Goal: Task Accomplishment & Management: Manage account settings

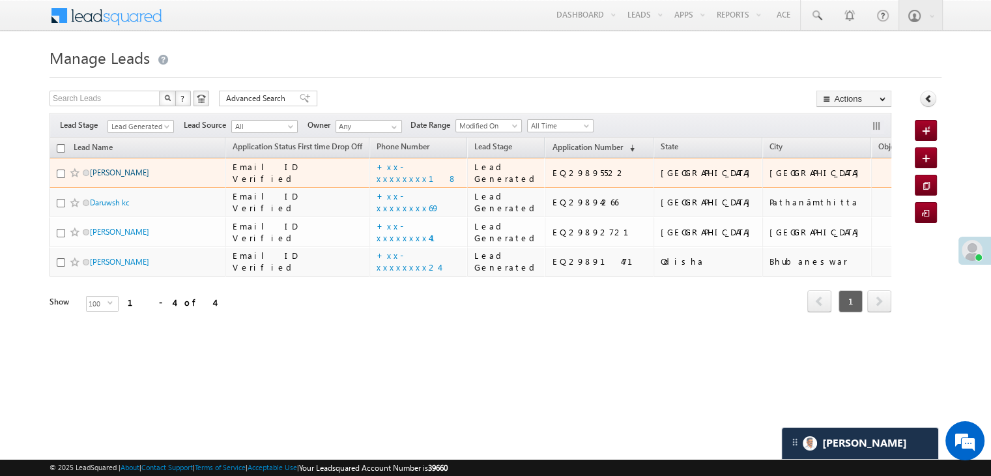
click at [118, 168] on link "Surojit Sardar" at bounding box center [119, 173] width 59 height 10
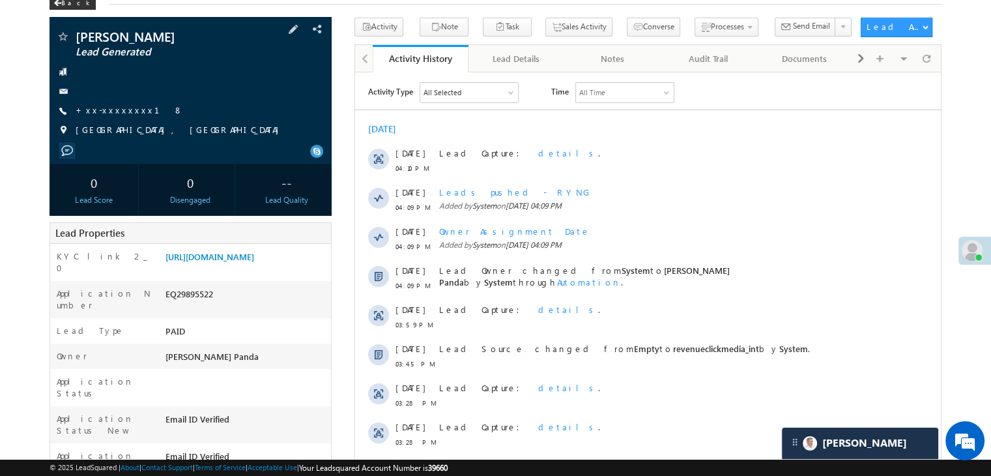
scroll to position [65, 0]
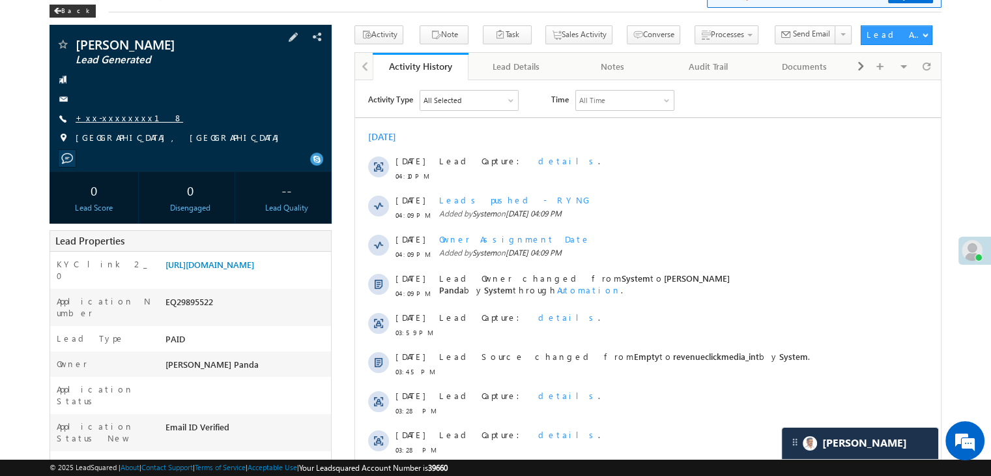
click at [104, 121] on link "+xx-xxxxxxxx18" at bounding box center [130, 117] width 108 height 11
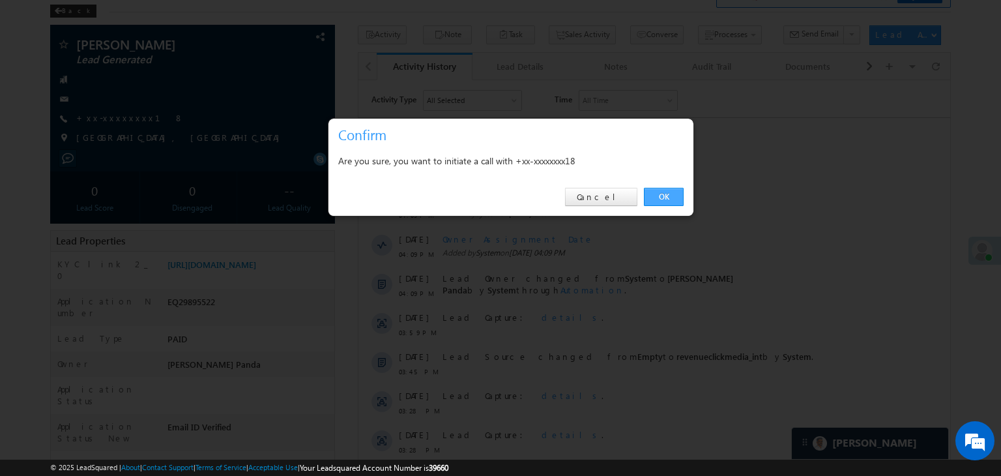
click at [666, 194] on link "OK" at bounding box center [664, 197] width 40 height 18
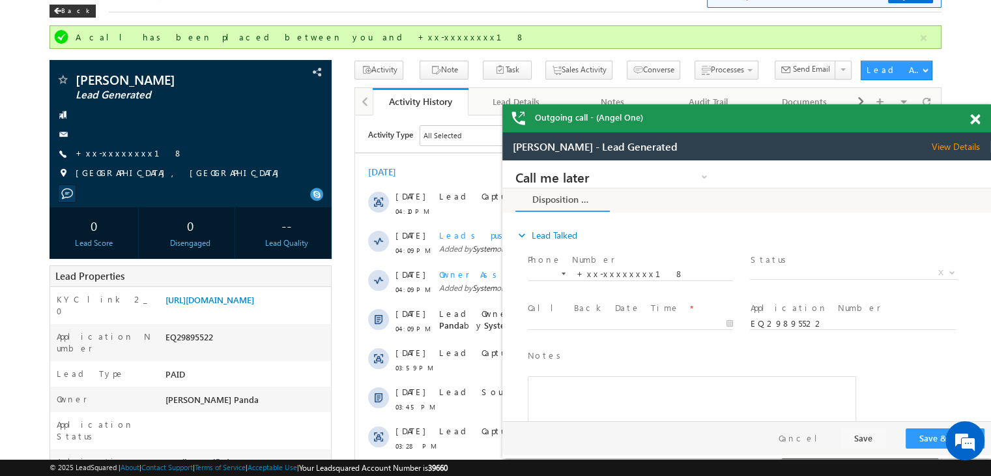
scroll to position [0, 0]
click at [111, 154] on link "+xx-xxxxxxxx18" at bounding box center [130, 152] width 108 height 11
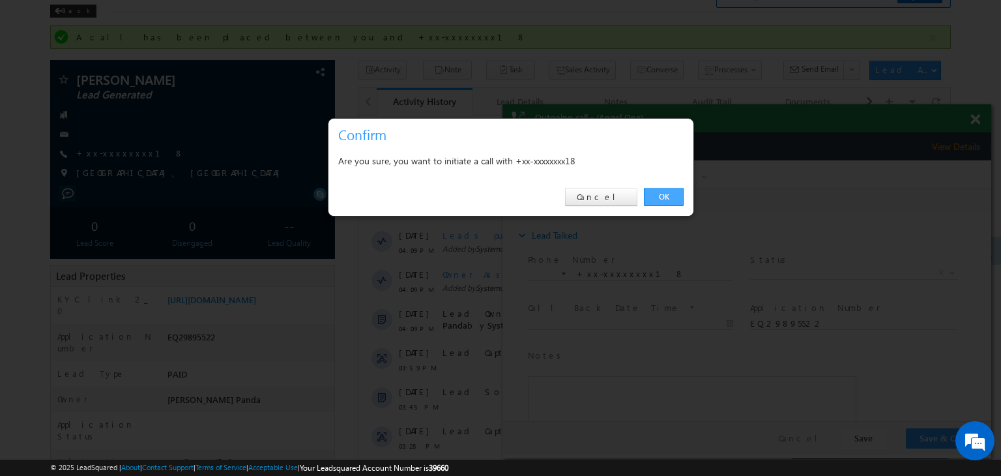
click at [662, 194] on link "OK" at bounding box center [664, 197] width 40 height 18
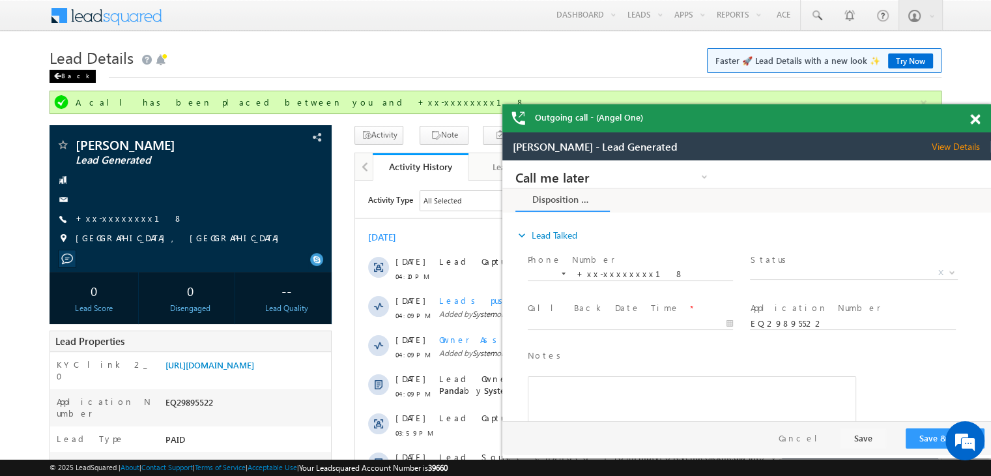
click at [62, 76] on div "Back" at bounding box center [73, 76] width 46 height 13
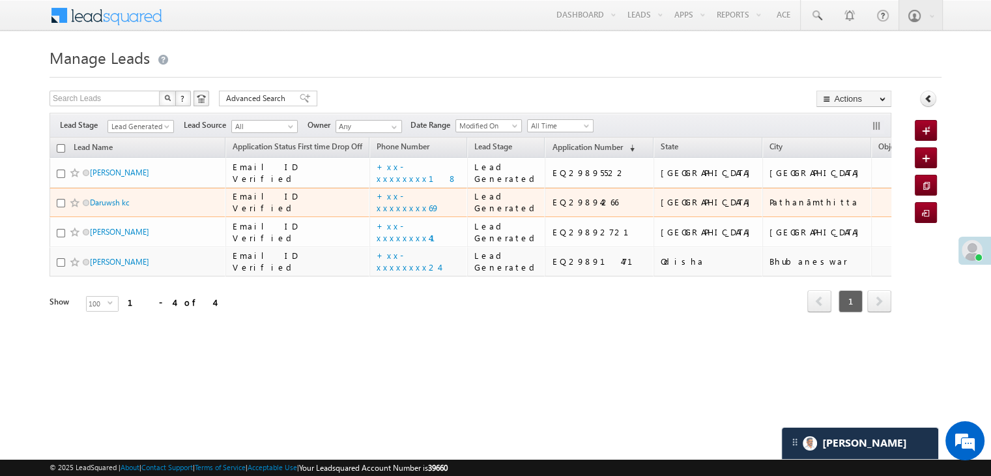
scroll to position [98, 0]
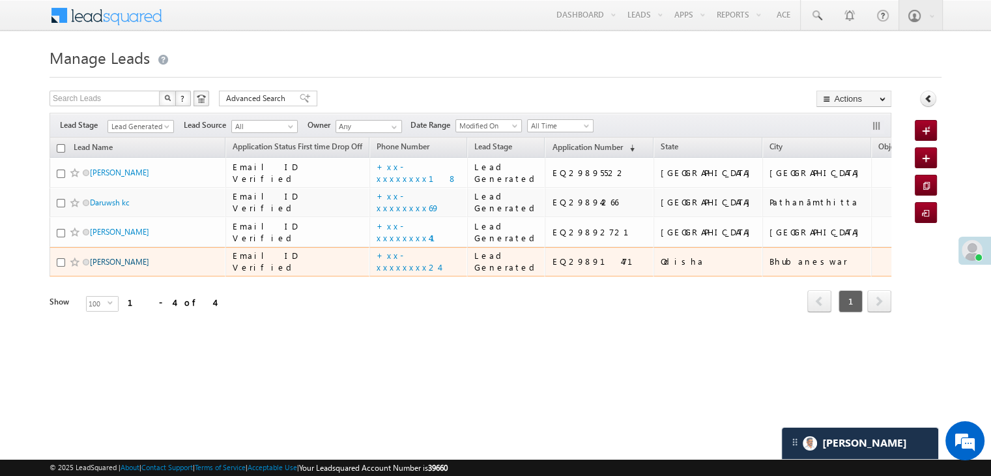
click at [122, 267] on link "Ricky Xalxo" at bounding box center [119, 262] width 59 height 10
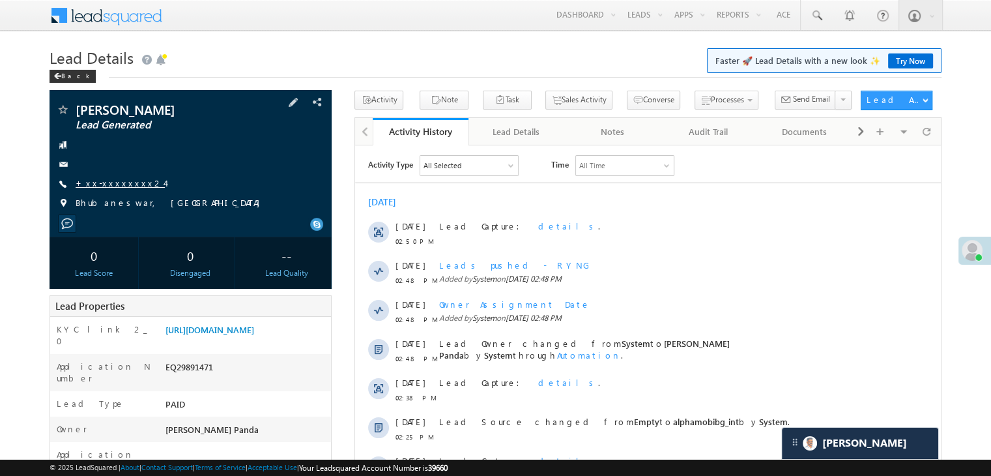
click at [110, 186] on link "+xx-xxxxxxxx24" at bounding box center [120, 182] width 89 height 11
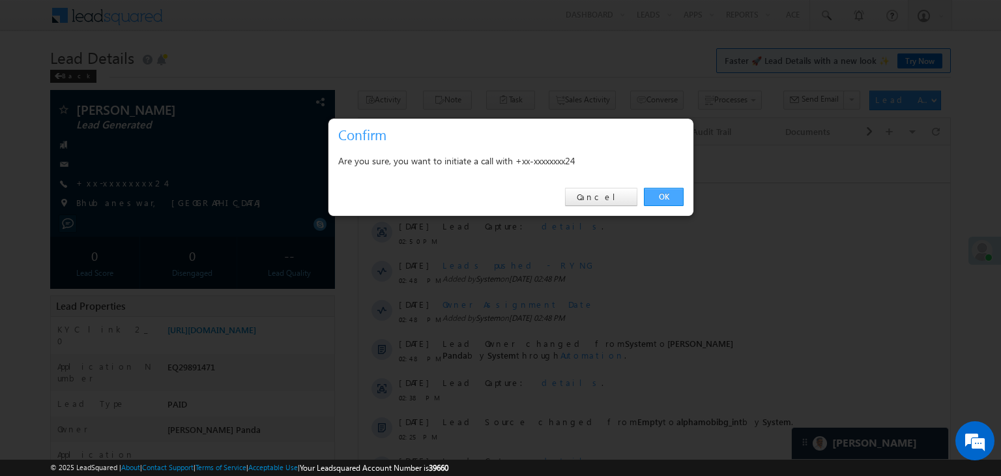
click at [662, 196] on link "OK" at bounding box center [664, 197] width 40 height 18
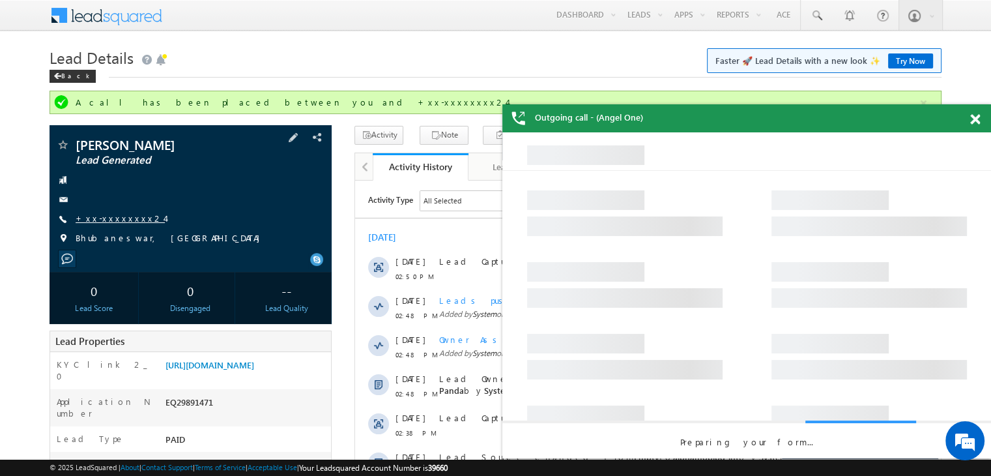
click at [110, 219] on link "+xx-xxxxxxxx24" at bounding box center [120, 217] width 89 height 11
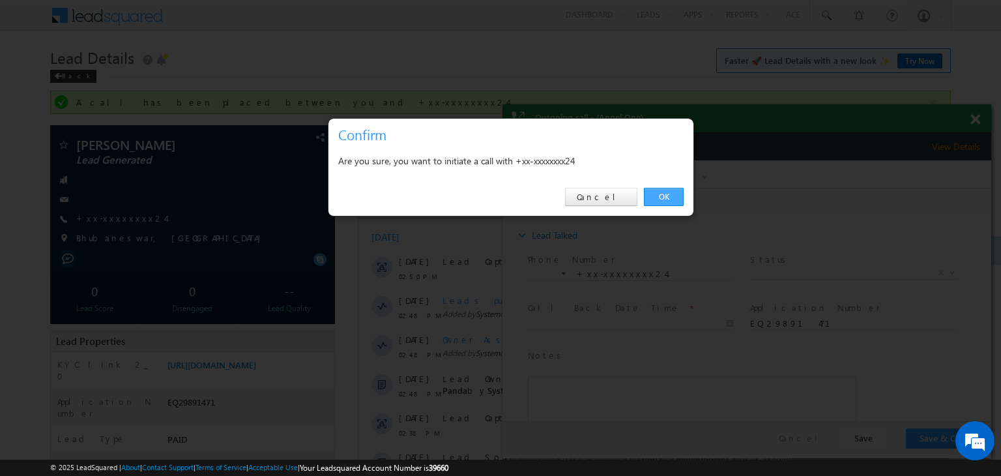
click at [678, 198] on link "OK" at bounding box center [664, 197] width 40 height 18
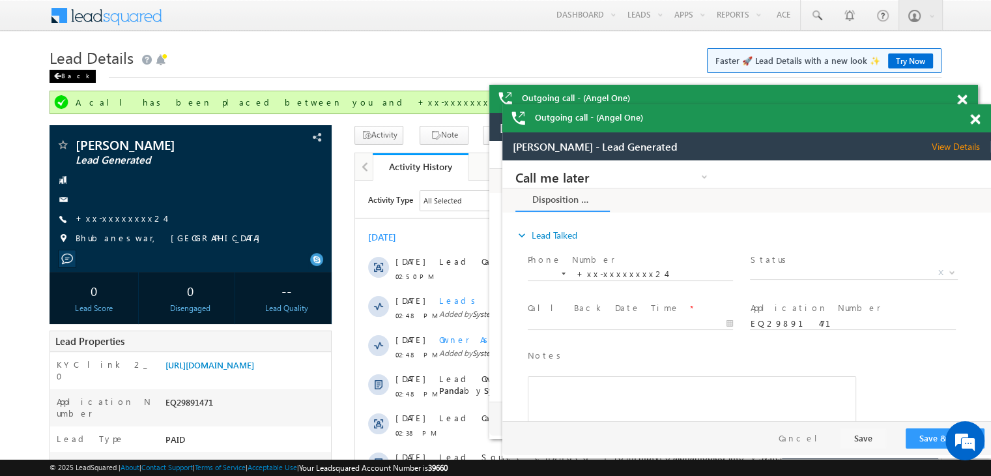
click at [76, 75] on div "Back" at bounding box center [73, 76] width 46 height 13
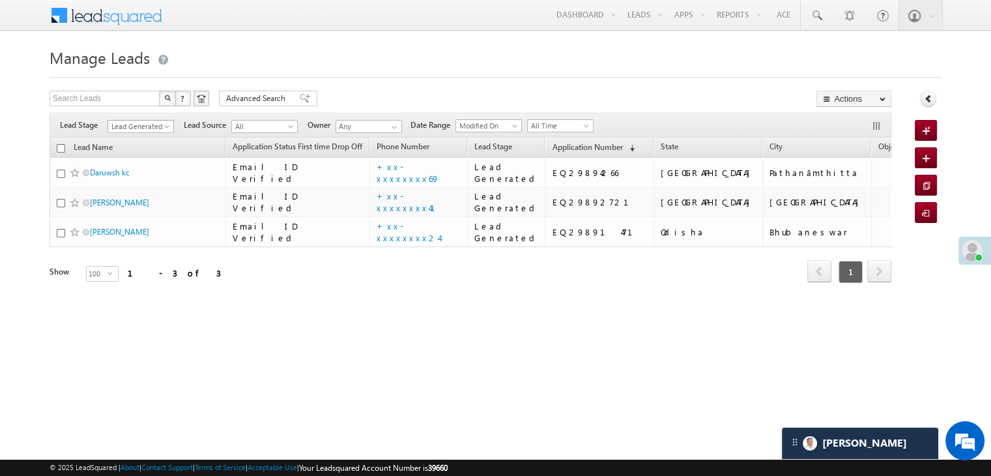
click at [162, 124] on link "Lead Generated" at bounding box center [141, 126] width 66 height 13
click at [143, 138] on link "All" at bounding box center [141, 141] width 66 height 12
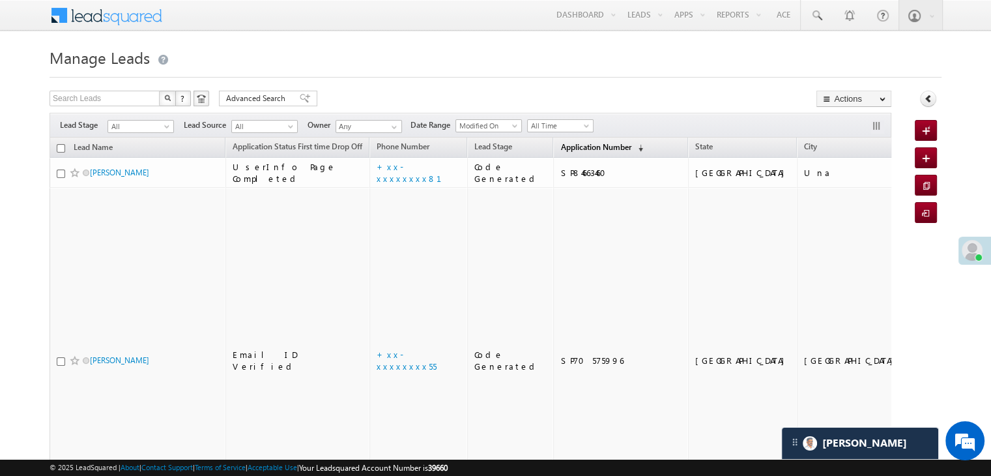
click at [591, 149] on span "Application Number" at bounding box center [596, 147] width 70 height 10
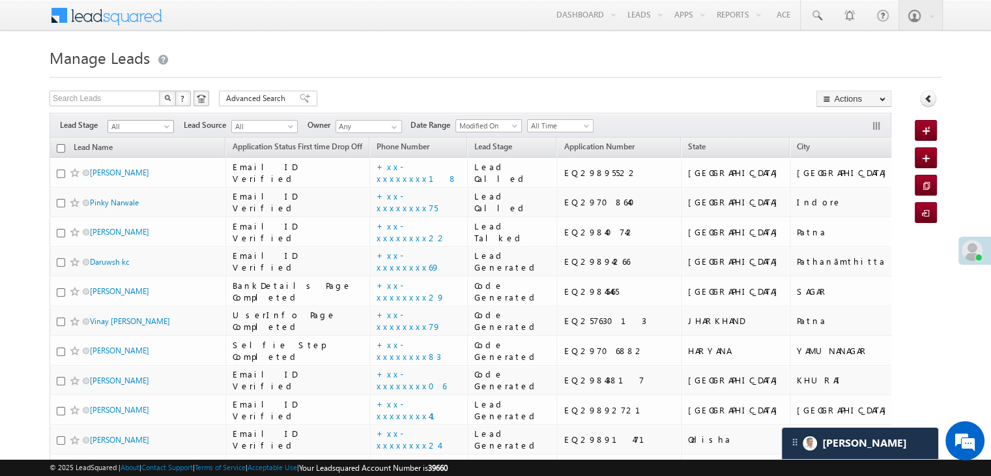
click at [169, 125] on span at bounding box center [168, 129] width 10 height 10
click at [143, 153] on link "Lead Generated" at bounding box center [141, 154] width 66 height 12
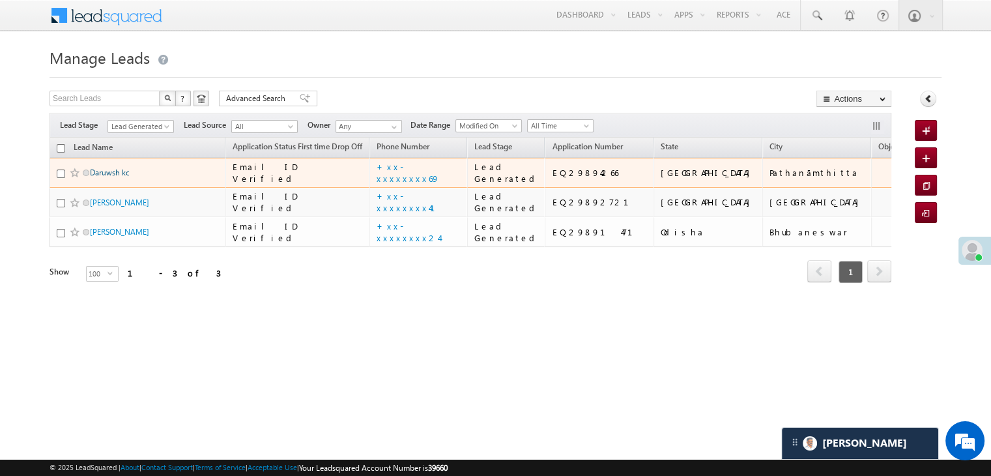
click at [110, 177] on link "Daruwsh kc" at bounding box center [110, 173] width 40 height 10
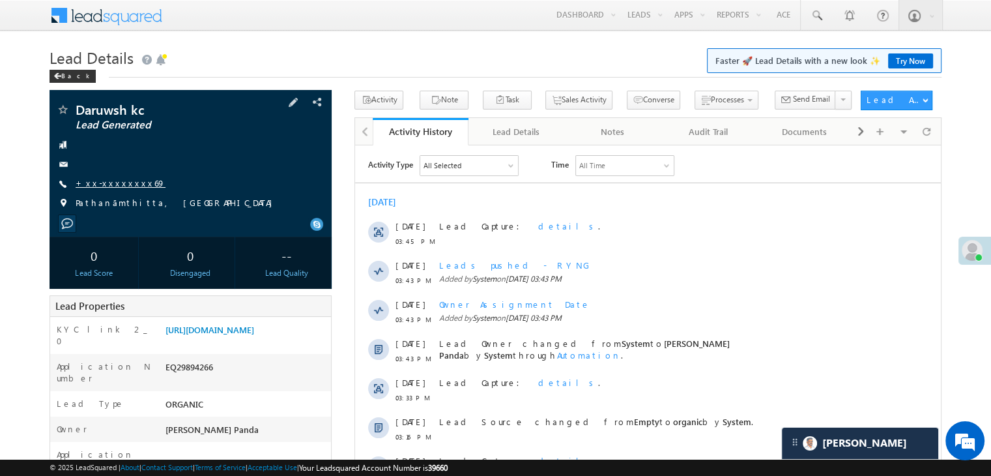
click at [115, 183] on link "+xx-xxxxxxxx69" at bounding box center [121, 182] width 90 height 11
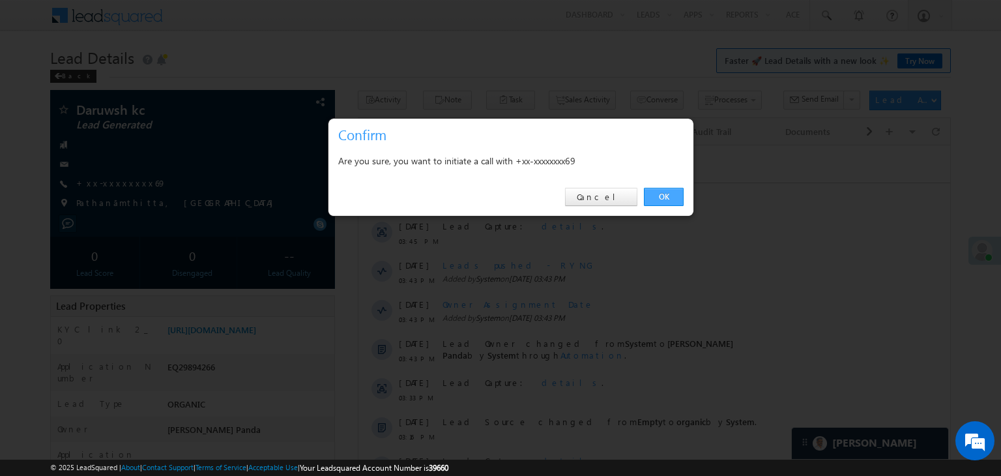
drag, startPoint x: 664, startPoint y: 194, endPoint x: 228, endPoint y: 48, distance: 459.9
click at [664, 194] on link "OK" at bounding box center [664, 197] width 40 height 18
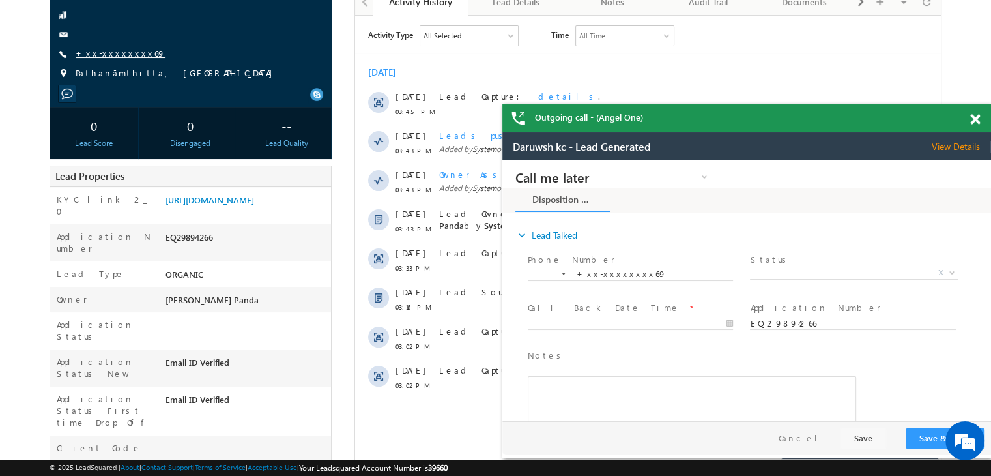
click at [117, 53] on link "+xx-xxxxxxxx69" at bounding box center [121, 53] width 90 height 11
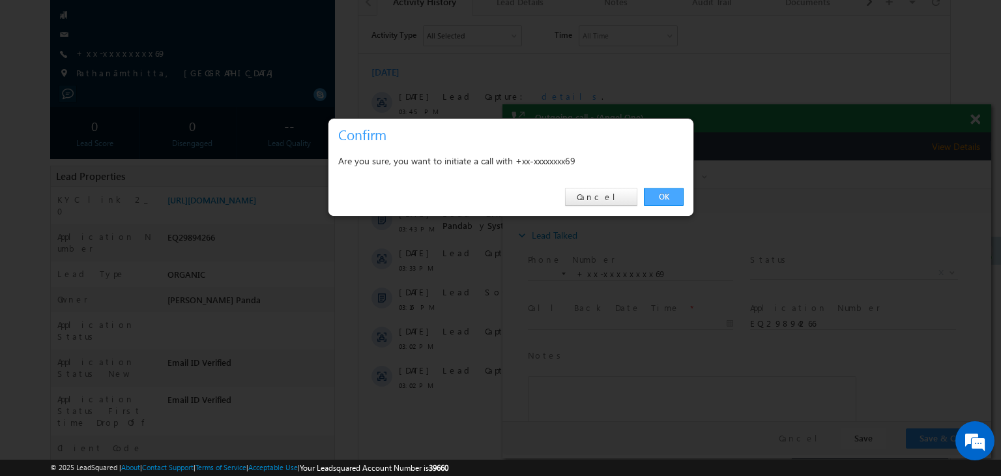
click at [662, 194] on link "OK" at bounding box center [664, 197] width 40 height 18
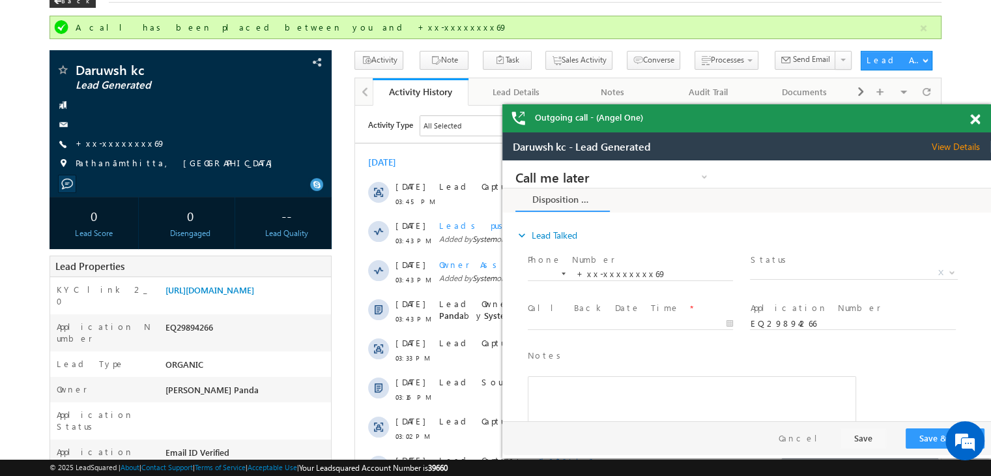
scroll to position [35, 0]
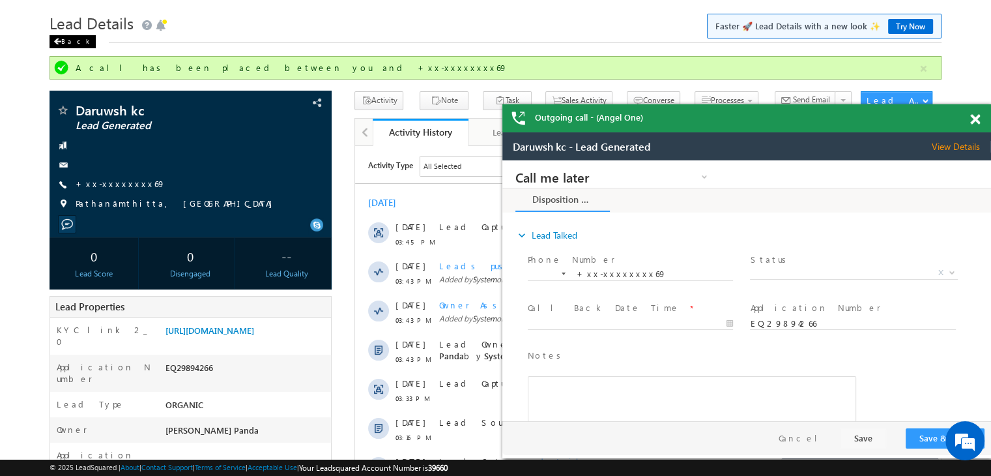
click at [58, 40] on span at bounding box center [57, 41] width 8 height 7
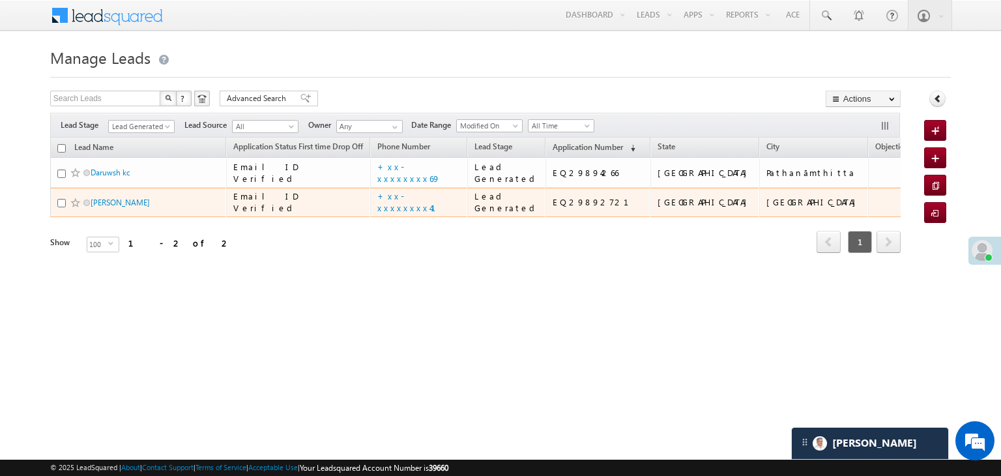
click at [113, 214] on div "[PERSON_NAME]" at bounding box center [138, 205] width 163 height 18
click at [113, 209] on span "[PERSON_NAME]" at bounding box center [135, 202] width 88 height 12
click at [115, 207] on link "[PERSON_NAME]" at bounding box center [120, 203] width 59 height 10
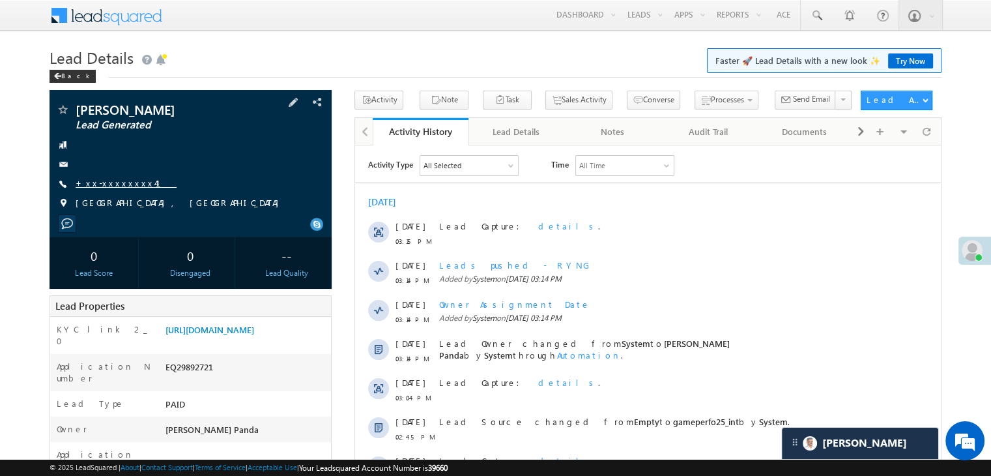
click at [119, 181] on link "+xx-xxxxxxxx41" at bounding box center [126, 182] width 101 height 11
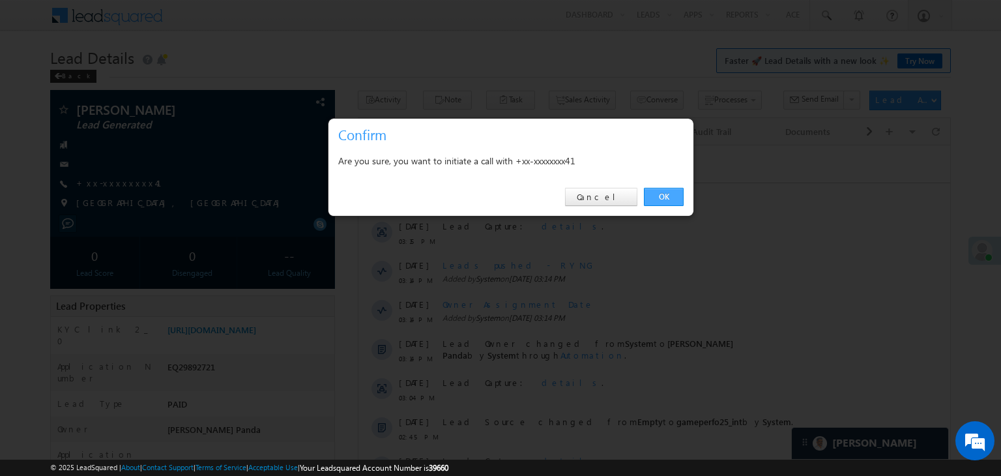
click at [660, 191] on link "OK" at bounding box center [664, 197] width 40 height 18
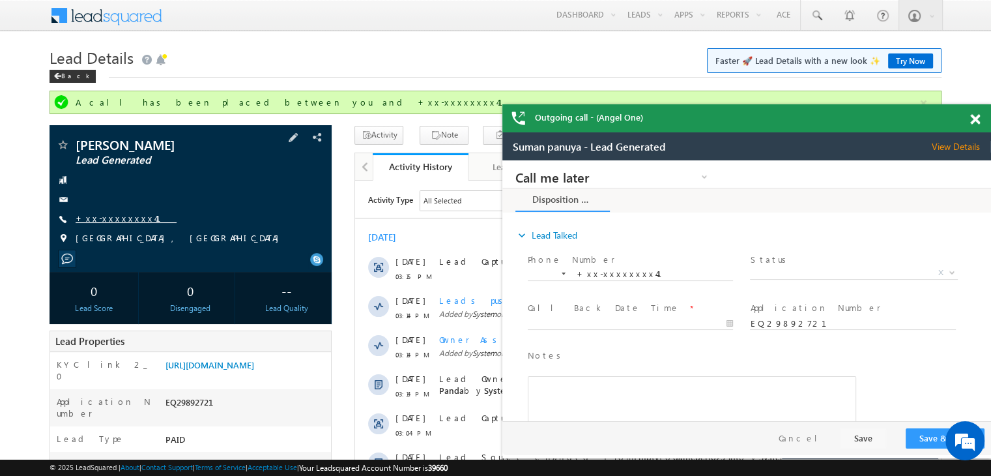
click at [107, 222] on link "+xx-xxxxxxxx41" at bounding box center [126, 217] width 101 height 11
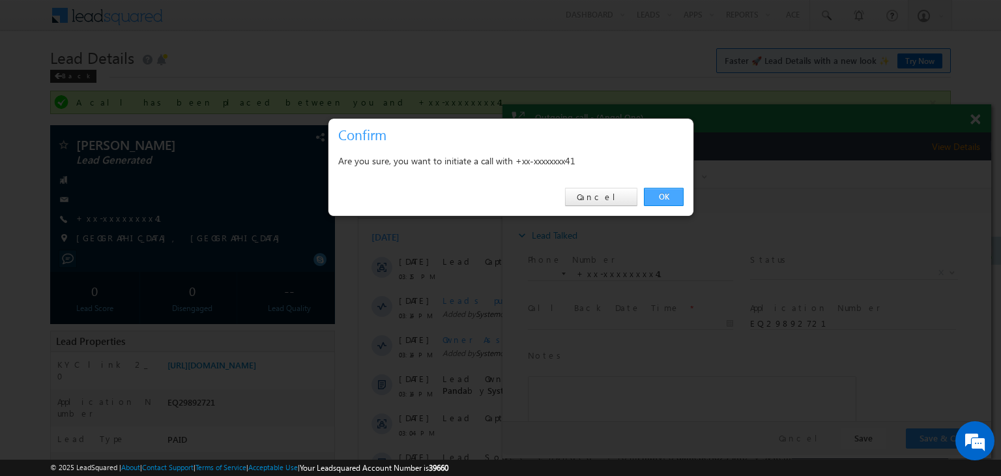
drag, startPoint x: 154, startPoint y: 38, endPoint x: 657, endPoint y: 198, distance: 527.5
click at [657, 198] on link "OK" at bounding box center [664, 197] width 40 height 18
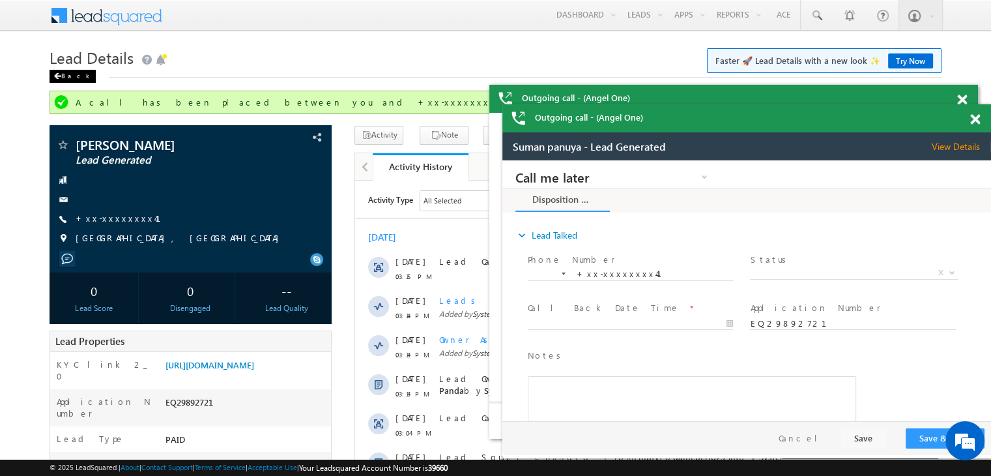
click at [60, 76] on span at bounding box center [57, 76] width 8 height 7
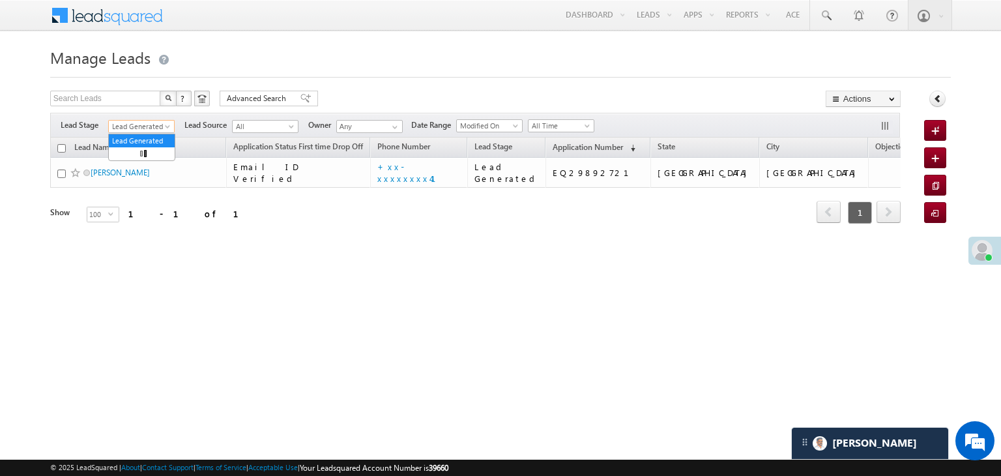
click at [169, 128] on span at bounding box center [169, 129] width 10 height 10
click at [138, 138] on link "All" at bounding box center [142, 141] width 66 height 12
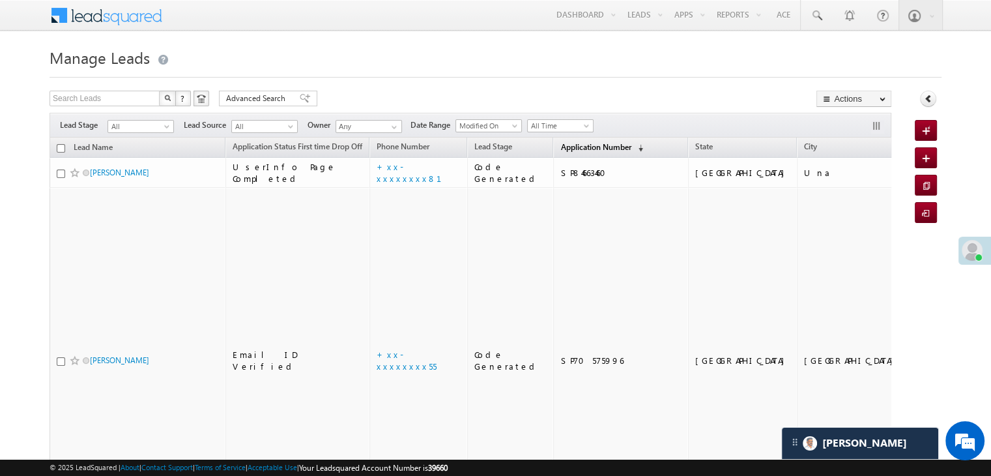
click at [576, 149] on span "Application Number" at bounding box center [596, 147] width 70 height 10
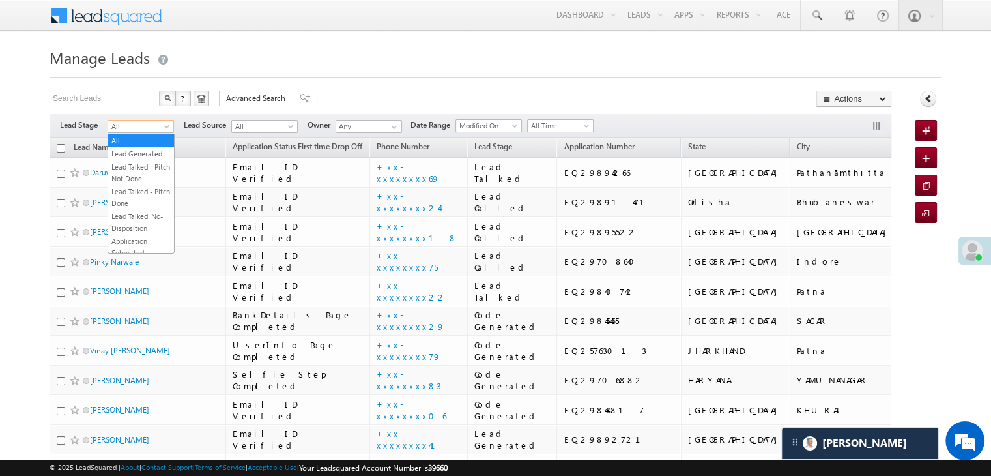
click at [168, 126] on span at bounding box center [168, 129] width 10 height 10
click at [148, 151] on link "Lead Generated" at bounding box center [141, 154] width 66 height 12
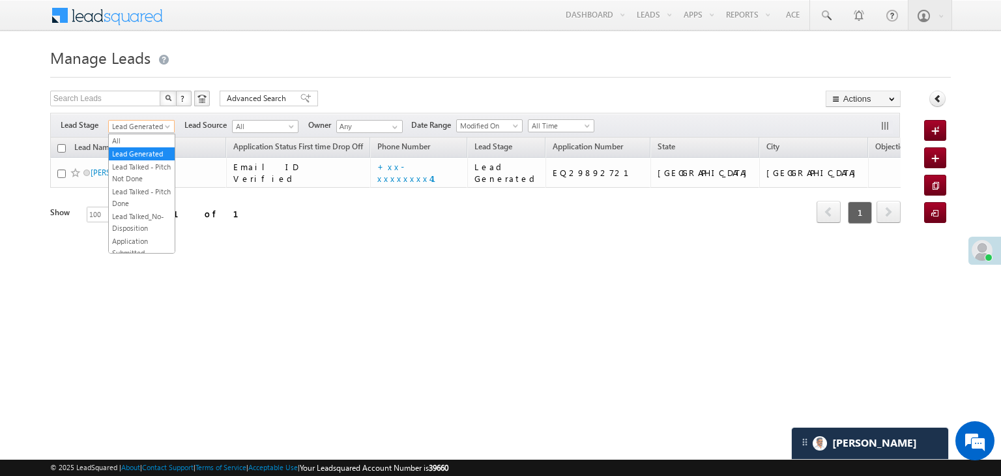
click at [170, 124] on span at bounding box center [169, 129] width 10 height 10
click at [135, 141] on link "All" at bounding box center [142, 141] width 66 height 12
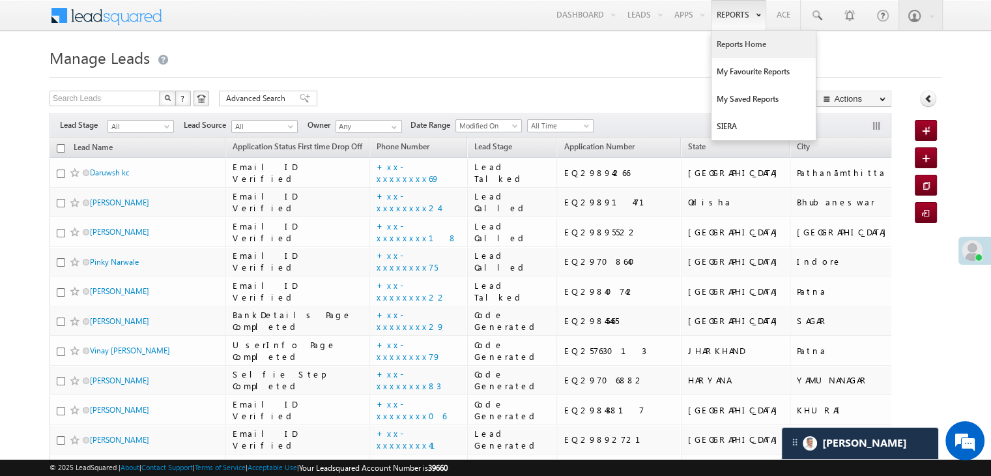
click at [738, 42] on link "Reports Home" at bounding box center [764, 44] width 104 height 27
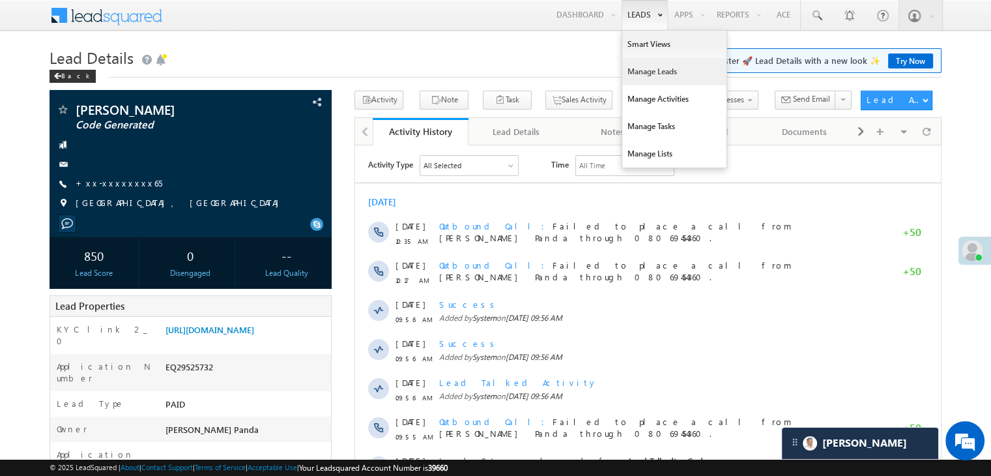
click at [626, 74] on link "Manage Leads" at bounding box center [674, 71] width 104 height 27
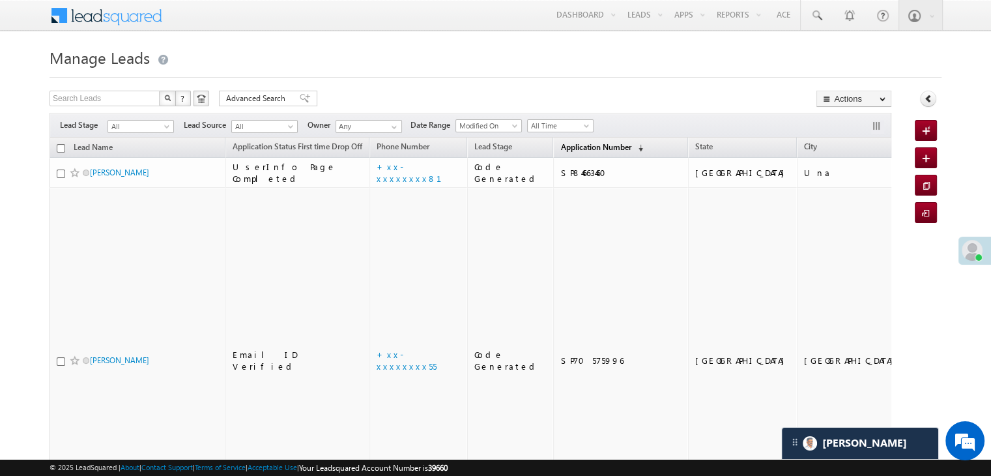
click at [584, 144] on span "Application Number" at bounding box center [596, 147] width 70 height 10
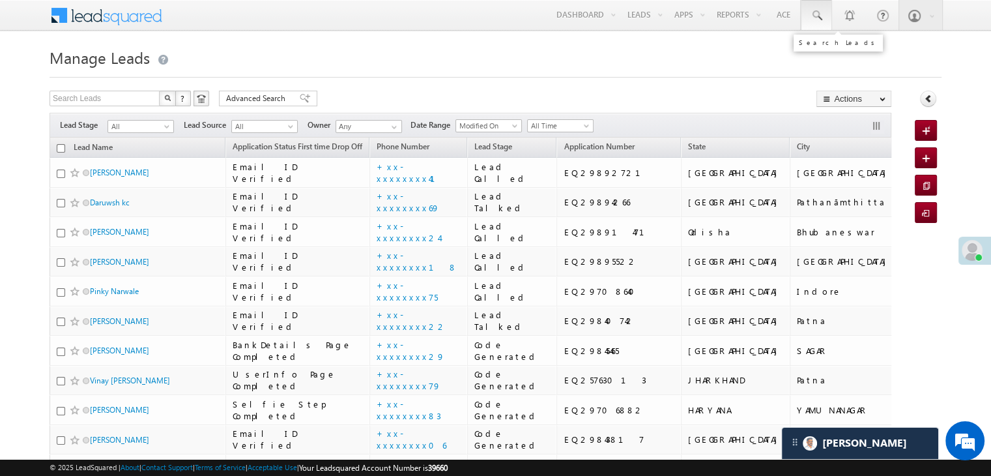
click at [819, 14] on span at bounding box center [816, 15] width 13 height 13
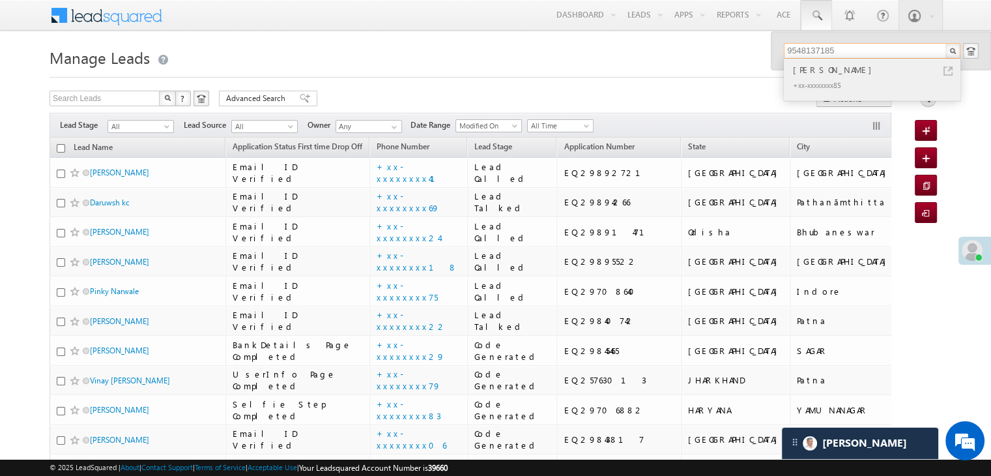
type input "9548137185"
click at [809, 70] on div "Ashish Sharma" at bounding box center [878, 70] width 175 height 14
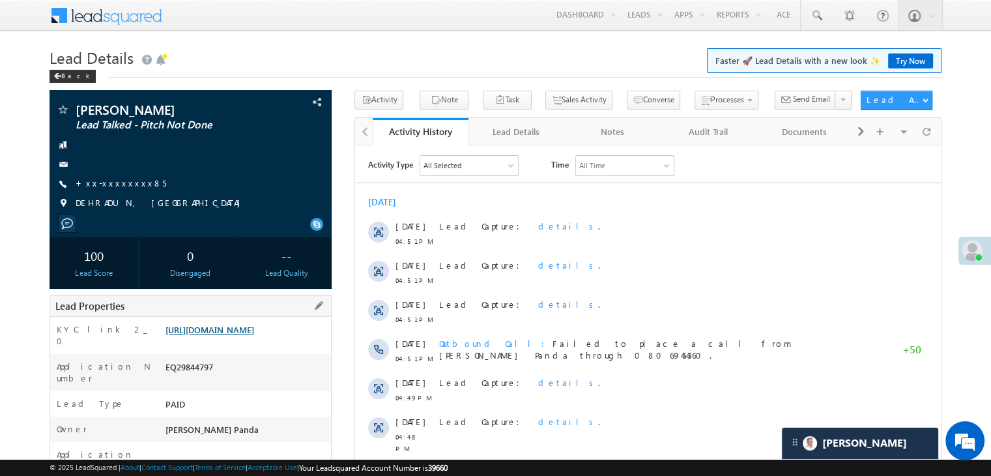
click at [227, 335] on link "[URL][DOMAIN_NAME]" at bounding box center [210, 329] width 89 height 11
click at [816, 17] on span at bounding box center [816, 15] width 13 height 13
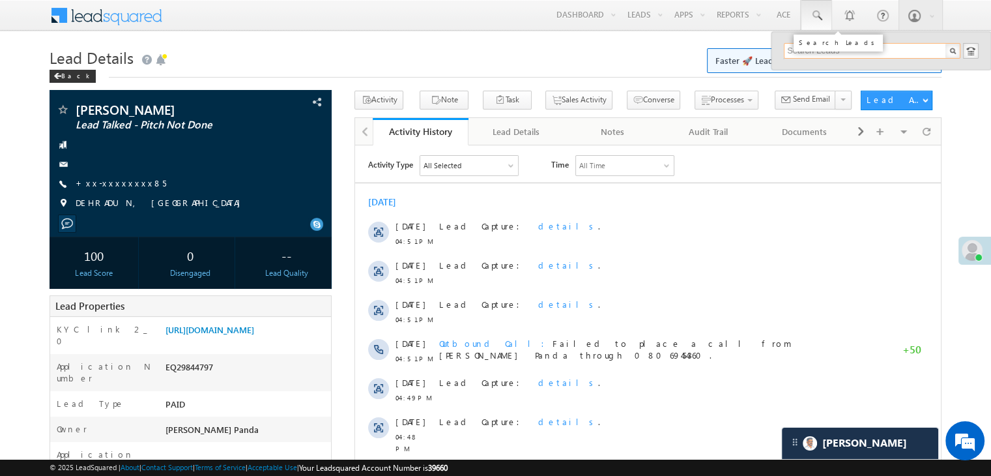
type input "v"
paste input "EQ29246516"
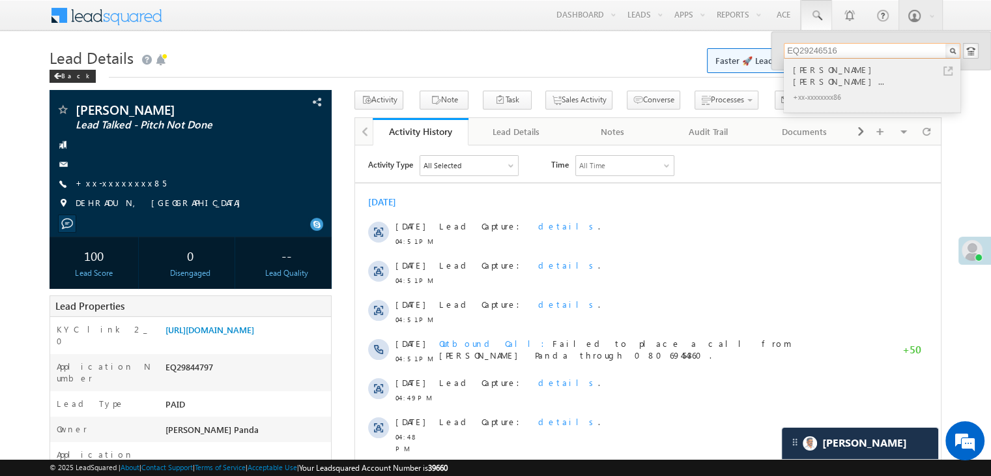
type input "EQ29246516"
click at [815, 70] on div "[PERSON_NAME] [PERSON_NAME]..." at bounding box center [878, 76] width 175 height 26
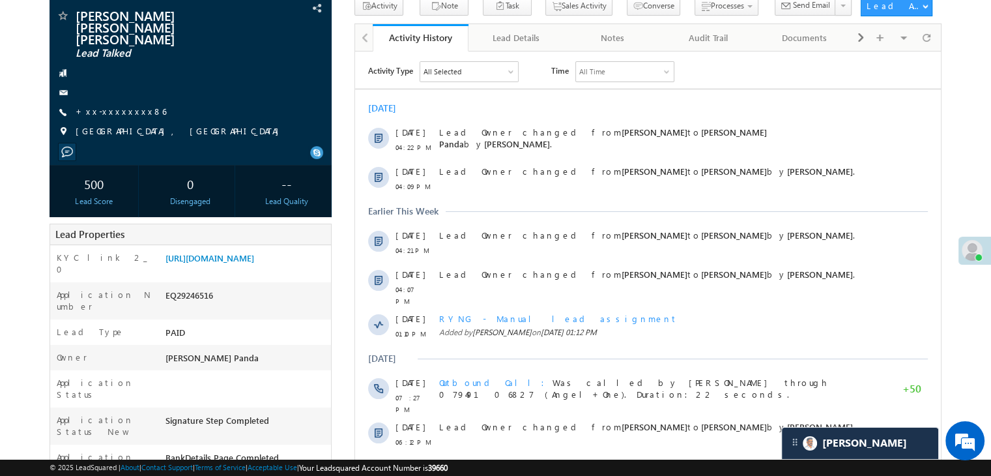
scroll to position [65, 0]
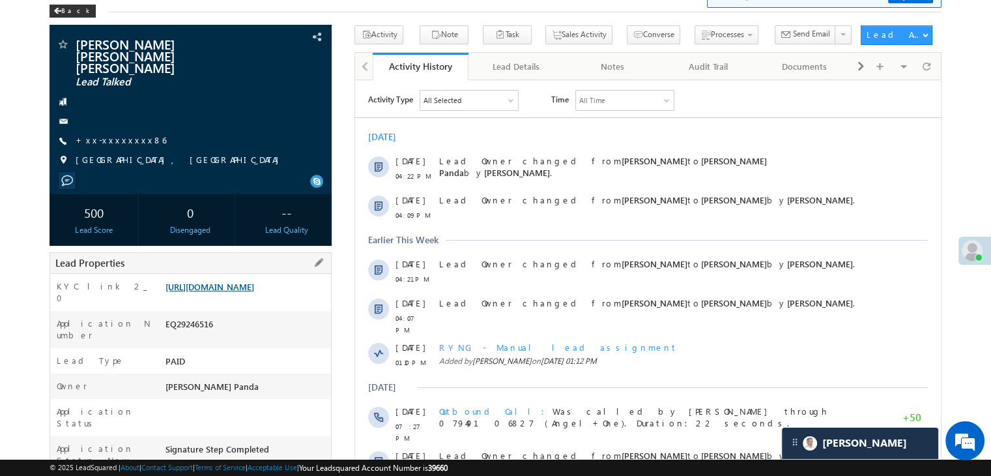
click at [254, 281] on link "https://angelbroking1-pk3em7sa.customui-test.leadsquared.com?leadId=34562c2c-82…" at bounding box center [210, 286] width 89 height 11
click at [111, 134] on link "+xx-xxxxxxxx86" at bounding box center [121, 139] width 91 height 11
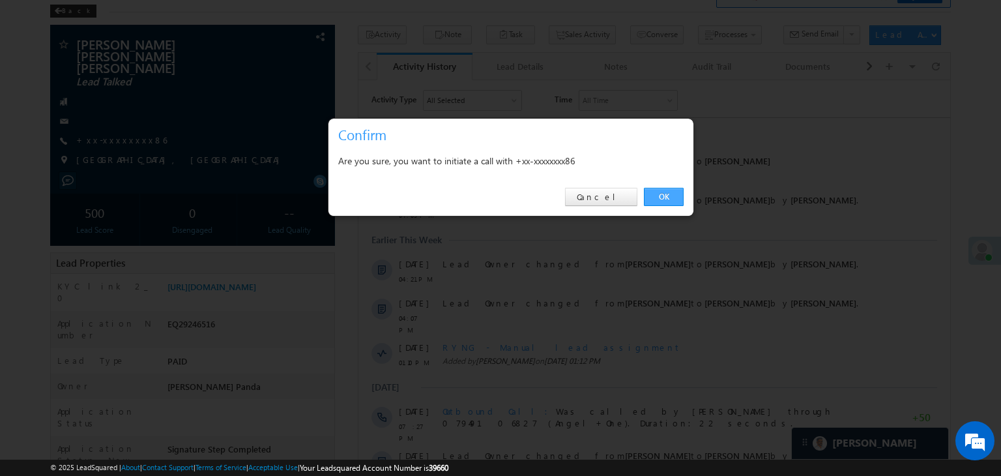
click at [666, 196] on link "OK" at bounding box center [664, 197] width 40 height 18
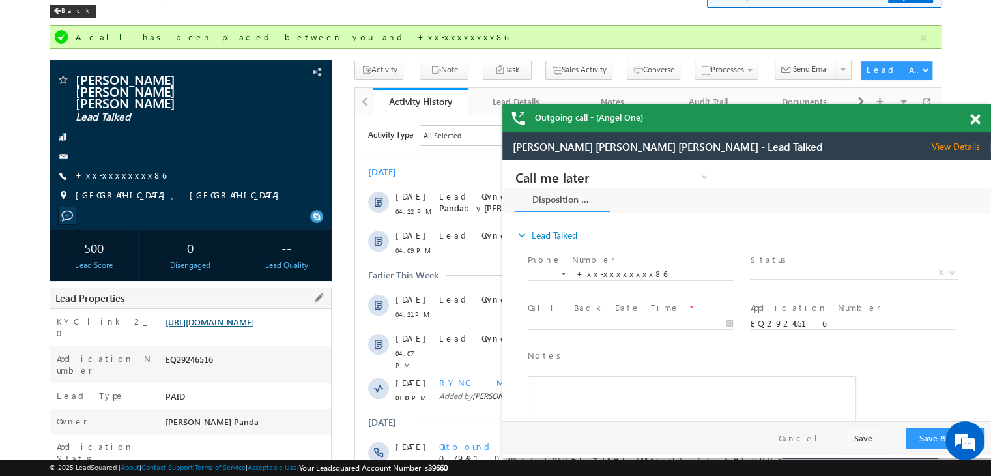
click at [254, 321] on link "https://angelbroking1-pk3em7sa.customui-test.leadsquared.com?leadId=34562c2c-82…" at bounding box center [210, 321] width 89 height 11
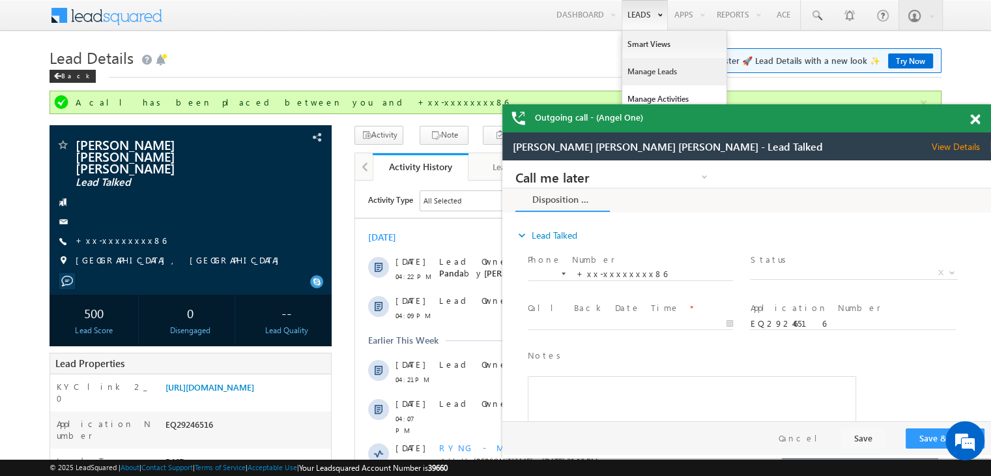
click at [642, 68] on link "Manage Leads" at bounding box center [674, 71] width 104 height 27
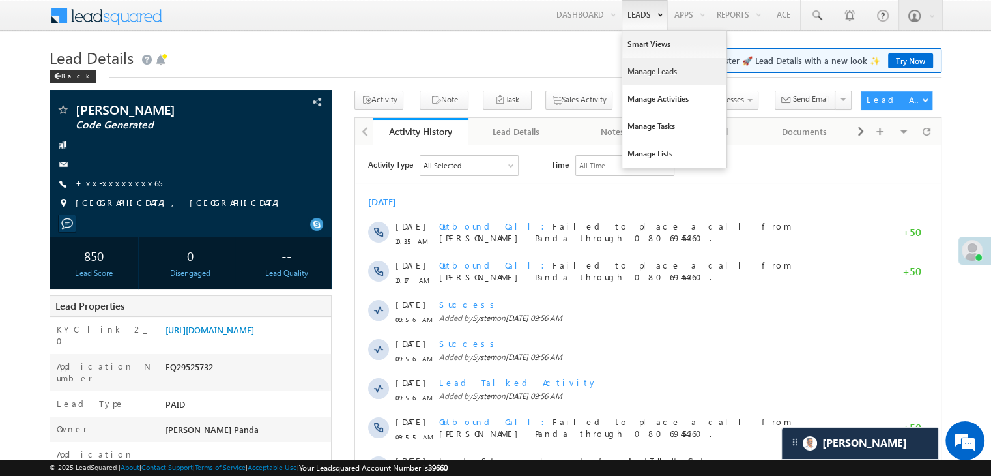
click at [648, 69] on link "Manage Leads" at bounding box center [674, 71] width 104 height 27
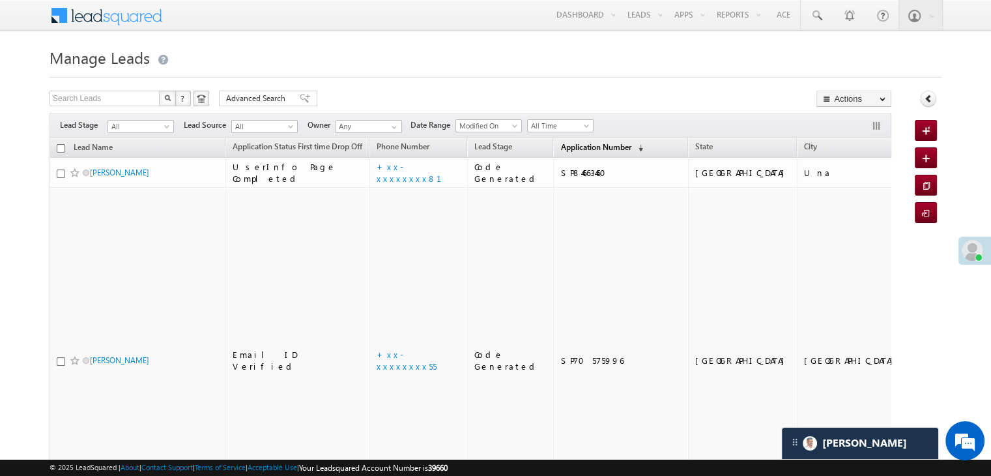
click at [569, 151] on span "Application Number" at bounding box center [596, 147] width 70 height 10
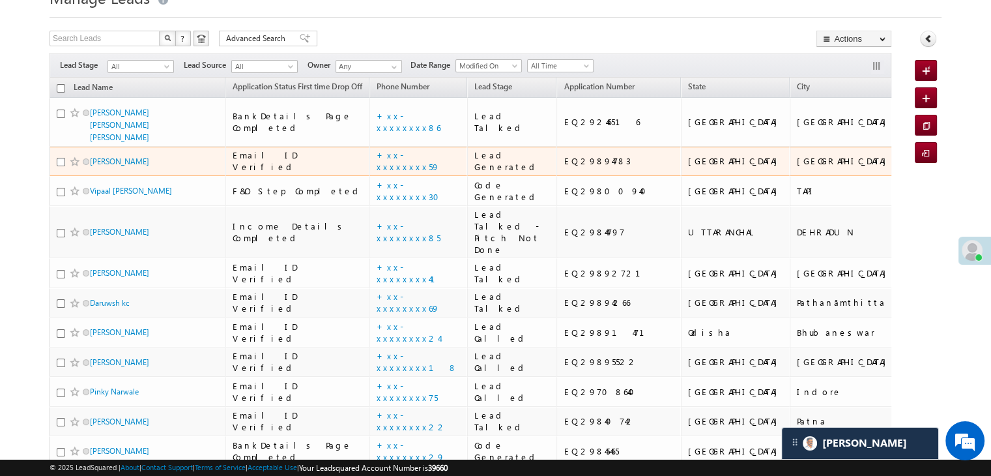
scroll to position [130, 0]
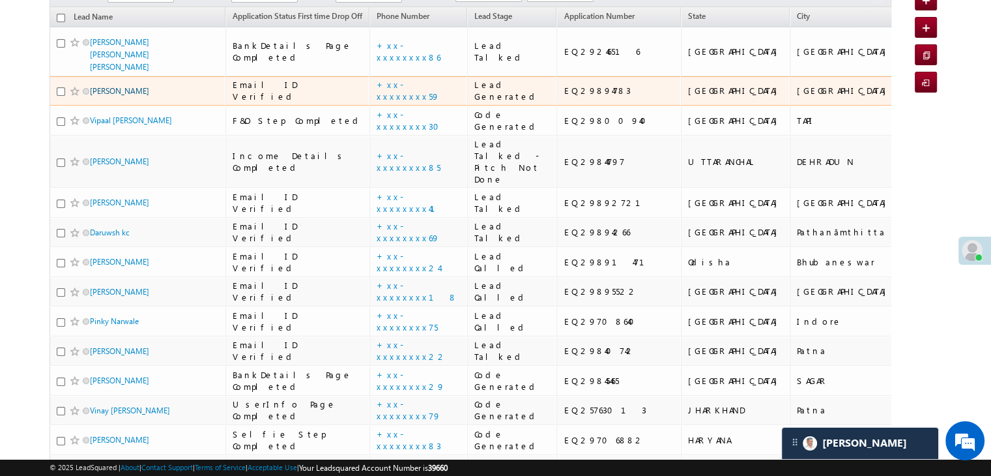
click at [124, 96] on link "[PERSON_NAME]" at bounding box center [119, 91] width 59 height 10
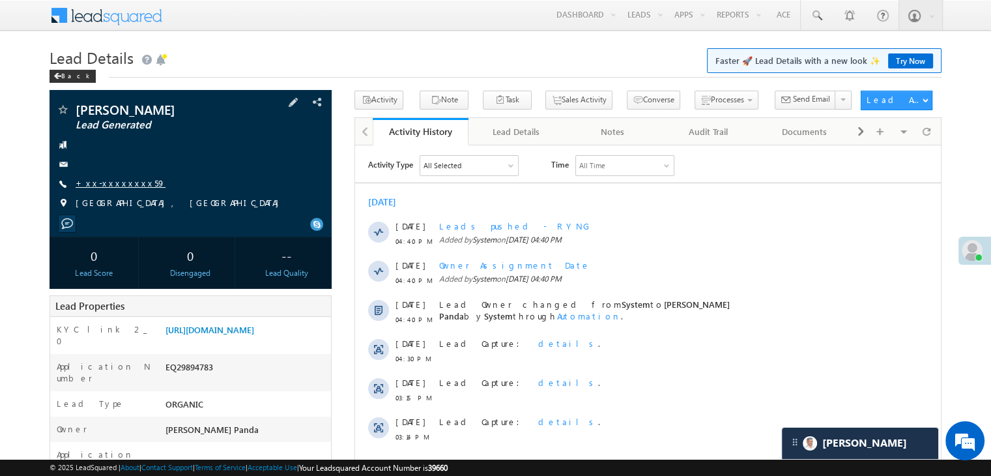
click at [107, 183] on link "+xx-xxxxxxxx59" at bounding box center [121, 182] width 90 height 11
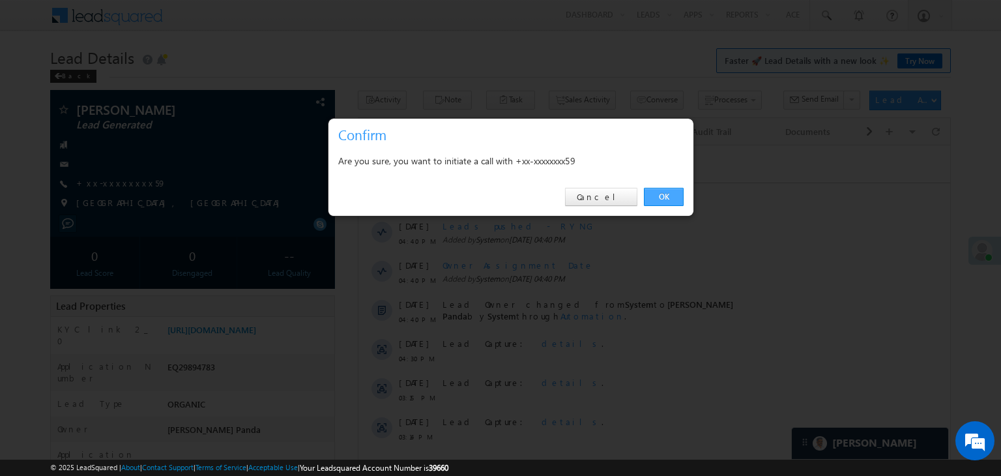
click at [664, 190] on link "OK" at bounding box center [664, 197] width 40 height 18
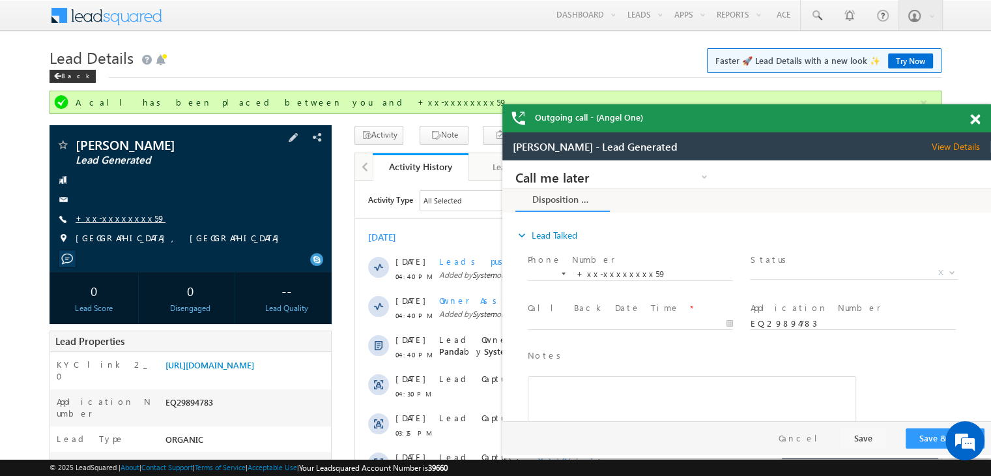
click at [112, 216] on link "+xx-xxxxxxxx59" at bounding box center [121, 217] width 90 height 11
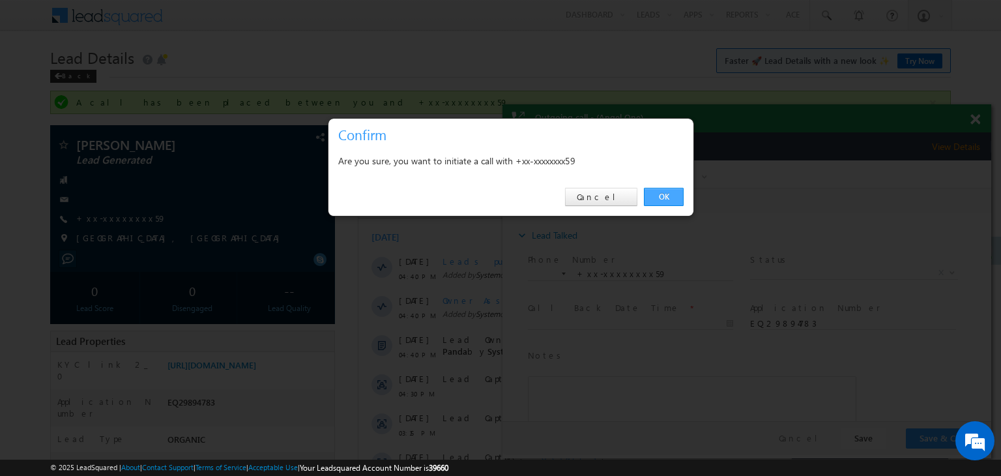
click at [667, 199] on link "OK" at bounding box center [664, 197] width 40 height 18
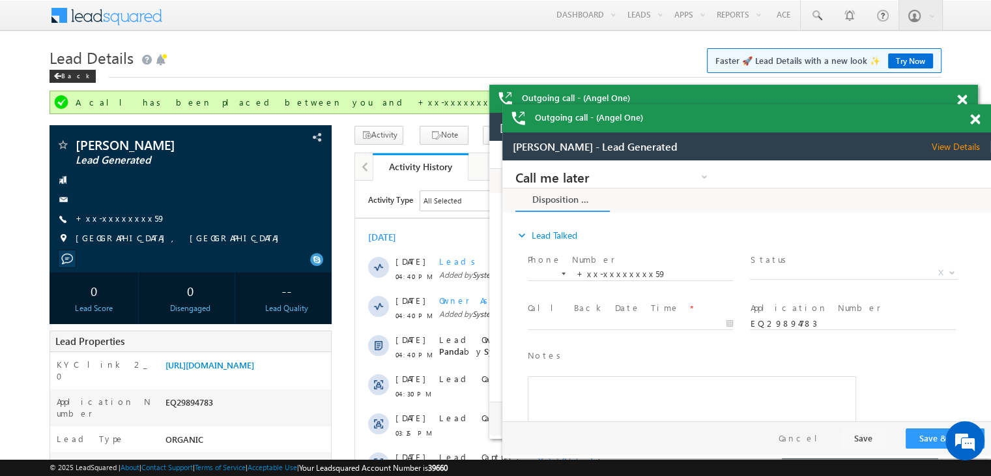
drag, startPoint x: 649, startPoint y: 70, endPoint x: 645, endPoint y: 91, distance: 21.2
click at [0, 0] on link "Manage Leads" at bounding box center [0, 0] width 0 height 0
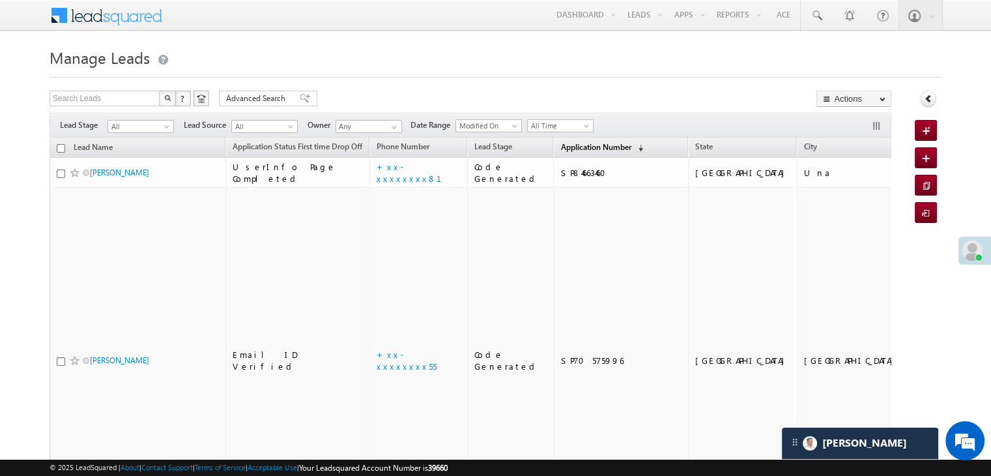
click at [566, 145] on span "Application Number" at bounding box center [596, 147] width 70 height 10
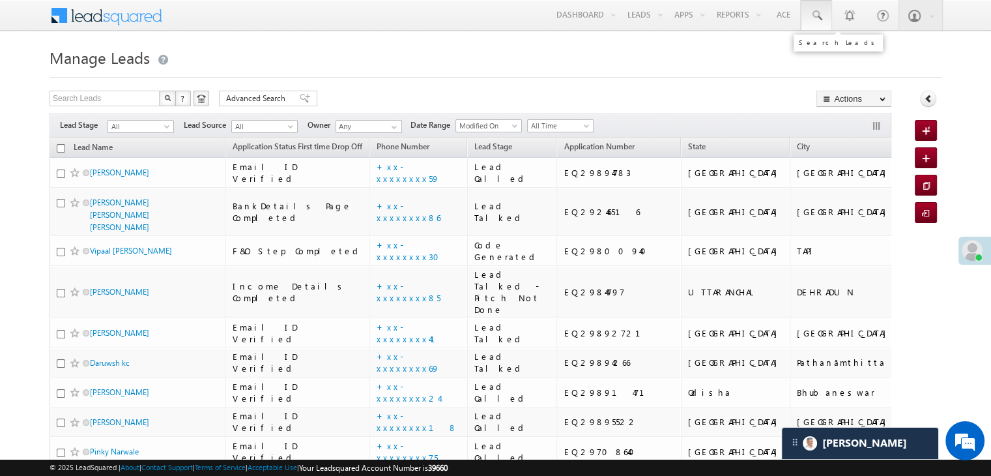
click at [818, 16] on span at bounding box center [816, 15] width 13 height 13
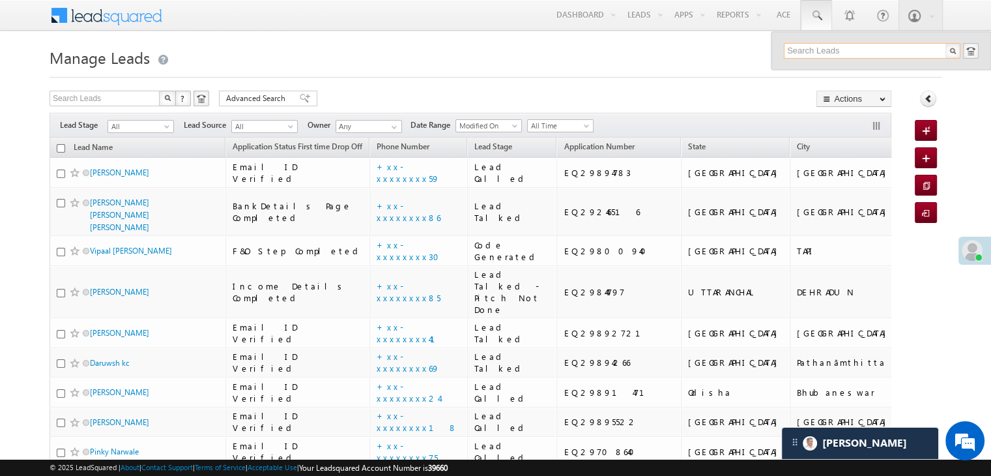
paste input "EQ16930311"
type input "EQ16930311"
click at [804, 72] on div "Sarojini Devi" at bounding box center [878, 70] width 175 height 14
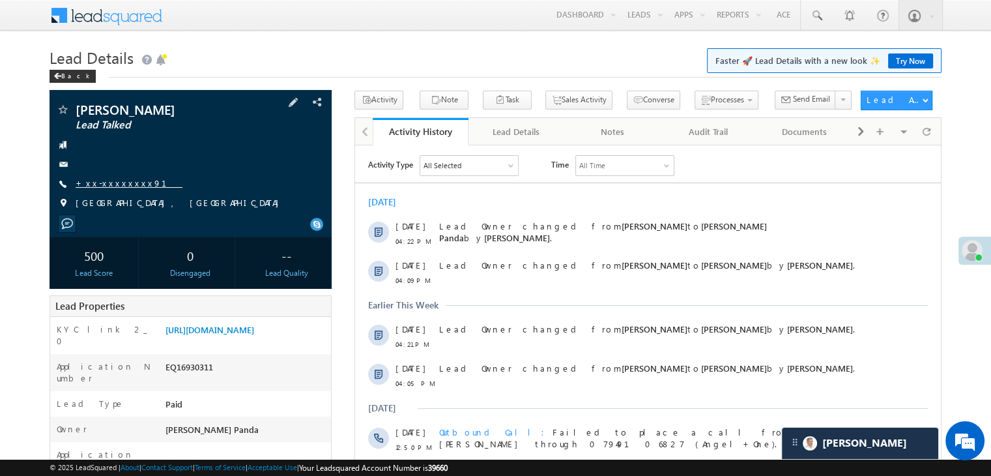
click at [108, 181] on link "+xx-xxxxxxxx91" at bounding box center [129, 182] width 107 height 11
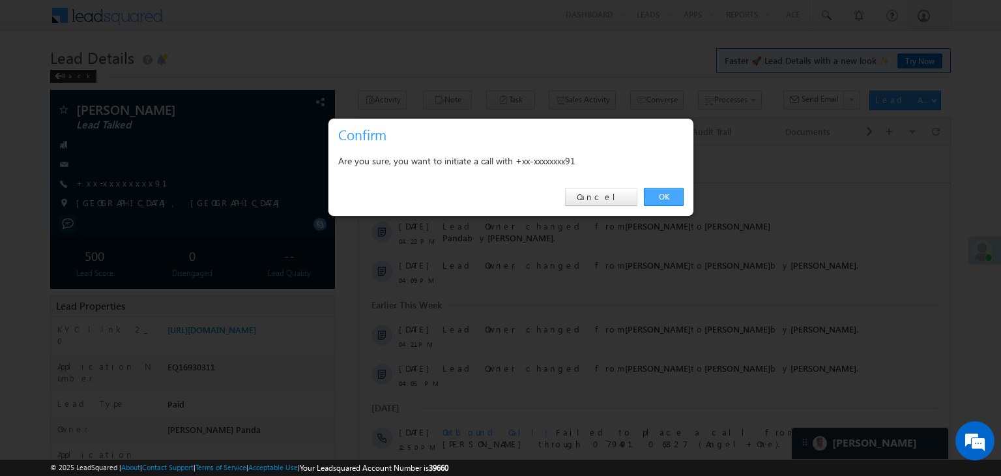
click at [664, 192] on link "OK" at bounding box center [664, 197] width 40 height 18
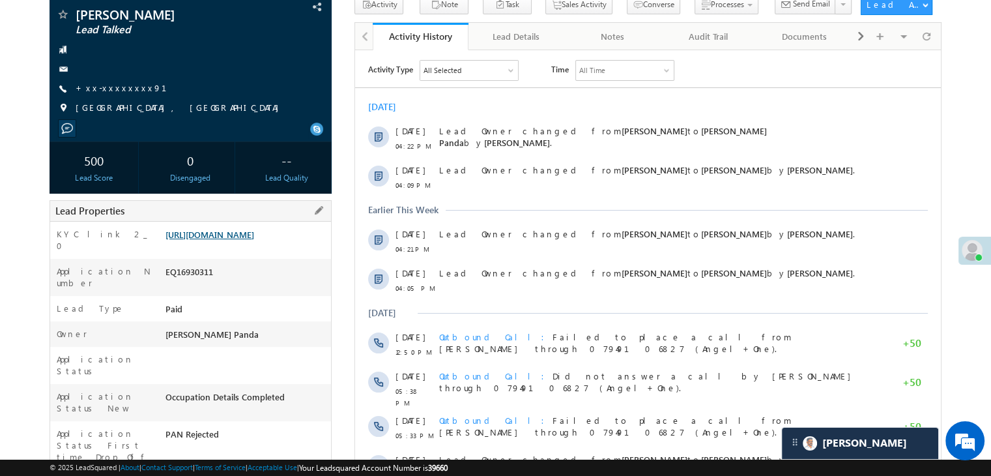
scroll to position [165, 0]
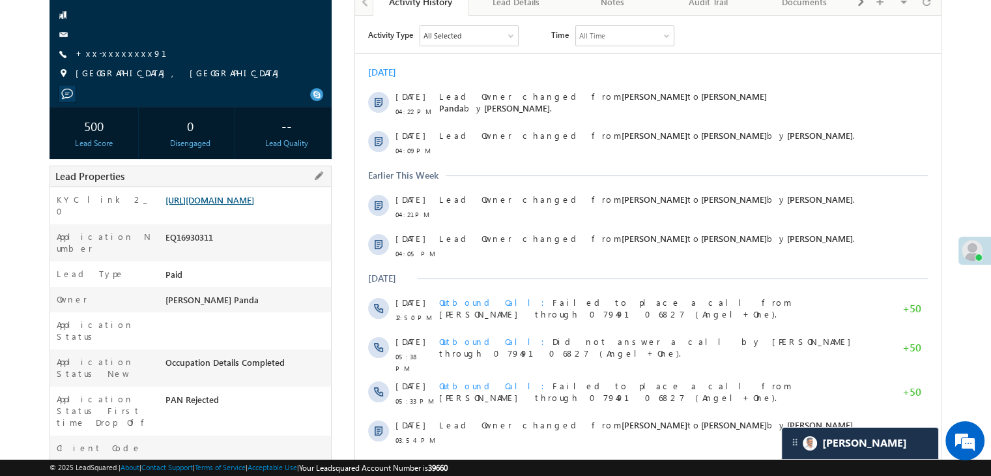
click at [230, 205] on link "https://angelbroking1-pk3em7sa.customui-test.leadsquared.com?leadId=c590ca77-34…" at bounding box center [210, 199] width 89 height 11
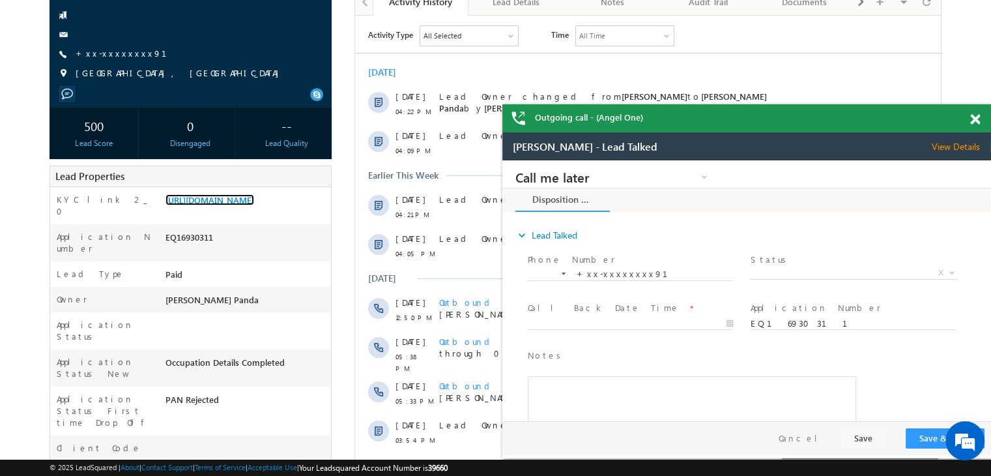
scroll to position [0, 0]
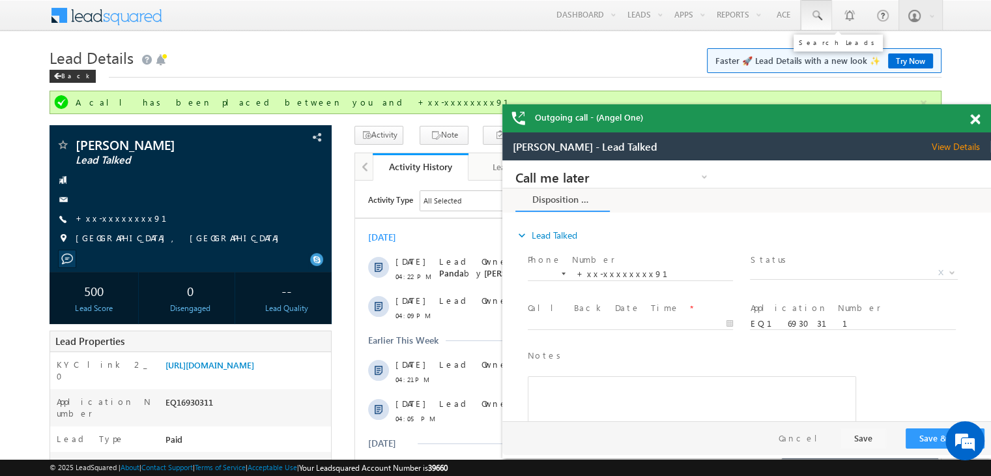
click at [822, 12] on span at bounding box center [816, 15] width 13 height 13
paste input "EQ29258909"
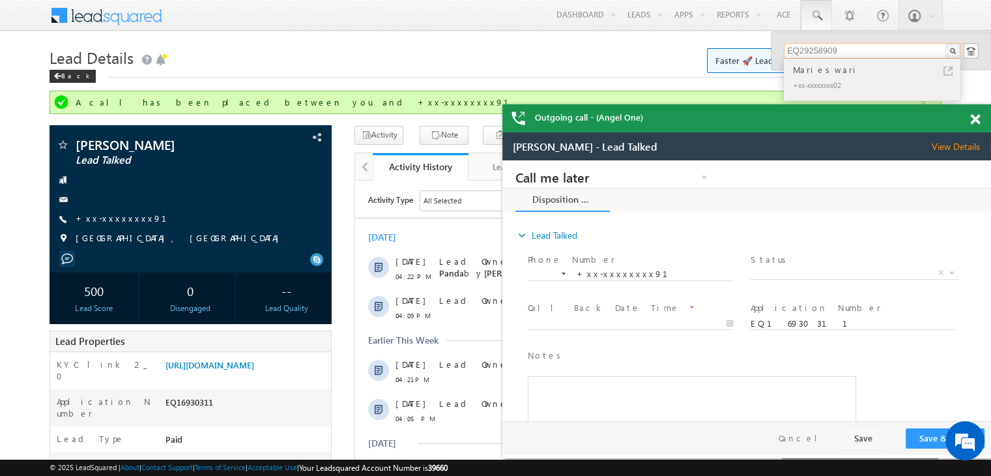
type input "EQ29258909"
click at [813, 69] on div "Marieswari" at bounding box center [878, 70] width 175 height 14
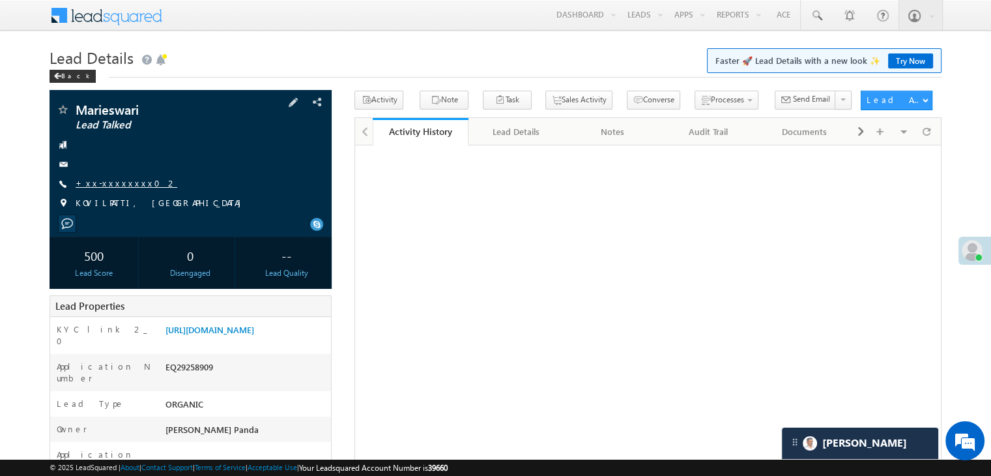
click at [115, 186] on link "+xx-xxxxxxxx02" at bounding box center [127, 182] width 102 height 11
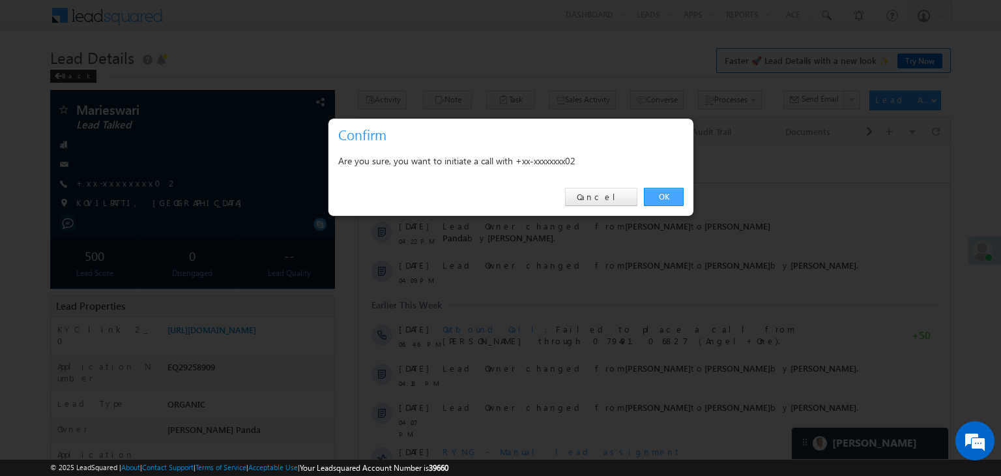
click at [660, 199] on link "OK" at bounding box center [664, 197] width 40 height 18
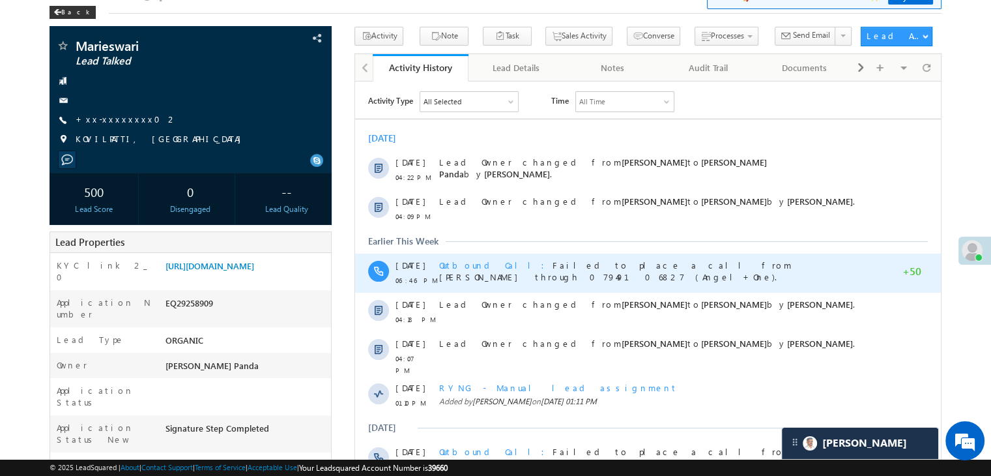
scroll to position [130, 0]
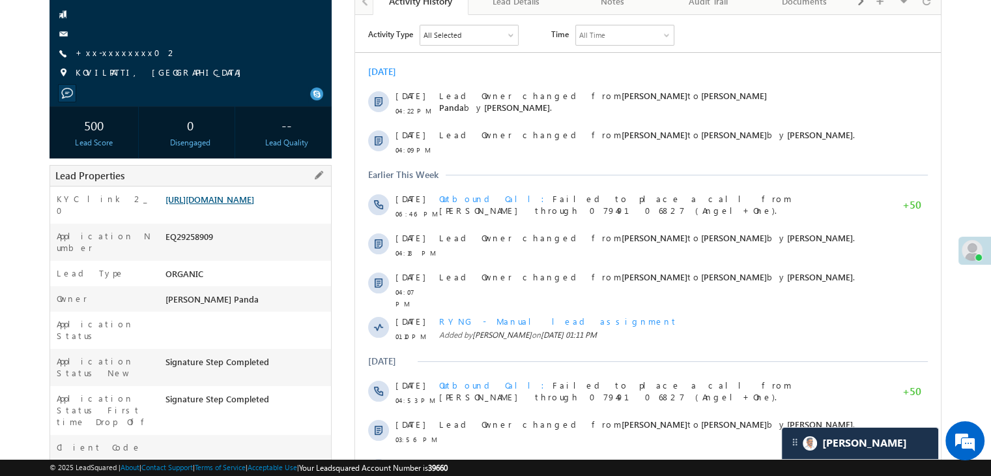
click at [252, 205] on link "[URL][DOMAIN_NAME]" at bounding box center [210, 199] width 89 height 11
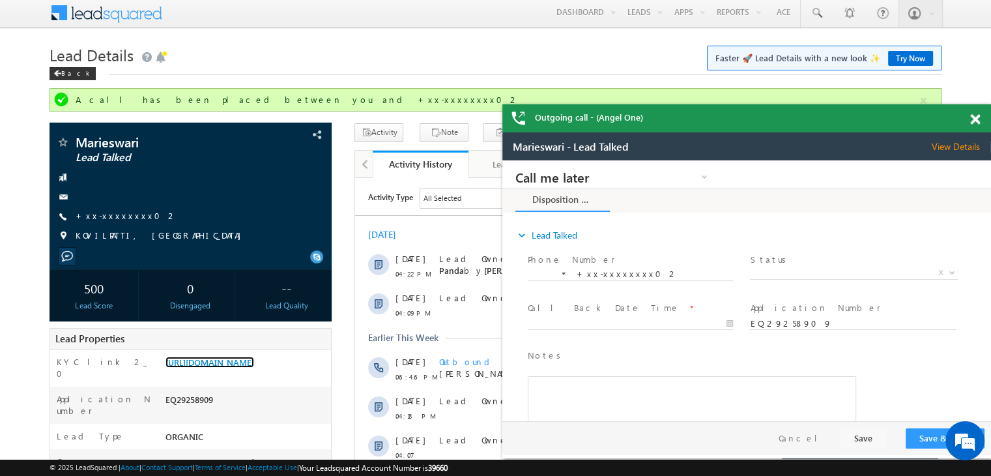
scroll to position [0, 0]
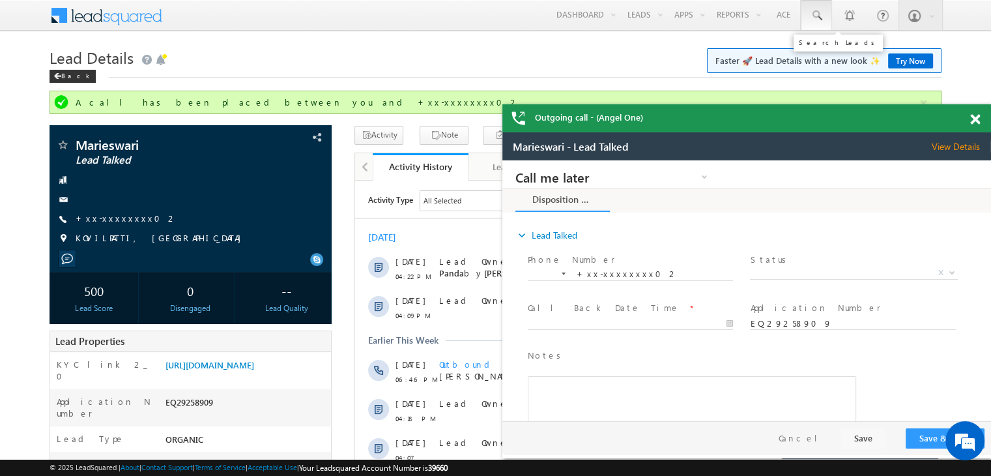
click at [821, 19] on span at bounding box center [816, 15] width 13 height 13
paste input "EQ29690382"
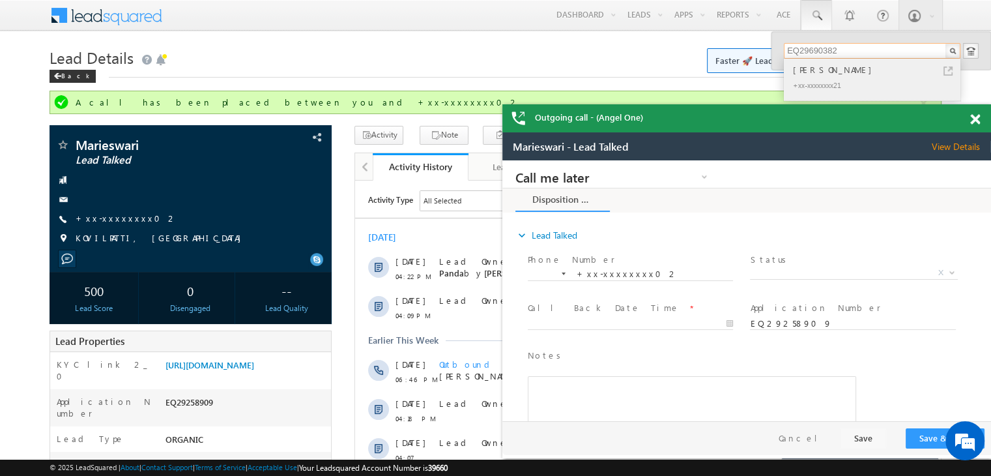
type input "EQ29690382"
click at [826, 74] on div "Sayyadlal ismail pathan" at bounding box center [878, 70] width 175 height 14
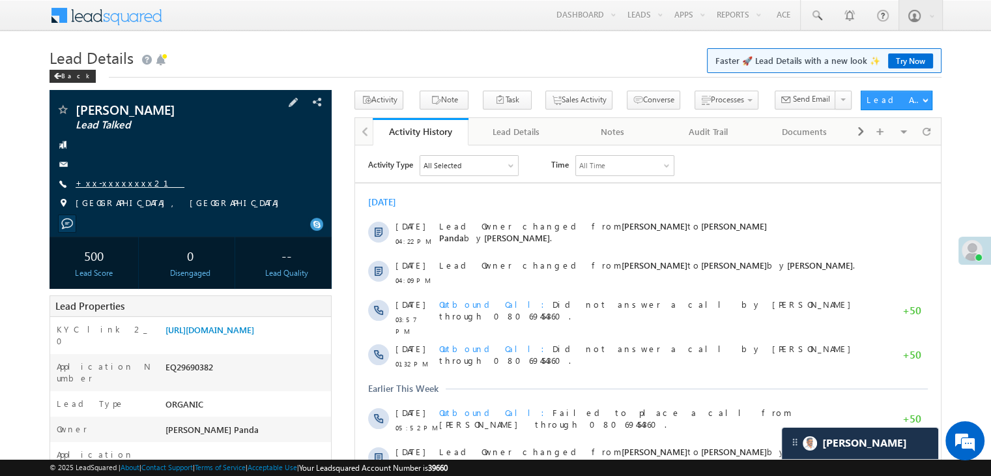
click at [110, 186] on link "+xx-xxxxxxxx21" at bounding box center [130, 182] width 109 height 11
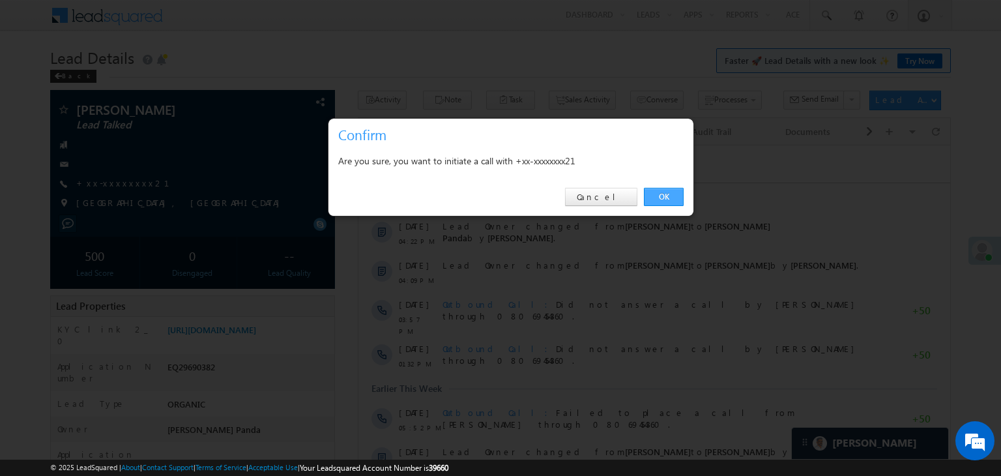
click at [662, 195] on link "OK" at bounding box center [664, 197] width 40 height 18
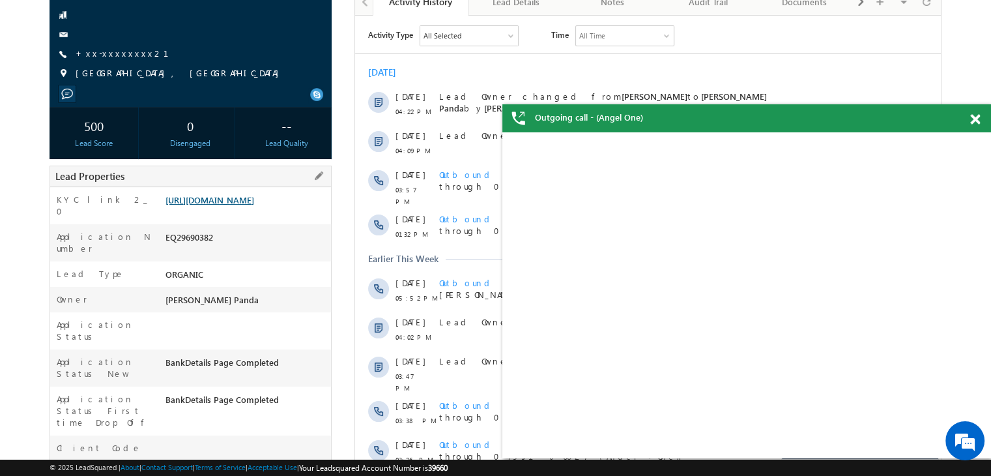
click at [254, 205] on link "[URL][DOMAIN_NAME]" at bounding box center [210, 199] width 89 height 11
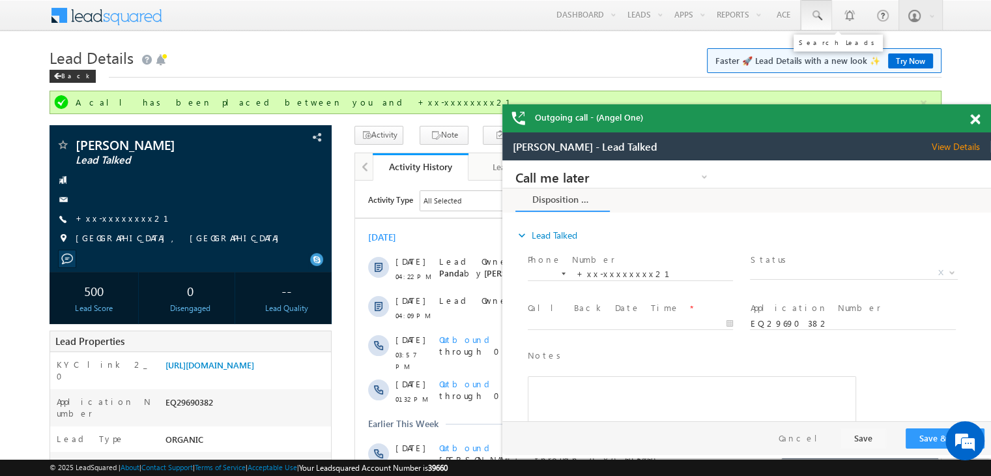
click at [824, 16] on link at bounding box center [816, 15] width 31 height 30
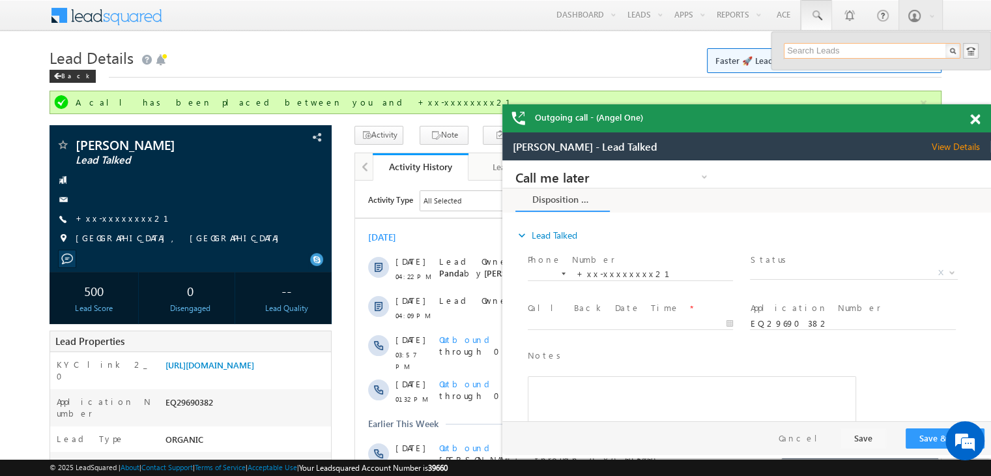
paste input "EQ29234926"
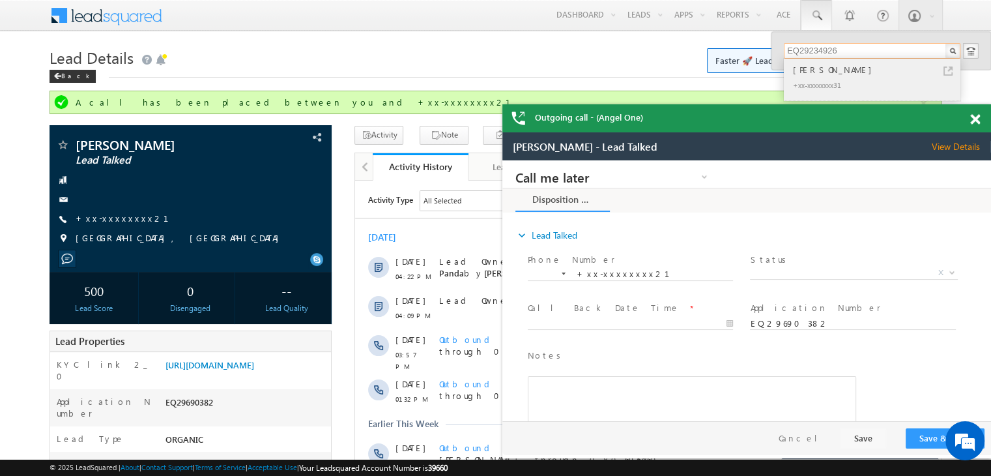
type input "EQ29234926"
click at [815, 67] on div "[PERSON_NAME]" at bounding box center [878, 70] width 175 height 14
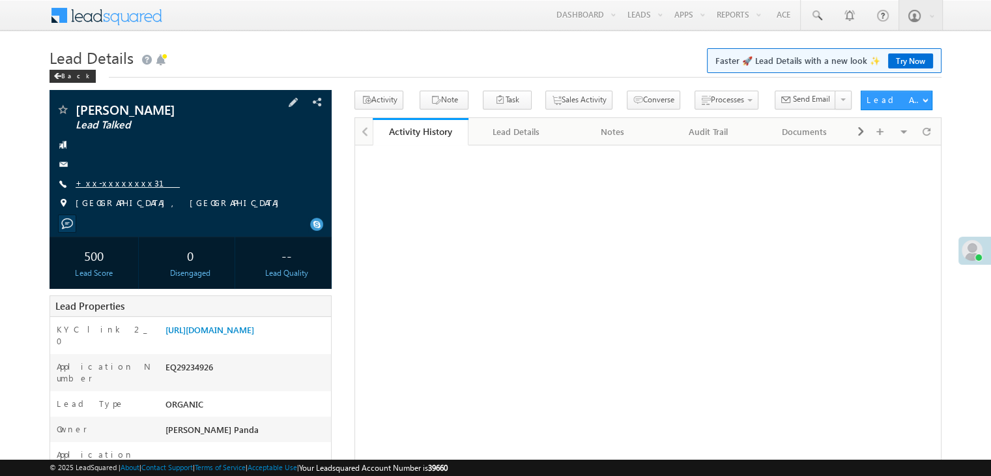
click at [112, 183] on link "+xx-xxxxxxxx31" at bounding box center [128, 182] width 104 height 11
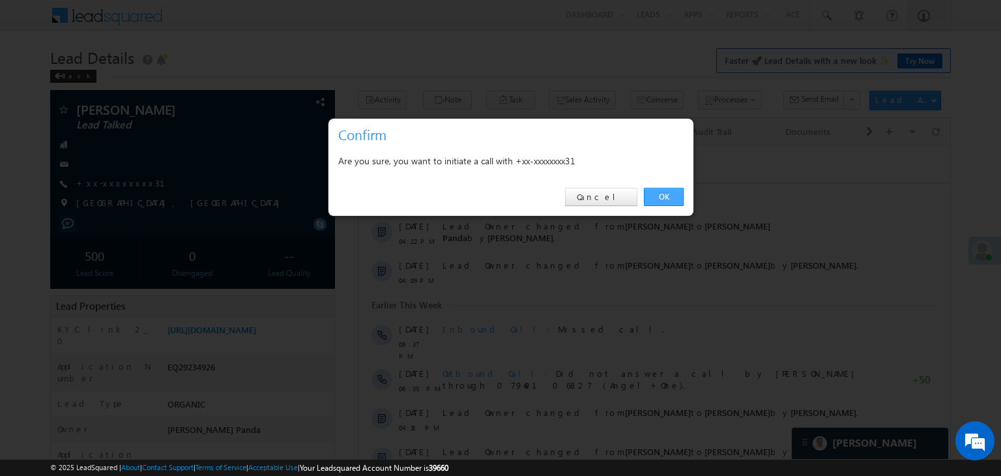
drag, startPoint x: 666, startPoint y: 196, endPoint x: 128, endPoint y: 61, distance: 554.4
click at [666, 196] on link "OK" at bounding box center [664, 197] width 40 height 18
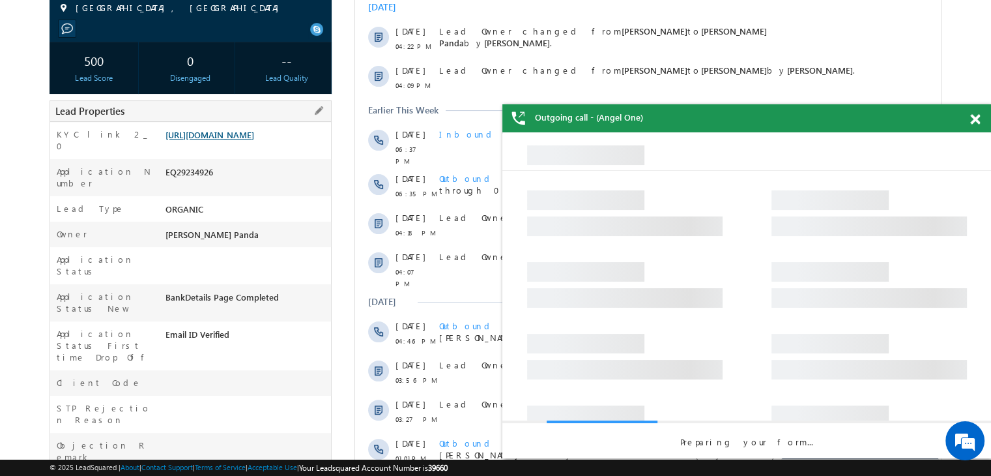
click at [236, 140] on link "[URL][DOMAIN_NAME]" at bounding box center [210, 134] width 89 height 11
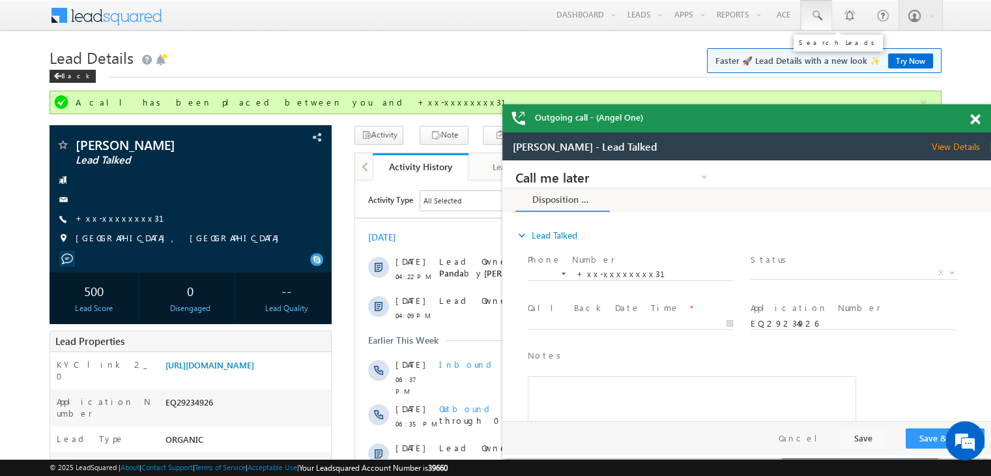
click at [819, 18] on span at bounding box center [816, 15] width 13 height 13
paste input "9140387381"
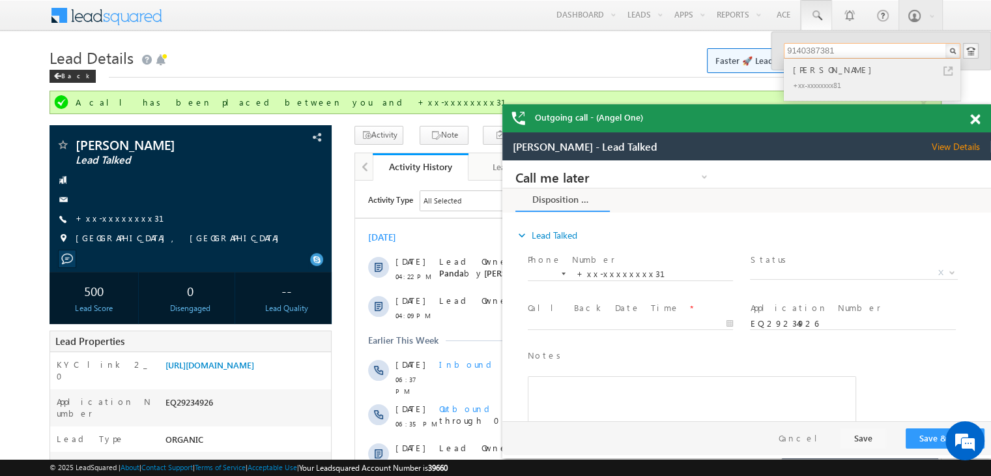
type input "9140387381"
click at [811, 69] on div "Brijendra Raj" at bounding box center [878, 70] width 175 height 14
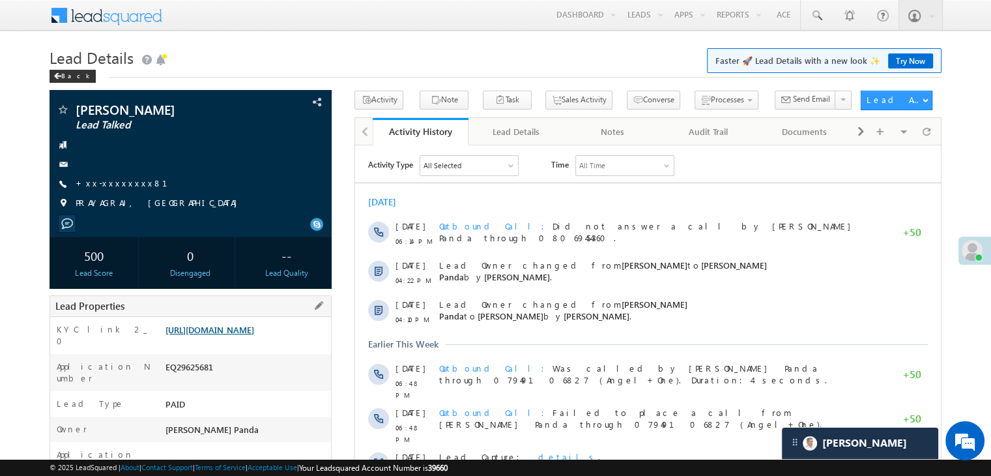
click at [252, 335] on link "[URL][DOMAIN_NAME]" at bounding box center [210, 329] width 89 height 11
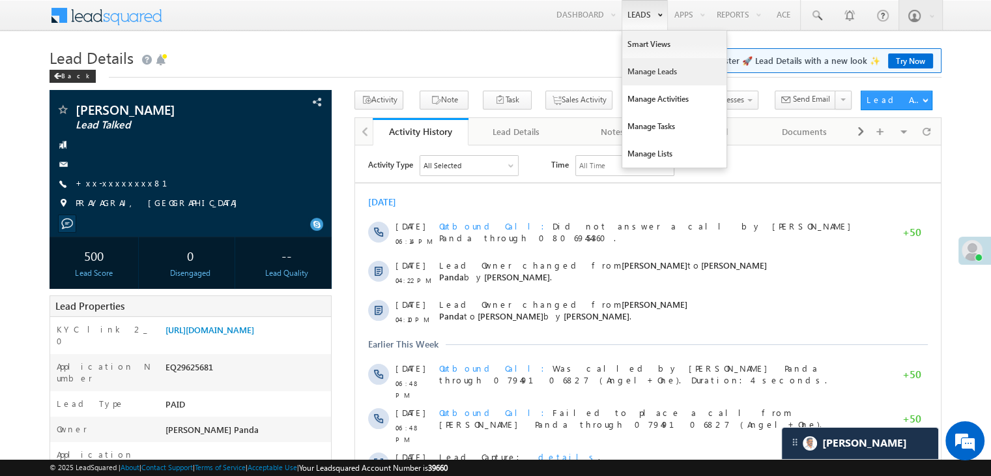
click at [641, 74] on link "Manage Leads" at bounding box center [674, 71] width 104 height 27
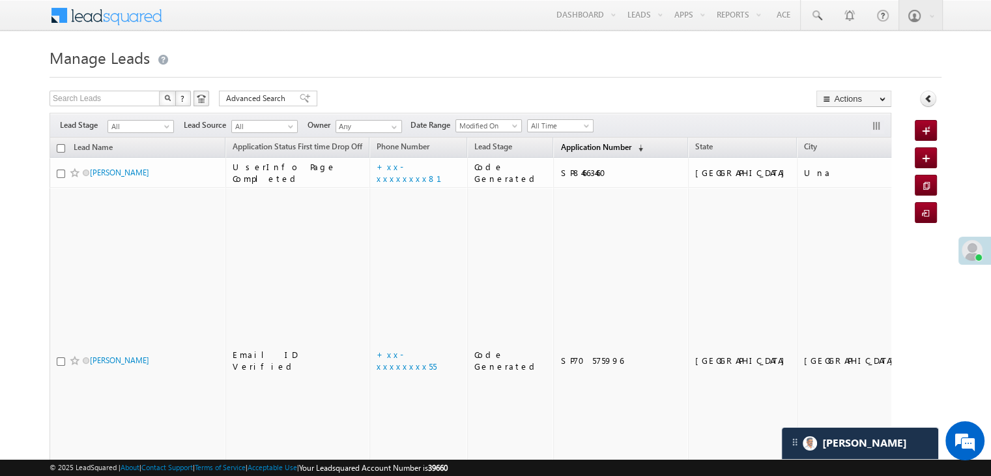
click at [591, 145] on span "Application Number" at bounding box center [596, 147] width 70 height 10
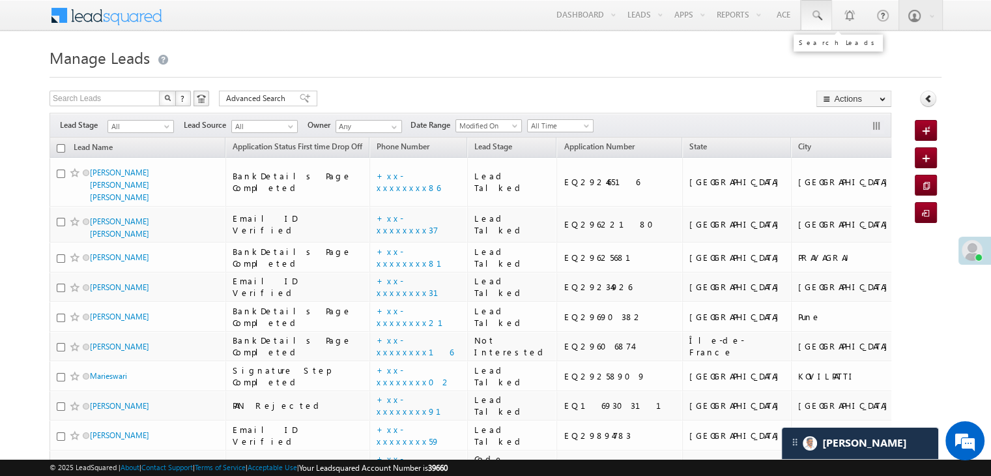
click at [818, 18] on span at bounding box center [816, 15] width 13 height 13
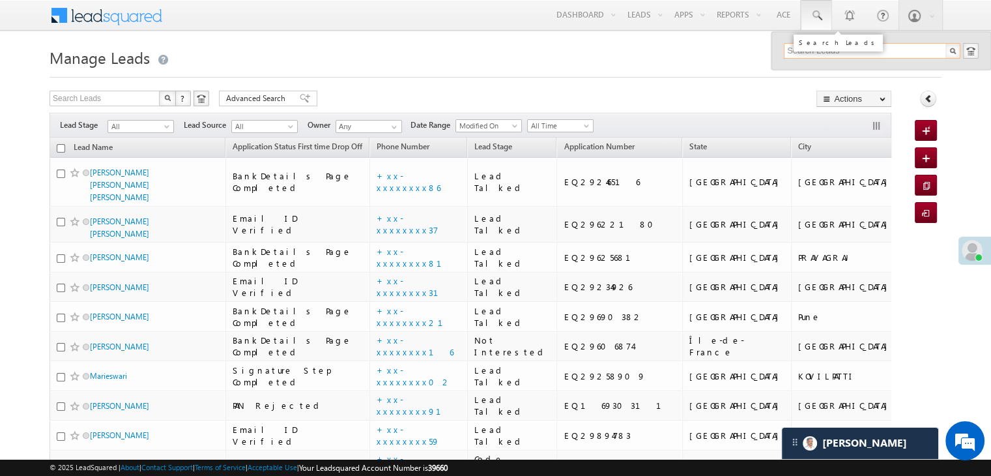
paste input "EQ29234926"
type input "EQ29234926"
click at [808, 68] on div "deepak kumarsingh" at bounding box center [878, 70] width 175 height 14
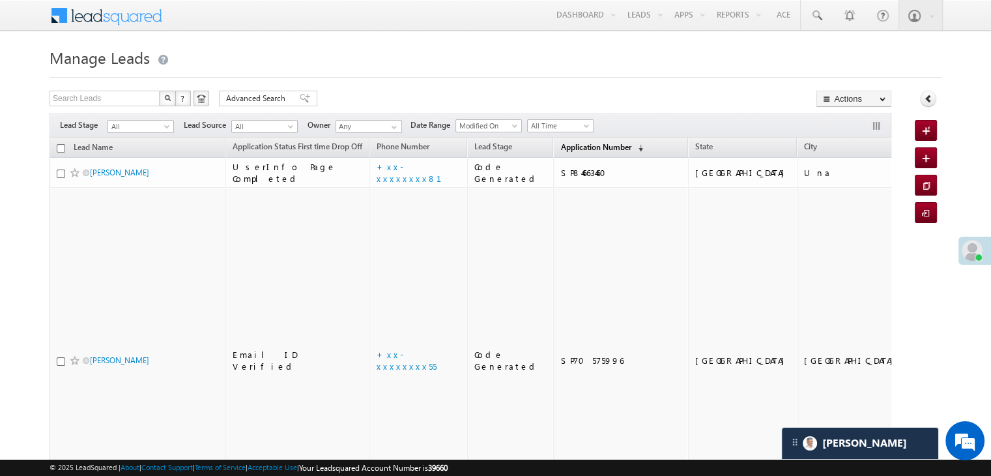
click at [563, 147] on span "Application Number" at bounding box center [596, 147] width 70 height 10
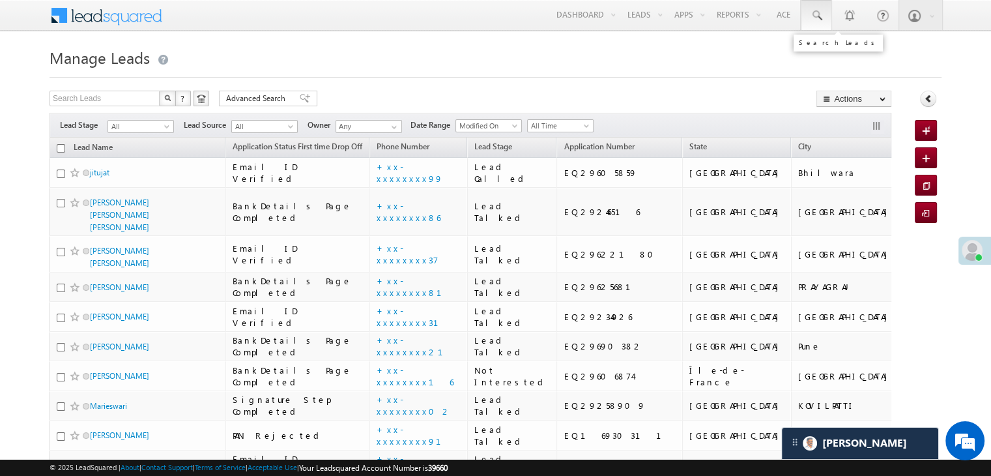
click at [817, 15] on span at bounding box center [816, 15] width 13 height 13
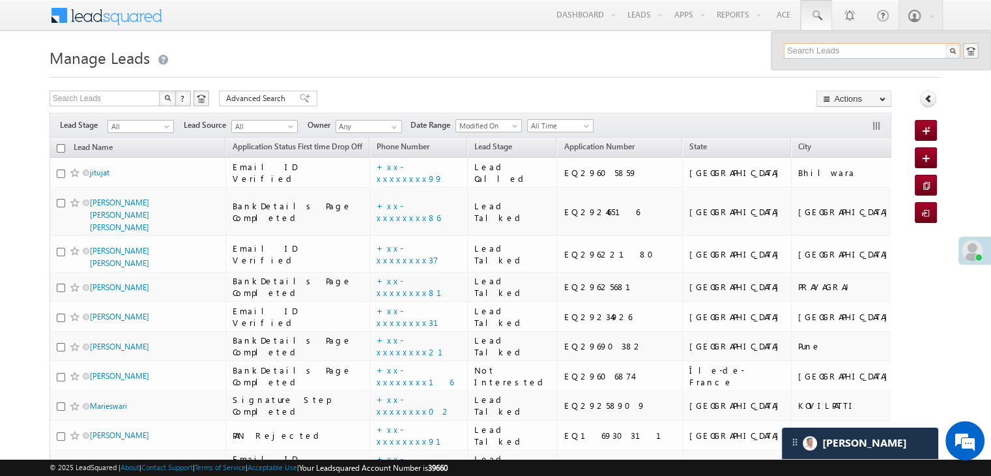
paste input "EQ29526537"
type input "EQ29526537"
click at [811, 71] on div "Sanjeet Kumar" at bounding box center [878, 70] width 175 height 14
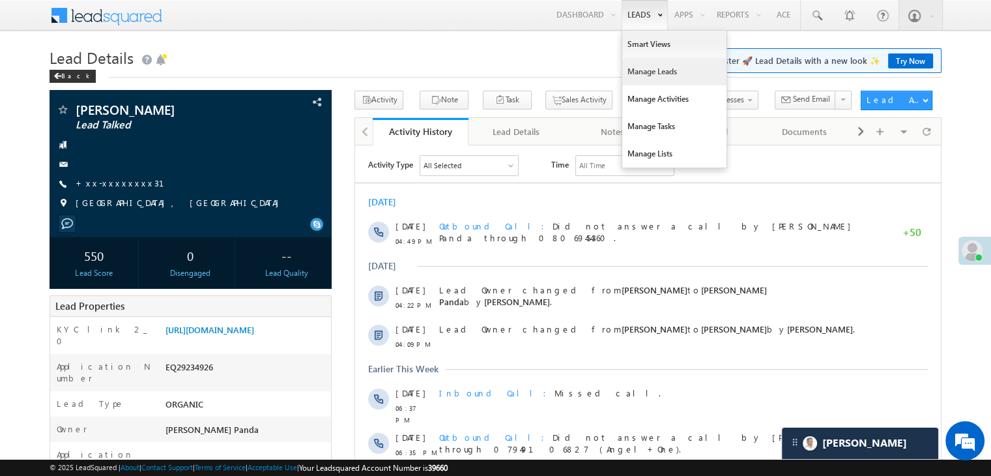
drag, startPoint x: 641, startPoint y: 73, endPoint x: 630, endPoint y: 76, distance: 12.0
click at [641, 73] on link "Manage Leads" at bounding box center [674, 71] width 104 height 27
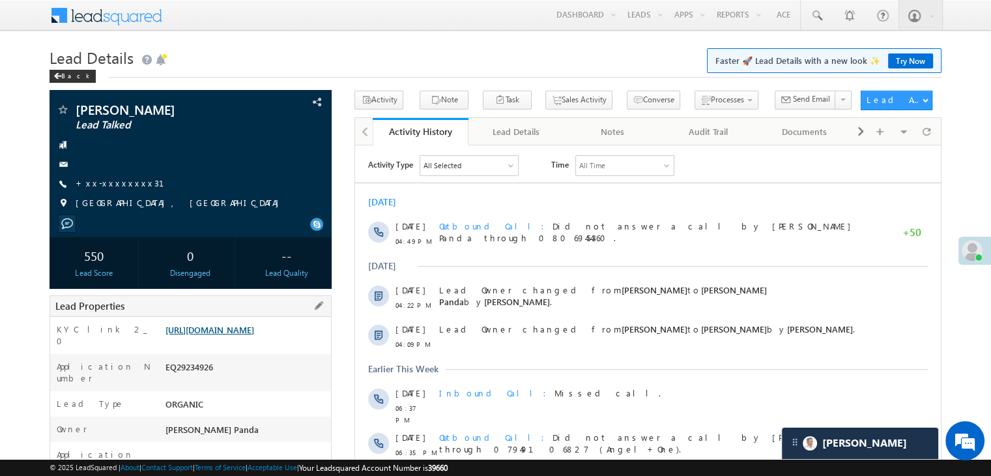
click at [225, 335] on link "https://angelbroking1-pk3em7sa.customui-test.leadsquared.com?leadId=41e56c36-ac…" at bounding box center [210, 329] width 89 height 11
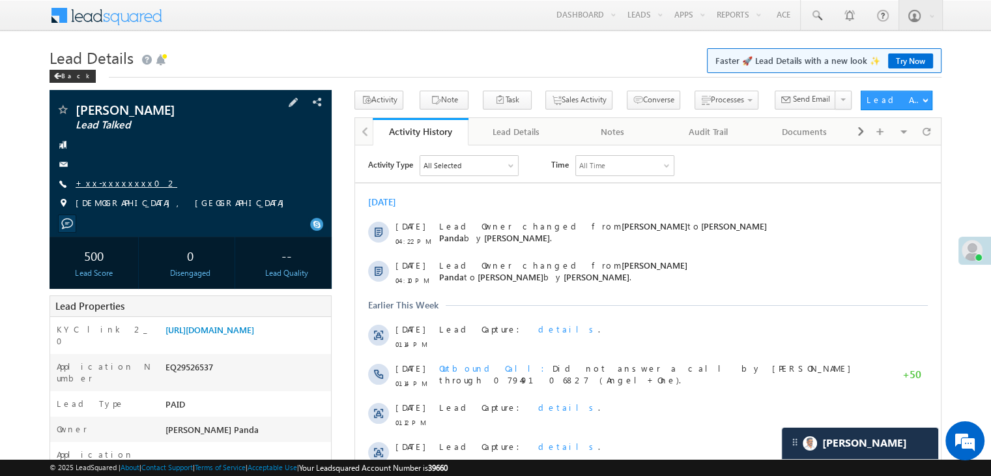
click at [124, 188] on link "+xx-xxxxxxxx02" at bounding box center [127, 182] width 102 height 11
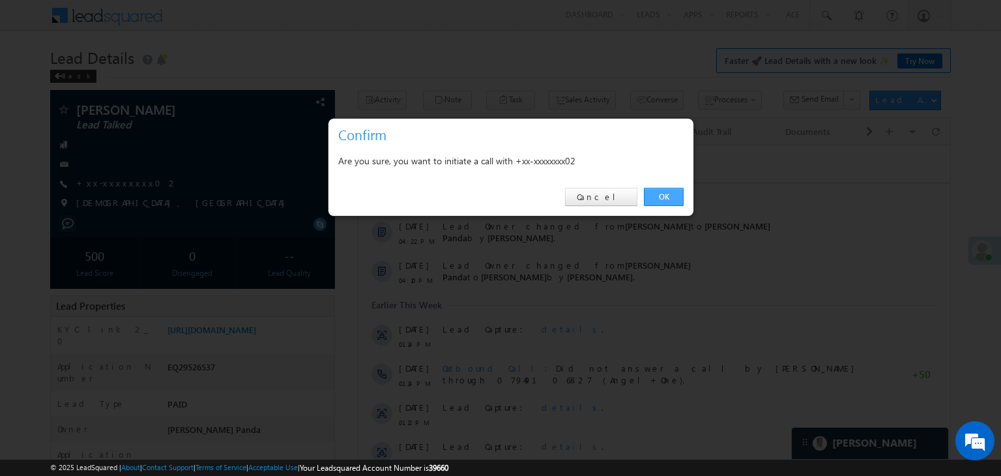
drag, startPoint x: 668, startPoint y: 197, endPoint x: 313, endPoint y: 50, distance: 384.6
click at [668, 197] on link "OK" at bounding box center [664, 197] width 40 height 18
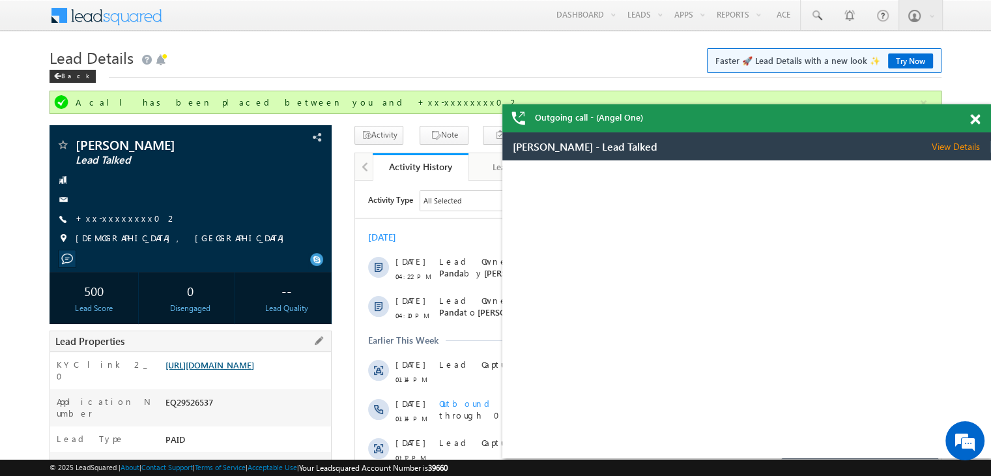
click at [241, 370] on link "[URL][DOMAIN_NAME]" at bounding box center [210, 364] width 89 height 11
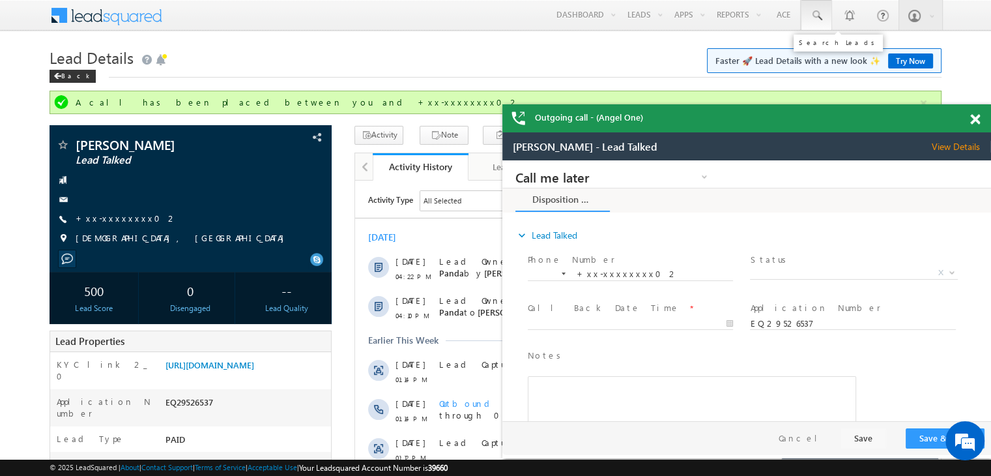
click at [810, 11] on span at bounding box center [816, 15] width 13 height 13
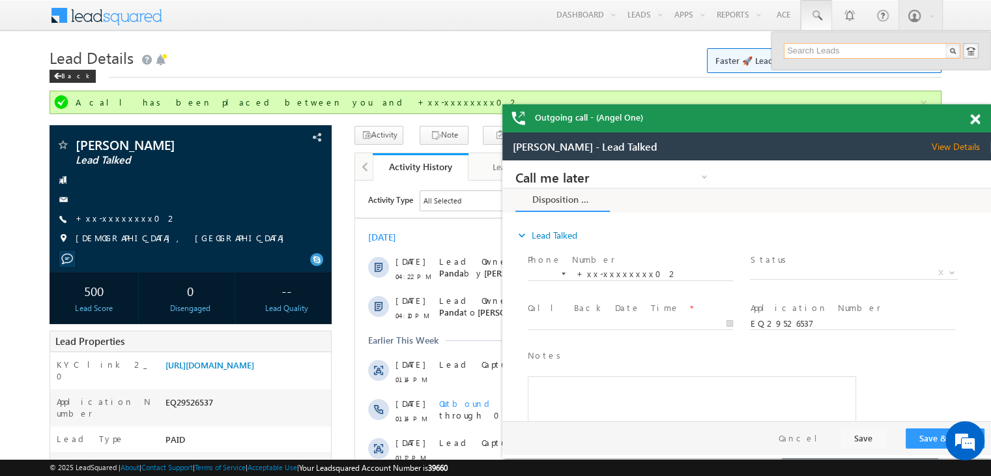
paste input "Lead Called"
click at [809, 52] on input "Lead Called" at bounding box center [872, 51] width 177 height 16
paste input "EQ29540463"
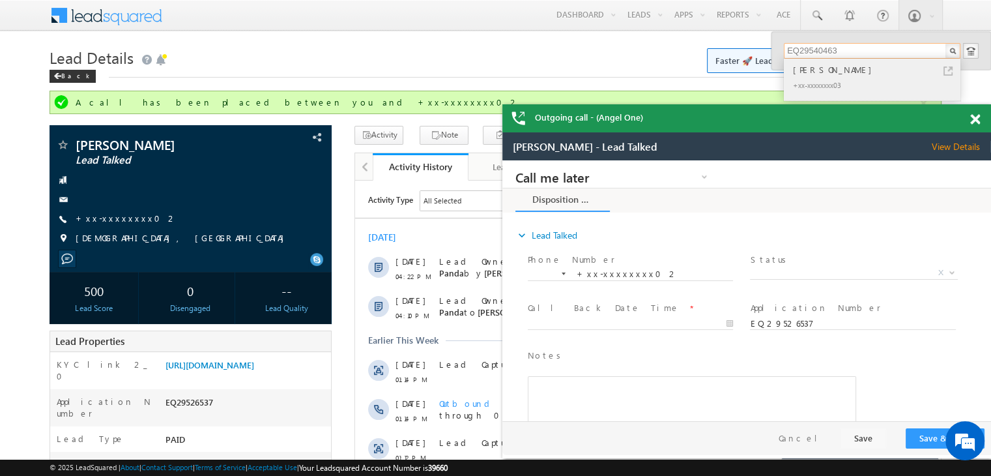
type input "EQ29540463"
click at [819, 70] on div "Sandeep Kumar" at bounding box center [878, 70] width 175 height 14
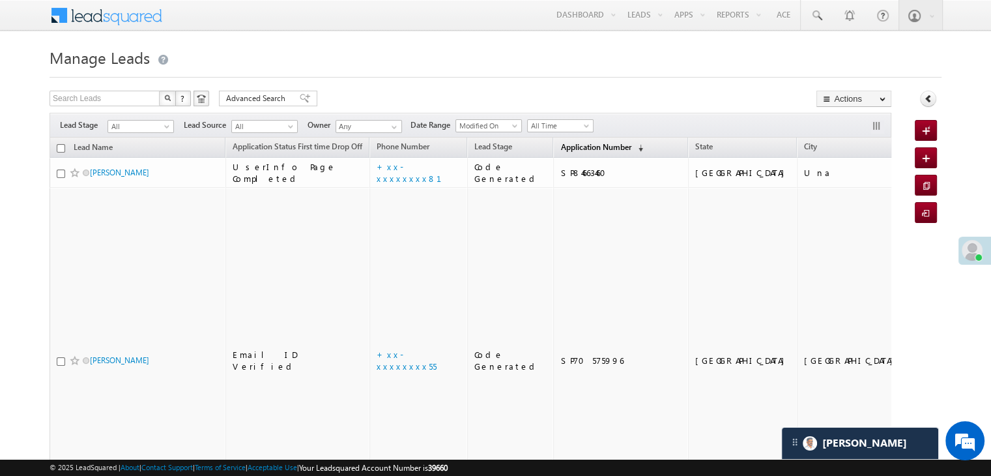
click at [565, 149] on span "Application Number" at bounding box center [596, 147] width 70 height 10
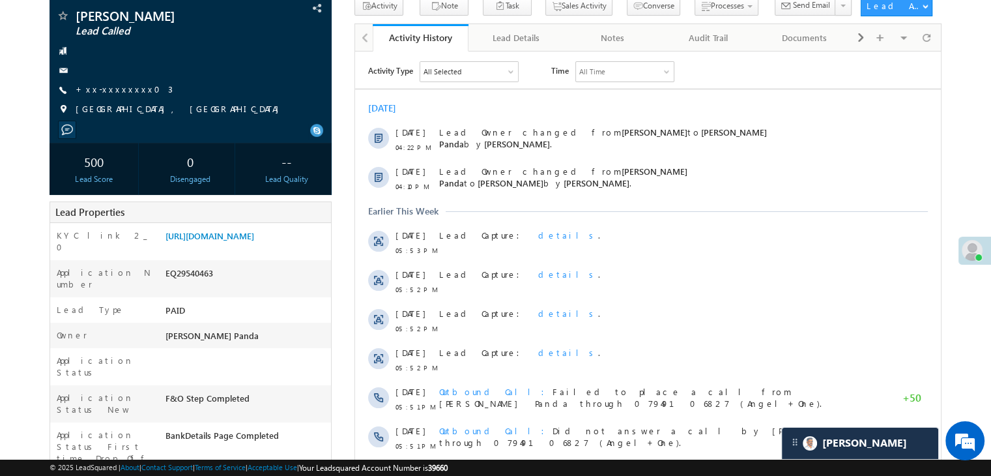
scroll to position [65, 0]
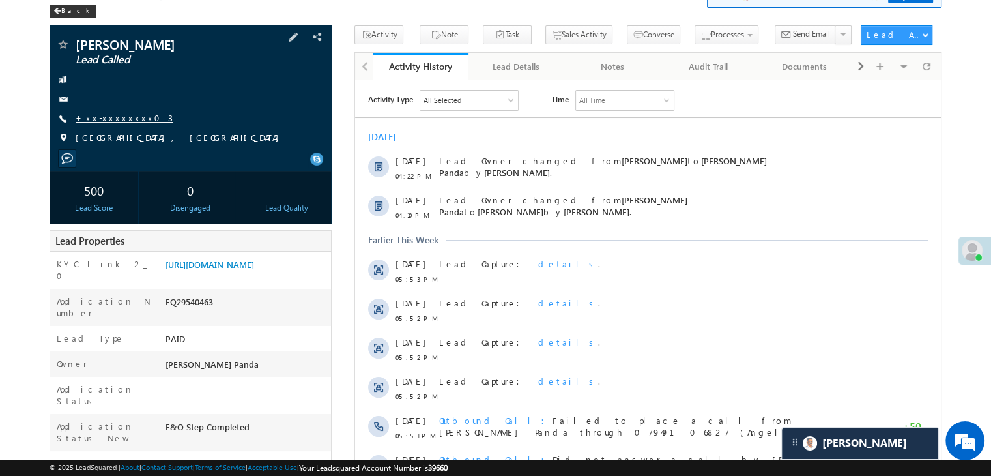
click at [110, 118] on link "+xx-xxxxxxxx03" at bounding box center [124, 117] width 97 height 11
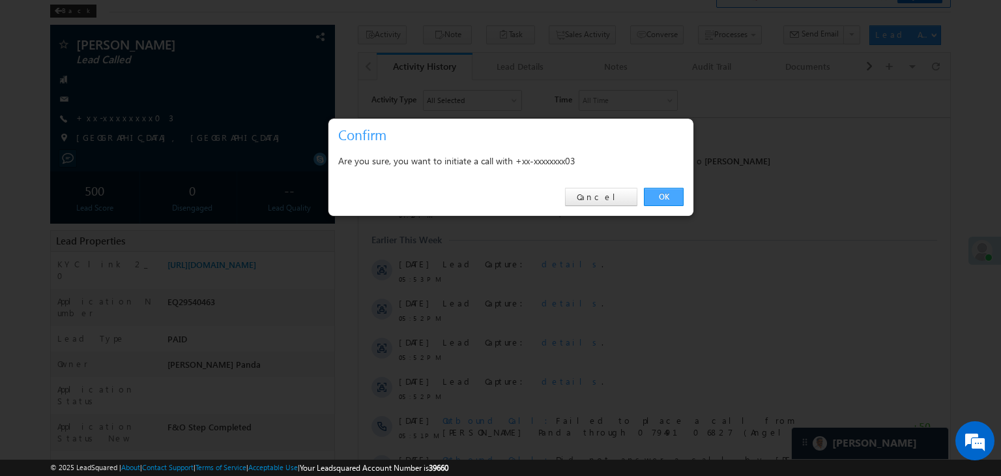
click at [664, 192] on link "OK" at bounding box center [664, 197] width 40 height 18
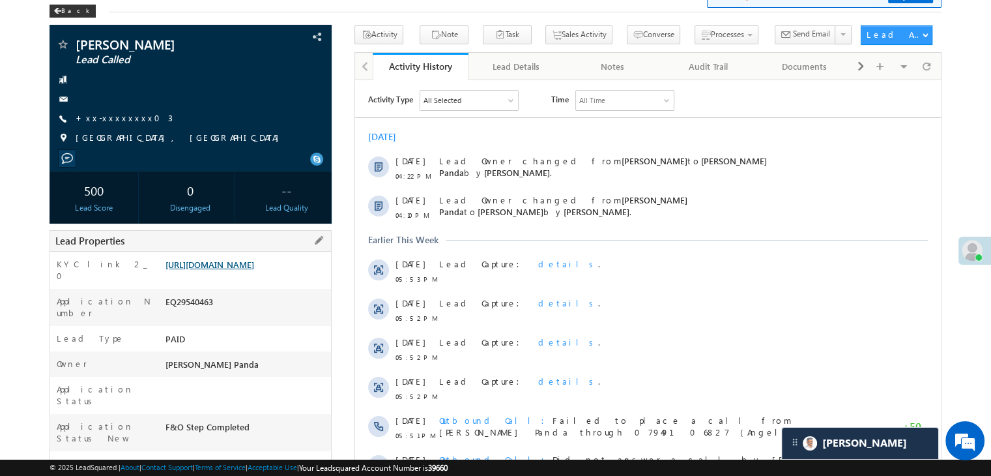
click at [254, 270] on link "https://angelbroking1-pk3em7sa.customui-test.leadsquared.com?leadId=f67e5a3a-a6…" at bounding box center [210, 264] width 89 height 11
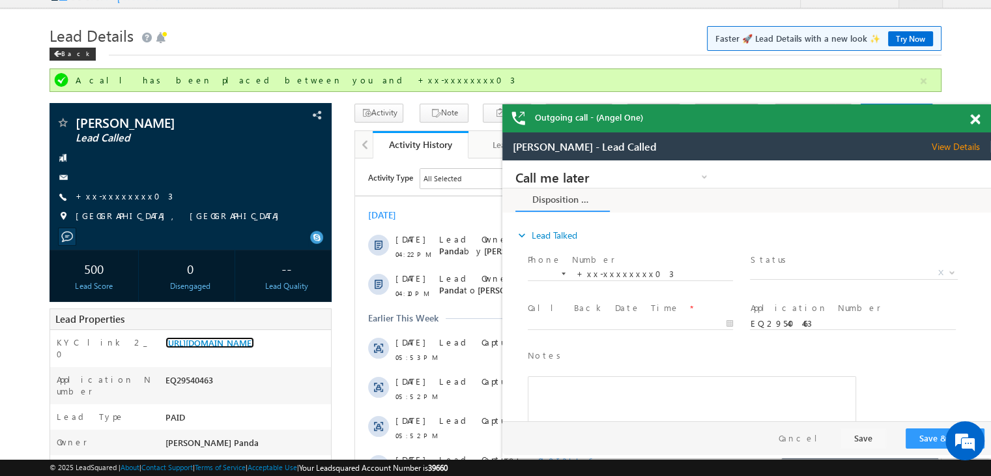
scroll to position [0, 0]
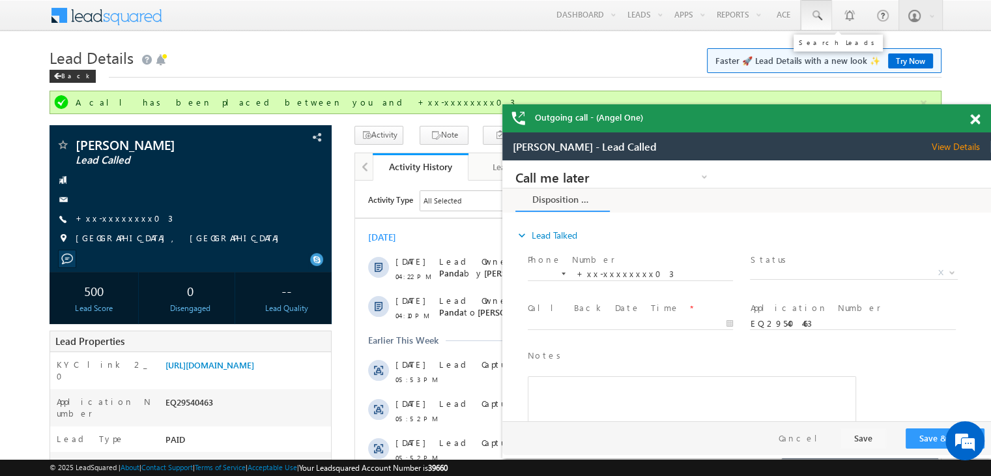
click at [813, 14] on span at bounding box center [816, 15] width 13 height 13
paste input "EQ10155277"
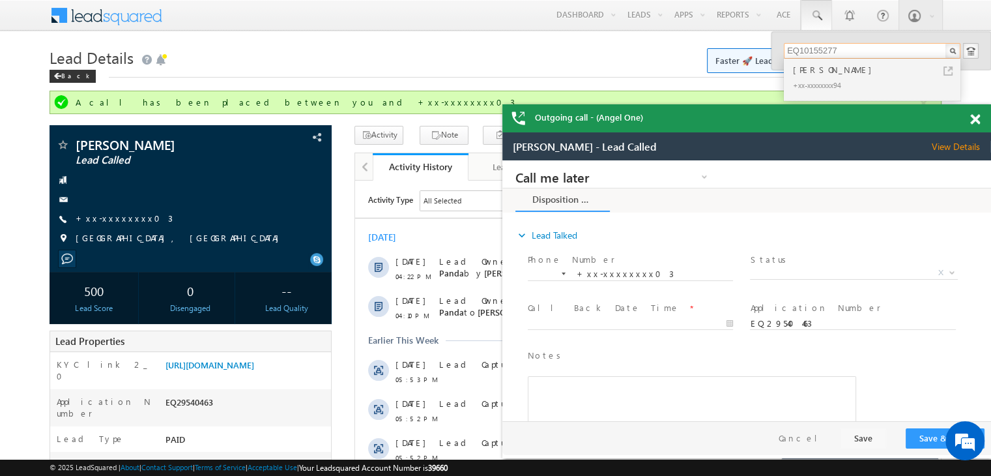
type input "EQ10155277"
click at [816, 68] on div "[PERSON_NAME]" at bounding box center [878, 70] width 175 height 14
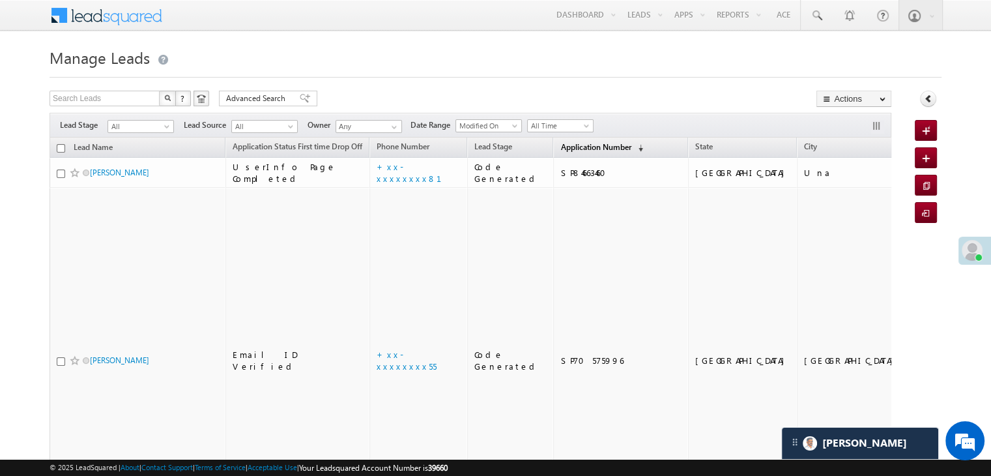
click at [568, 149] on span "Application Number" at bounding box center [596, 147] width 70 height 10
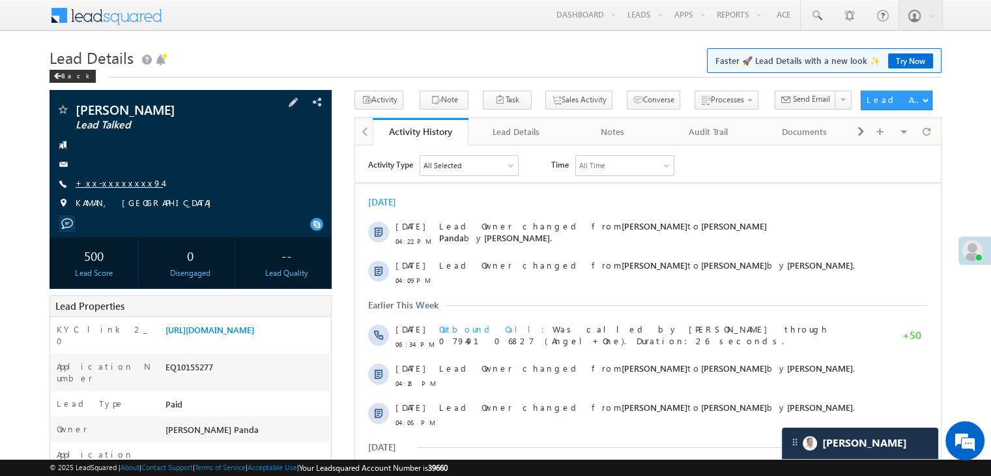
click at [114, 184] on link "+xx-xxxxxxxx94" at bounding box center [119, 182] width 87 height 11
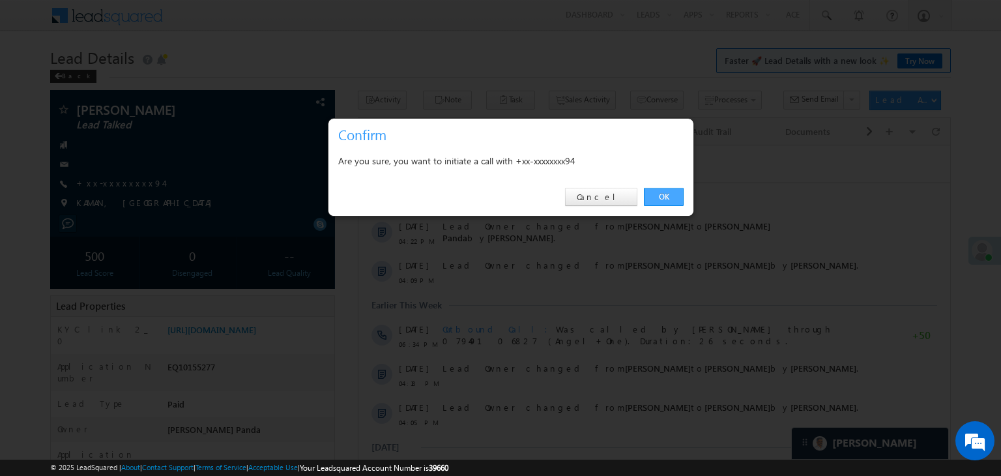
click at [666, 194] on link "OK" at bounding box center [664, 197] width 40 height 18
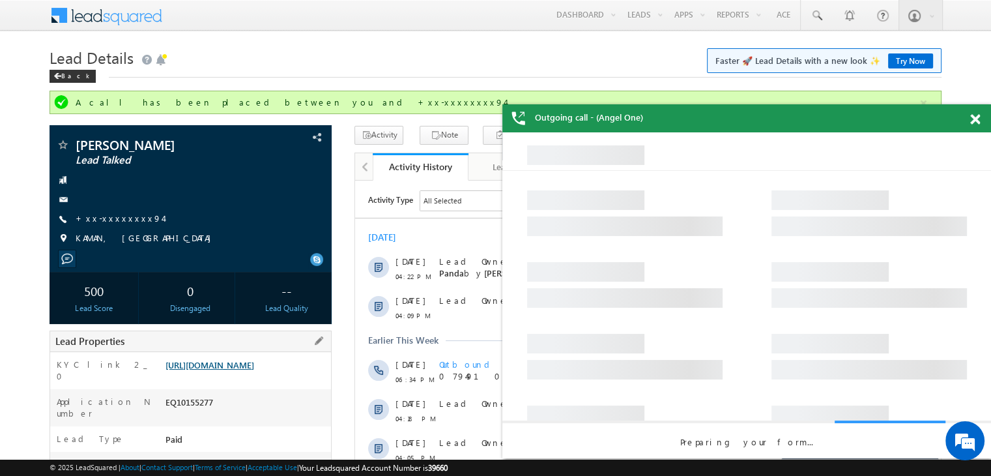
click at [242, 370] on link "[URL][DOMAIN_NAME]" at bounding box center [210, 364] width 89 height 11
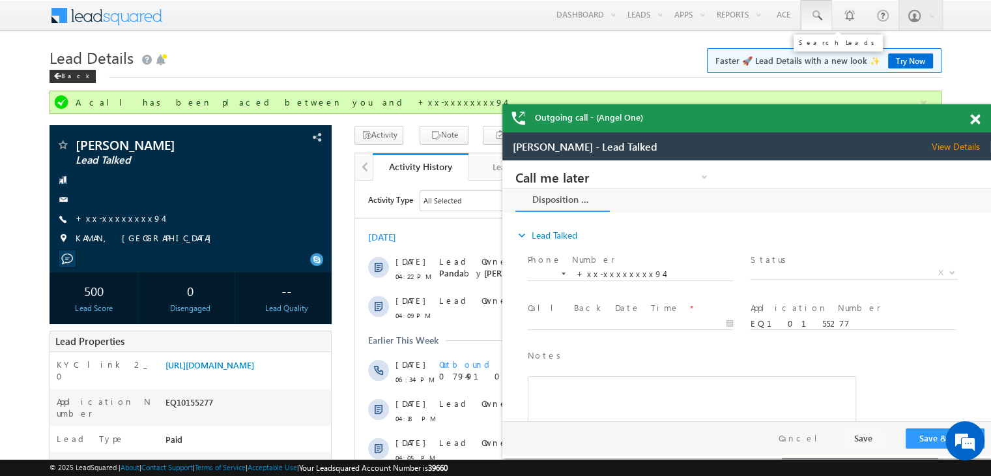
click at [822, 14] on span at bounding box center [816, 15] width 13 height 13
paste input "EQ29673364"
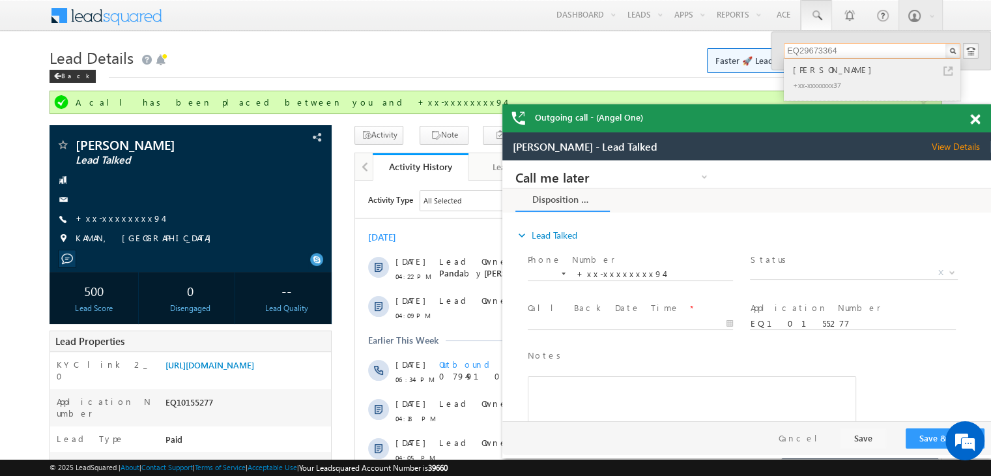
type input "EQ29673364"
click at [808, 74] on div "Savita Nagwanshi" at bounding box center [878, 70] width 175 height 14
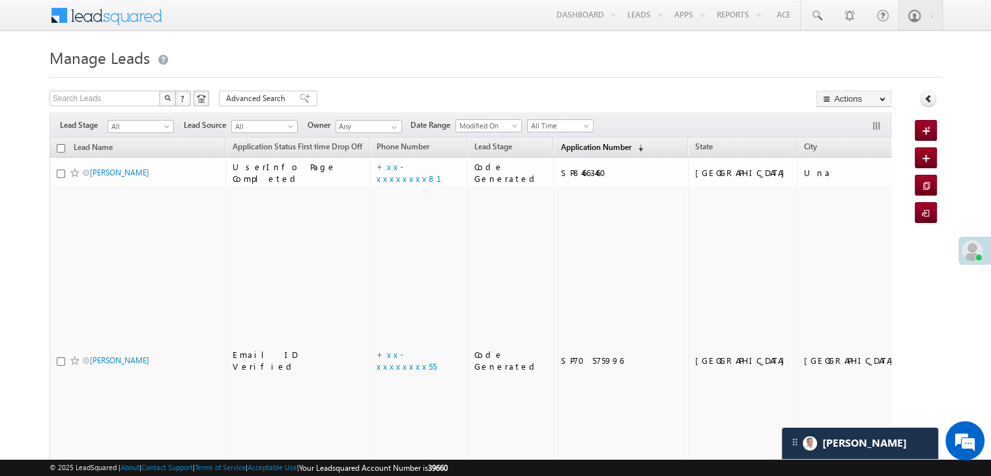
click at [563, 139] on link "Application Number (sorted descending)" at bounding box center [602, 147] width 96 height 17
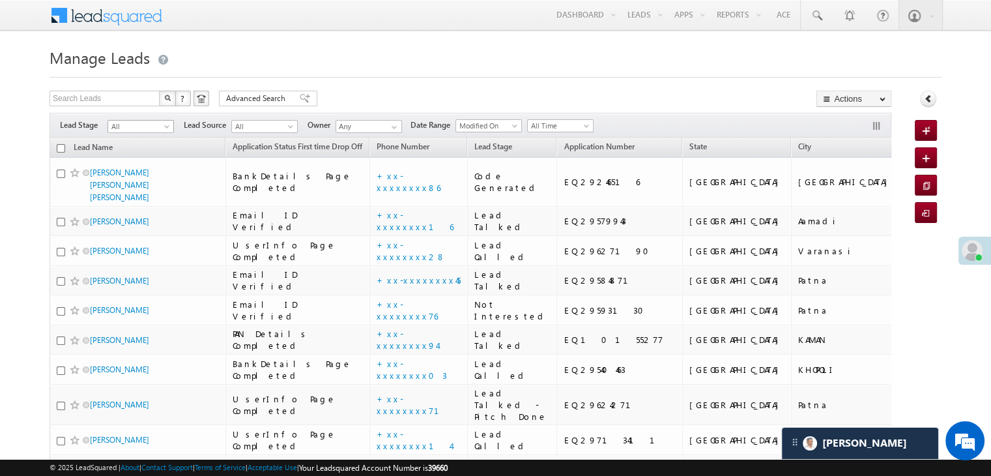
click at [166, 121] on span "All" at bounding box center [139, 127] width 62 height 12
click at [144, 149] on link "Lead Generated" at bounding box center [141, 154] width 66 height 12
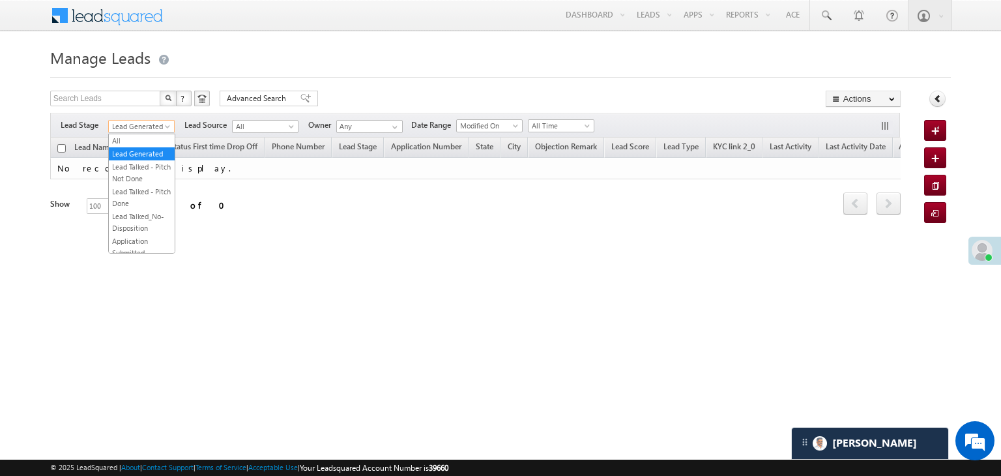
click at [156, 127] on span "Lead Generated" at bounding box center [140, 127] width 62 height 12
click at [147, 139] on link "All" at bounding box center [142, 141] width 66 height 12
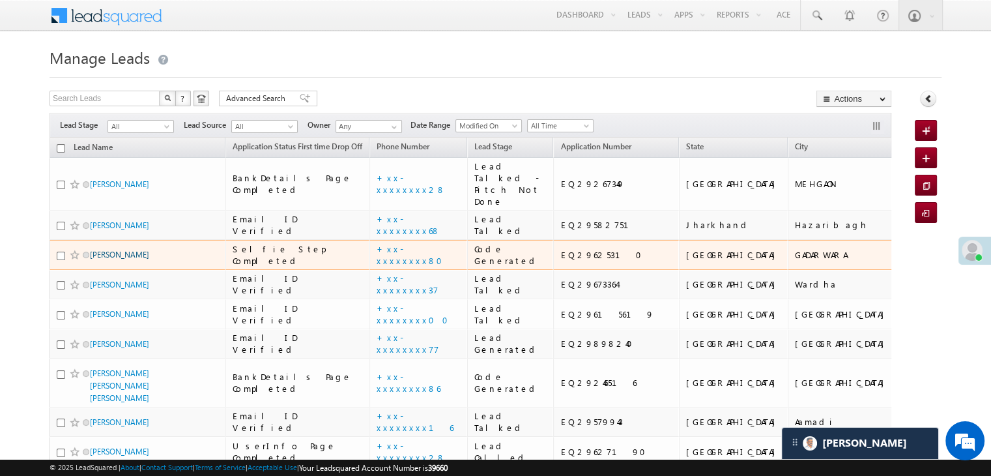
click at [116, 259] on link "[PERSON_NAME]" at bounding box center [119, 255] width 59 height 10
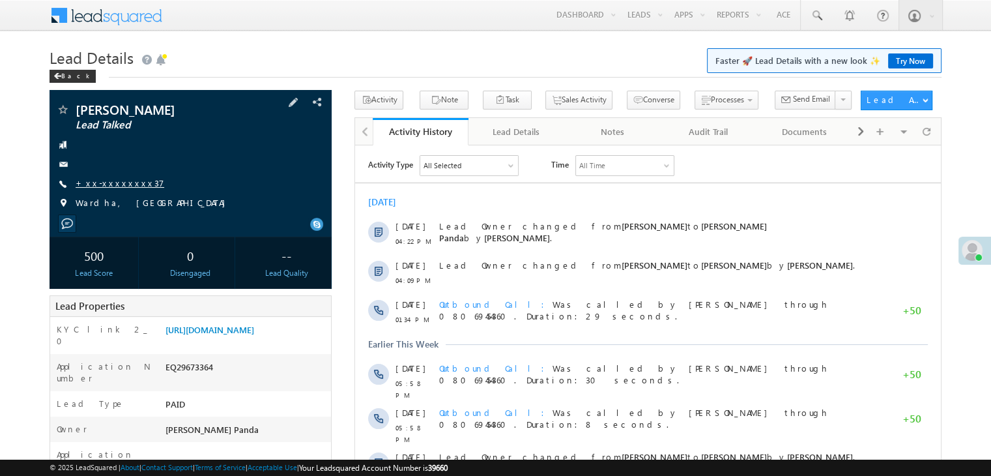
click at [117, 186] on link "+xx-xxxxxxxx37" at bounding box center [120, 182] width 89 height 11
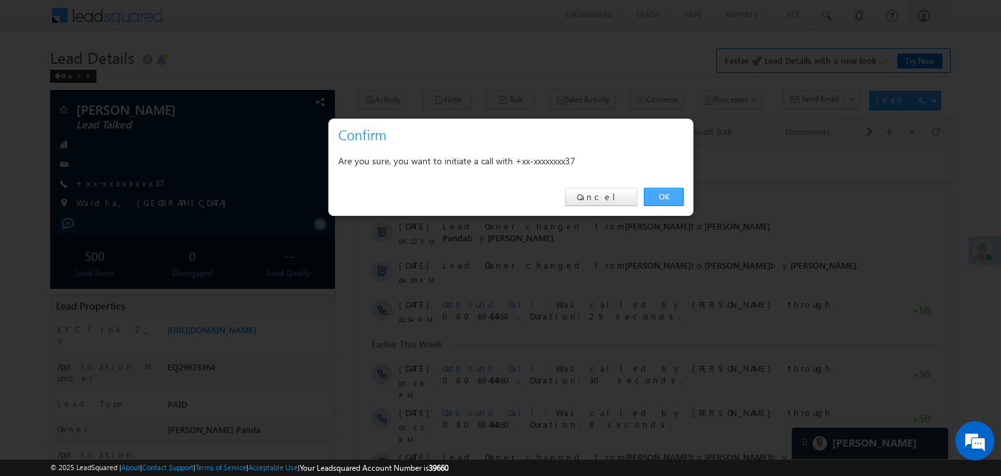
click at [660, 194] on link "OK" at bounding box center [664, 197] width 40 height 18
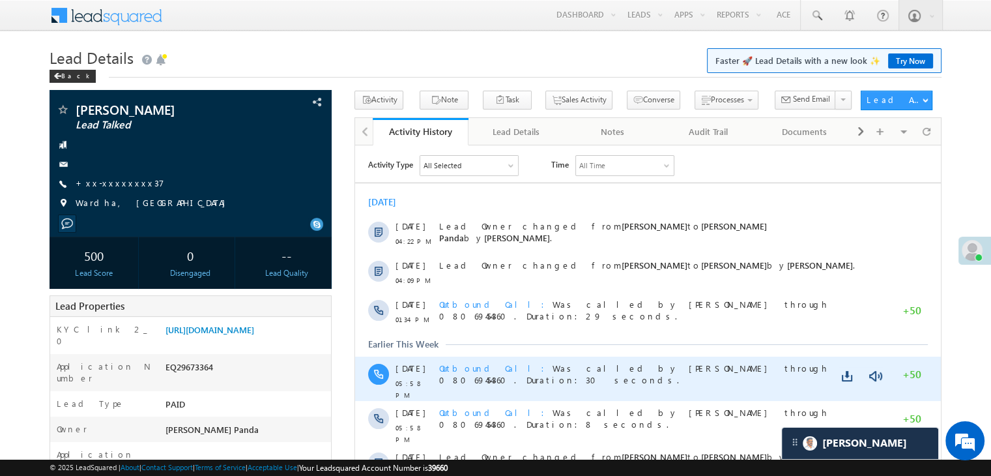
scroll to position [196, 0]
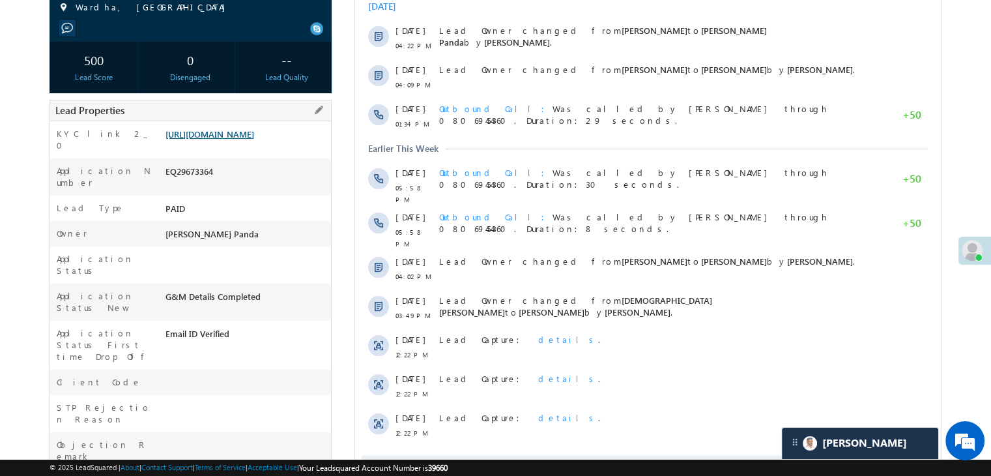
click at [248, 139] on link "[URL][DOMAIN_NAME]" at bounding box center [210, 133] width 89 height 11
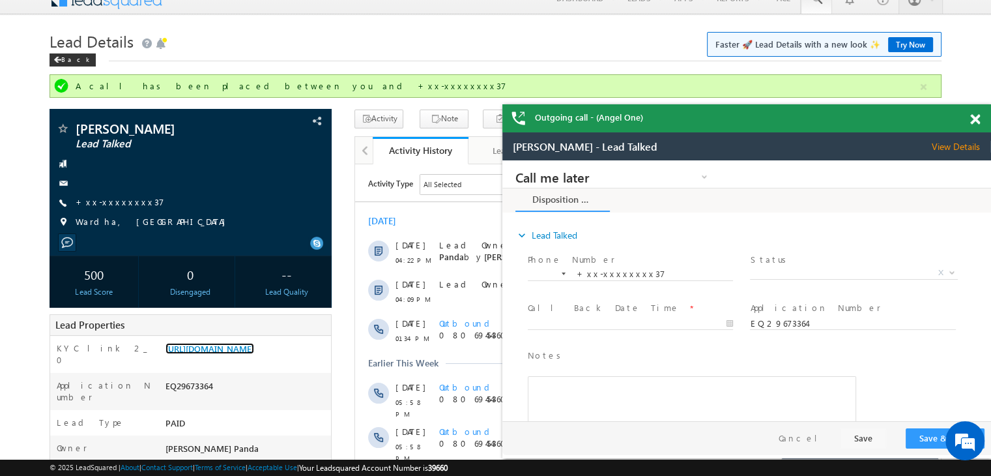
scroll to position [0, 0]
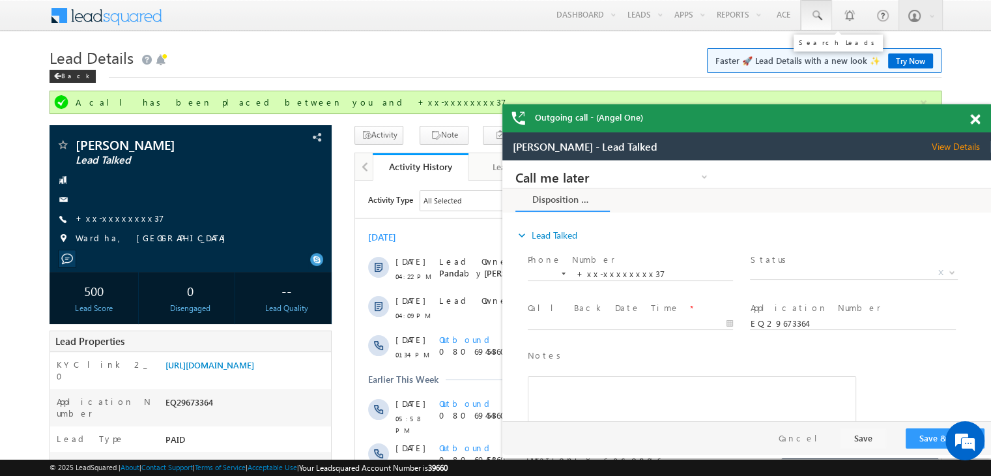
click at [821, 16] on span at bounding box center [816, 15] width 13 height 13
paste input "EQ29267349"
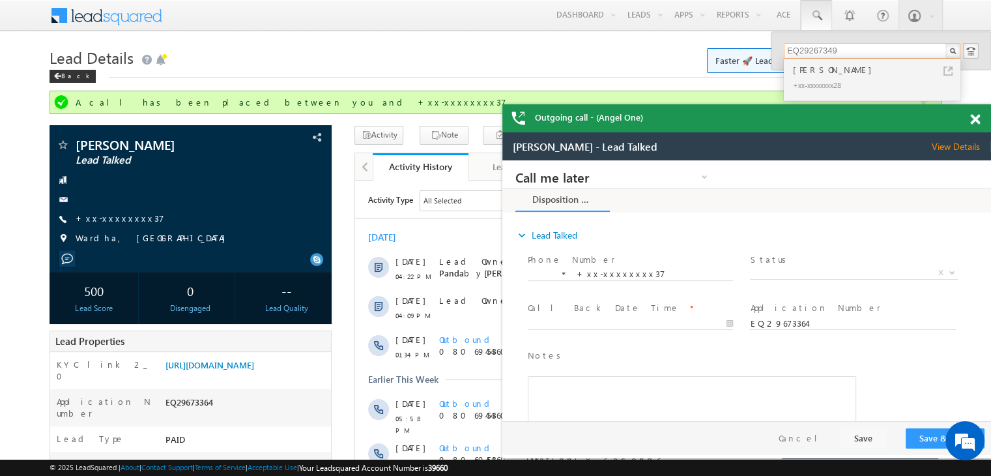
type input "EQ29267349"
click at [806, 72] on div "[PERSON_NAME]" at bounding box center [878, 70] width 175 height 14
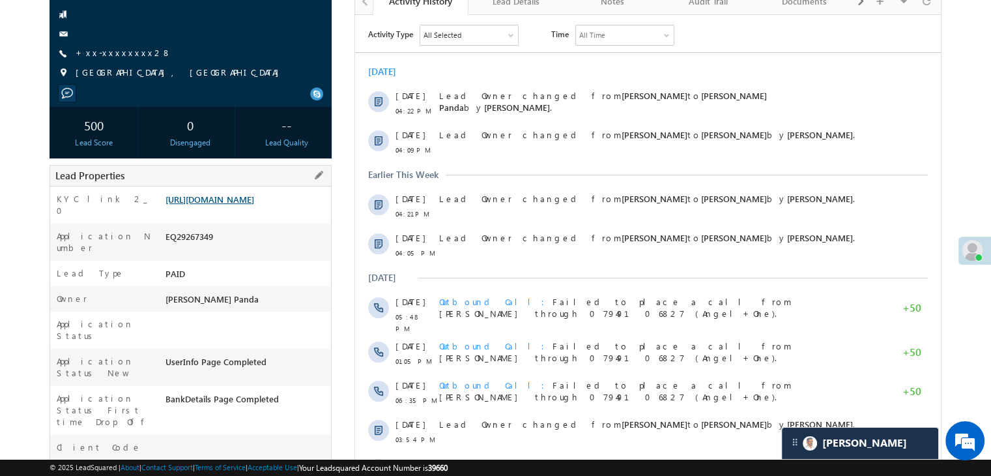
click at [250, 205] on link "[URL][DOMAIN_NAME]" at bounding box center [210, 199] width 89 height 11
click at [127, 53] on link "+xx-xxxxxxxx28" at bounding box center [124, 52] width 96 height 11
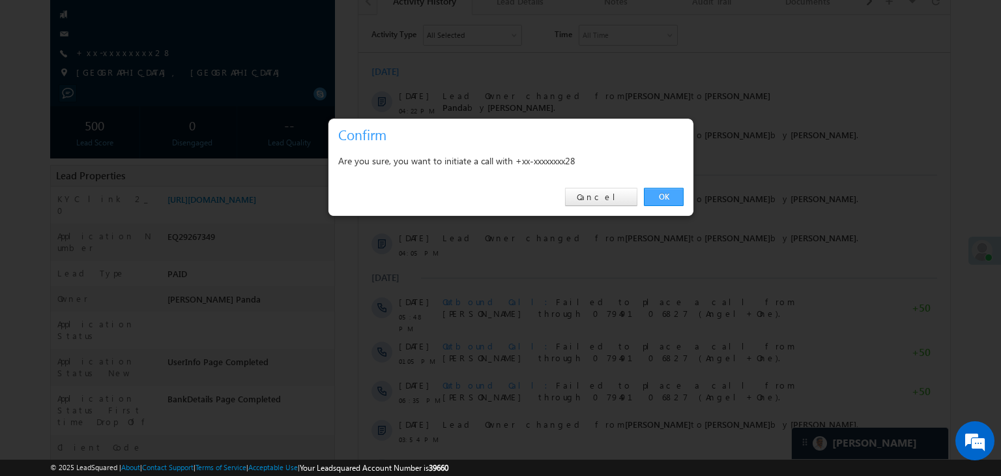
click at [667, 194] on link "OK" at bounding box center [664, 197] width 40 height 18
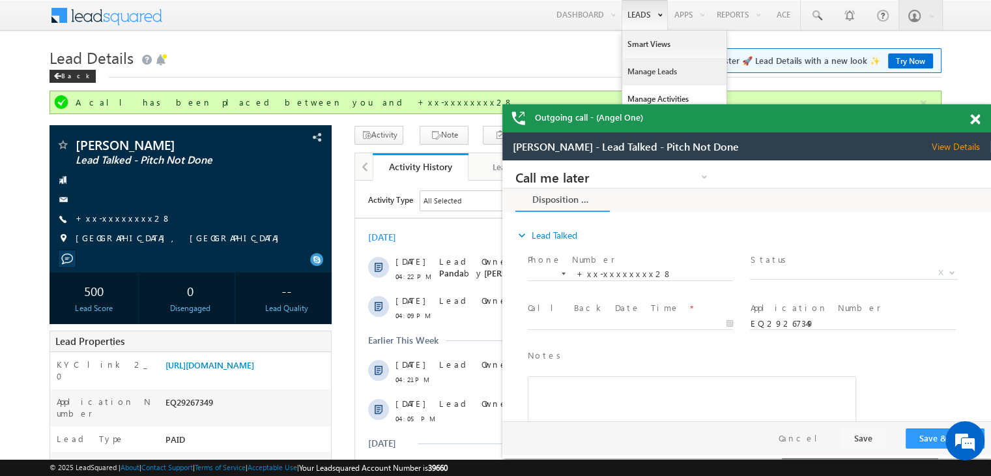
click at [639, 75] on link "Manage Leads" at bounding box center [674, 71] width 104 height 27
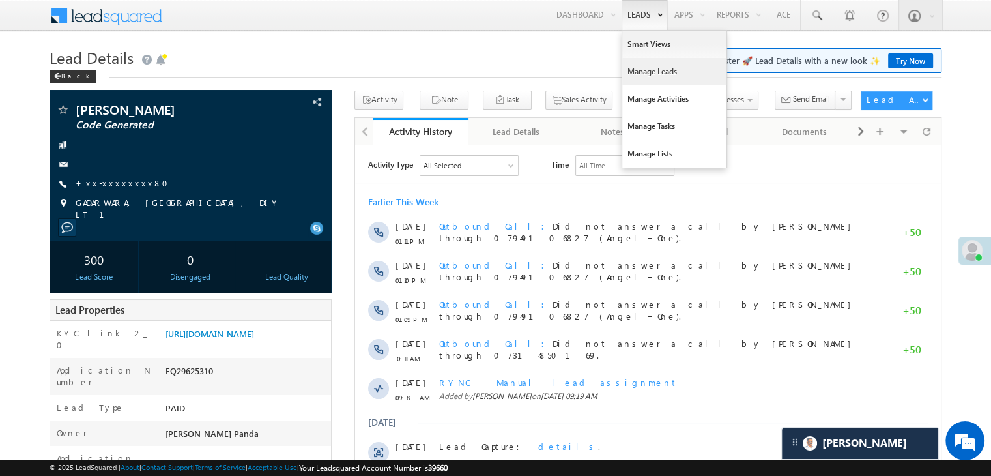
click at [643, 66] on link "Manage Leads" at bounding box center [674, 71] width 104 height 27
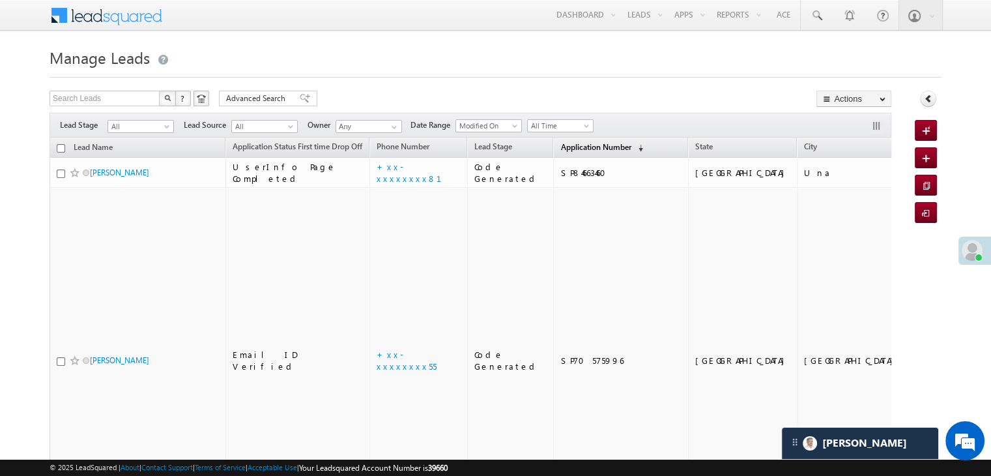
click at [564, 150] on span "Application Number" at bounding box center [596, 147] width 70 height 10
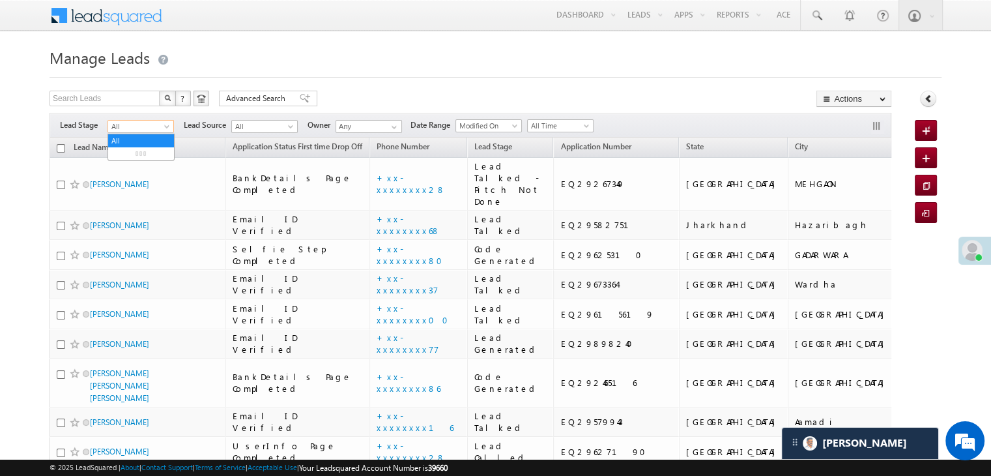
click at [172, 126] on span at bounding box center [168, 129] width 10 height 10
click at [145, 153] on link "Lead Generated" at bounding box center [141, 154] width 66 height 12
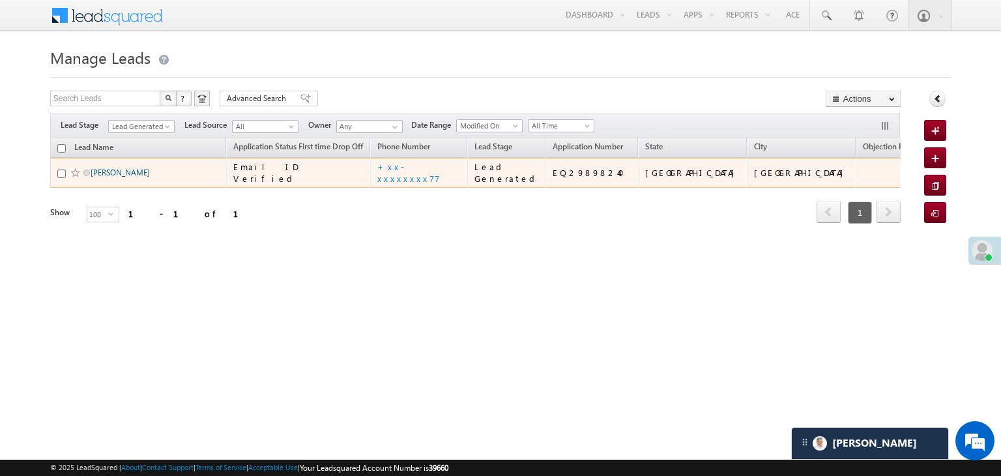
click at [128, 177] on link "[PERSON_NAME]" at bounding box center [120, 173] width 59 height 10
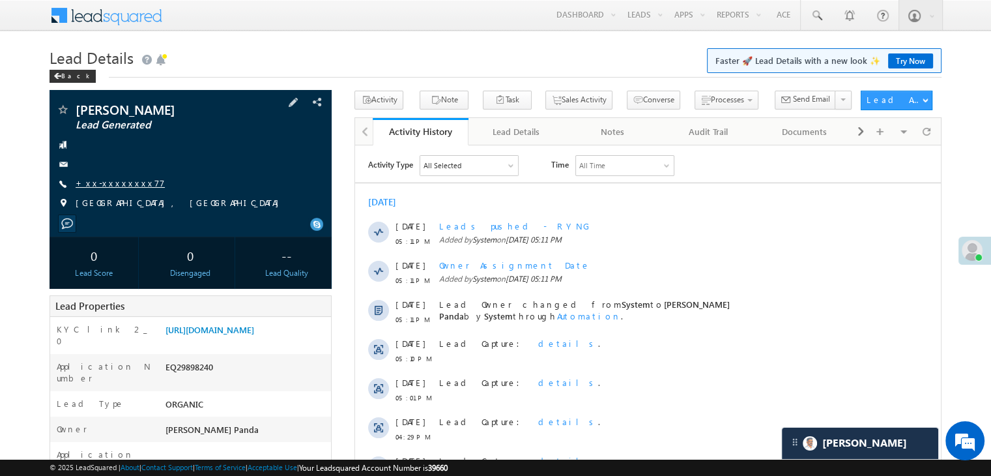
click at [118, 185] on link "+xx-xxxxxxxx77" at bounding box center [120, 182] width 89 height 11
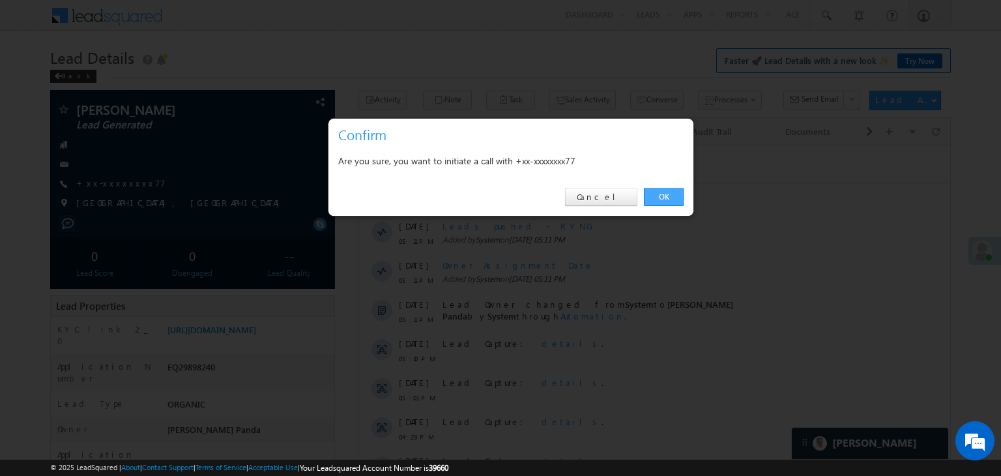
click at [674, 194] on link "OK" at bounding box center [664, 197] width 40 height 18
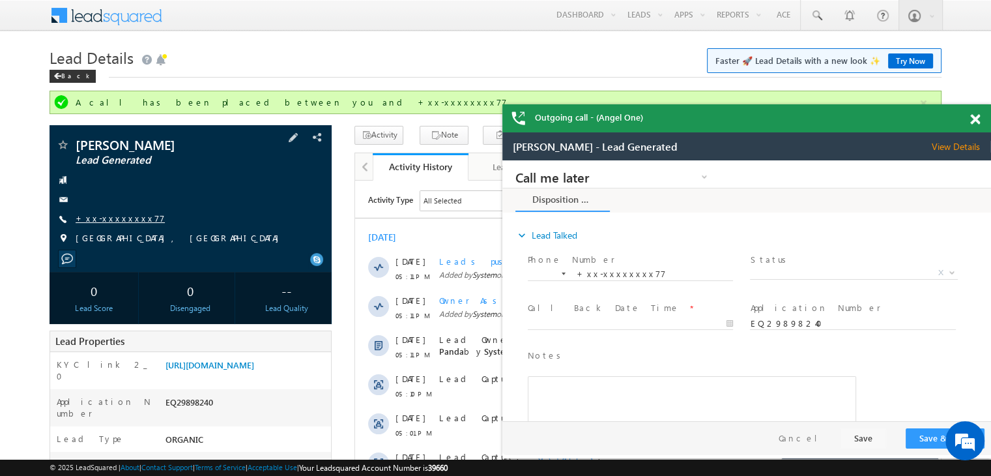
click at [105, 217] on link "+xx-xxxxxxxx77" at bounding box center [120, 217] width 89 height 11
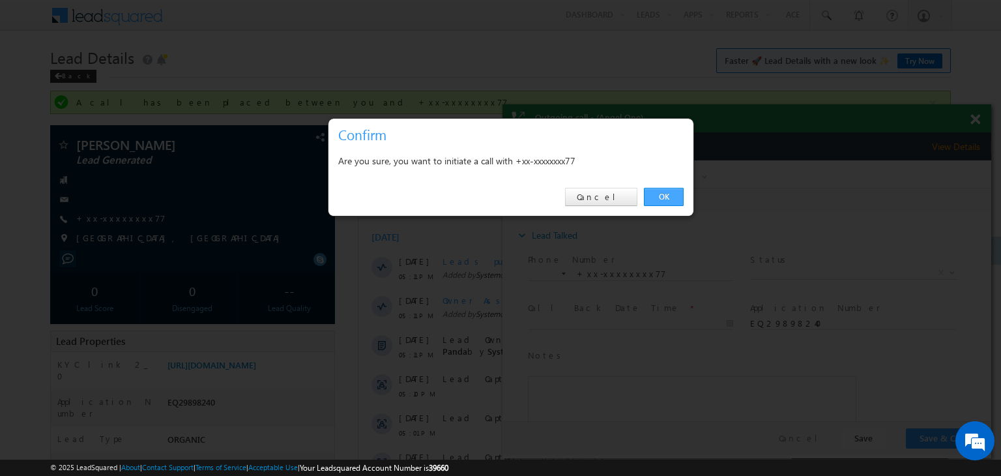
click at [657, 196] on link "OK" at bounding box center [664, 197] width 40 height 18
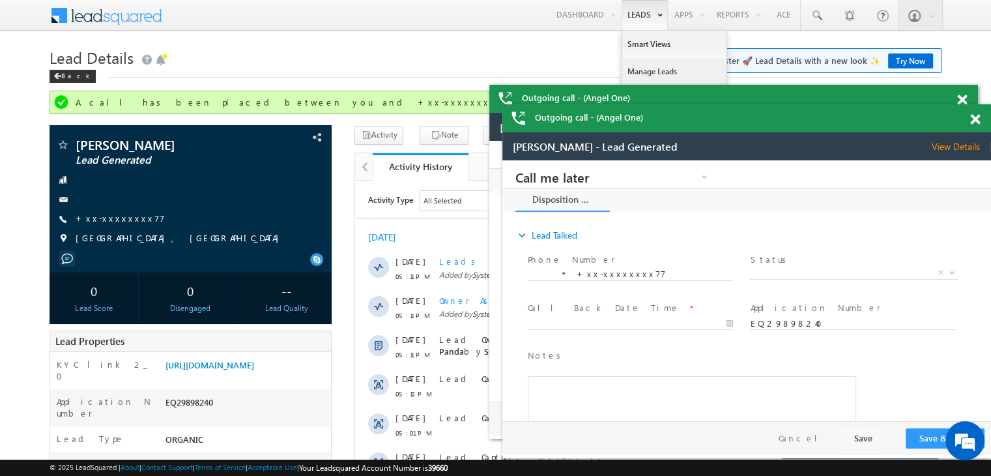
click at [642, 71] on link "Manage Leads" at bounding box center [674, 71] width 104 height 27
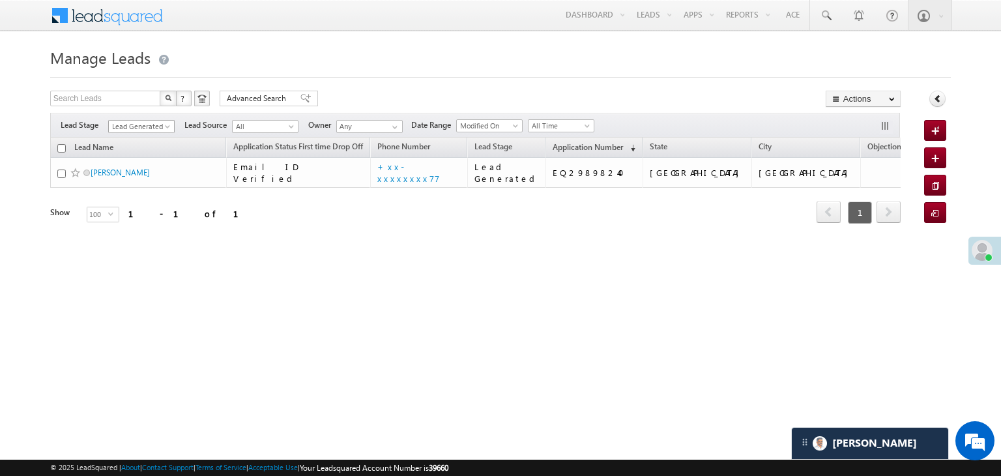
click at [172, 123] on link "Lead Generated" at bounding box center [141, 126] width 66 height 13
click at [144, 139] on link "All" at bounding box center [142, 141] width 66 height 12
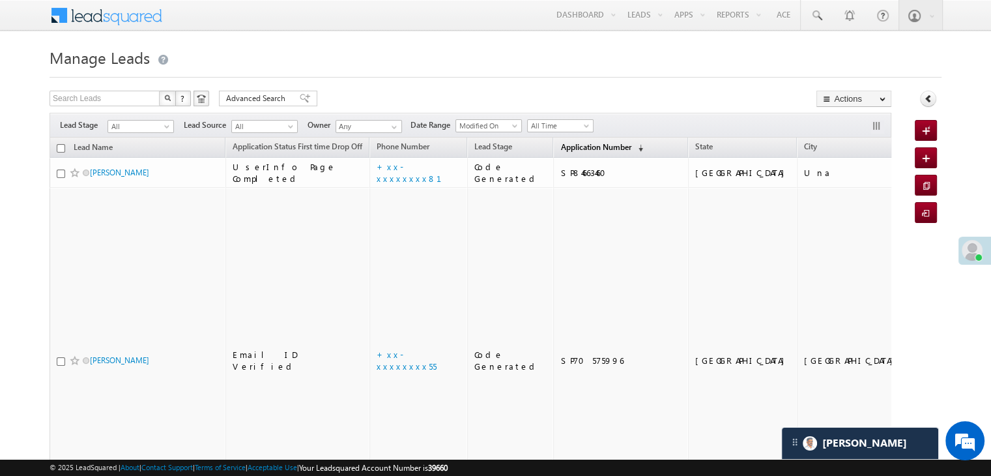
click at [573, 147] on span "Application Number" at bounding box center [596, 147] width 70 height 10
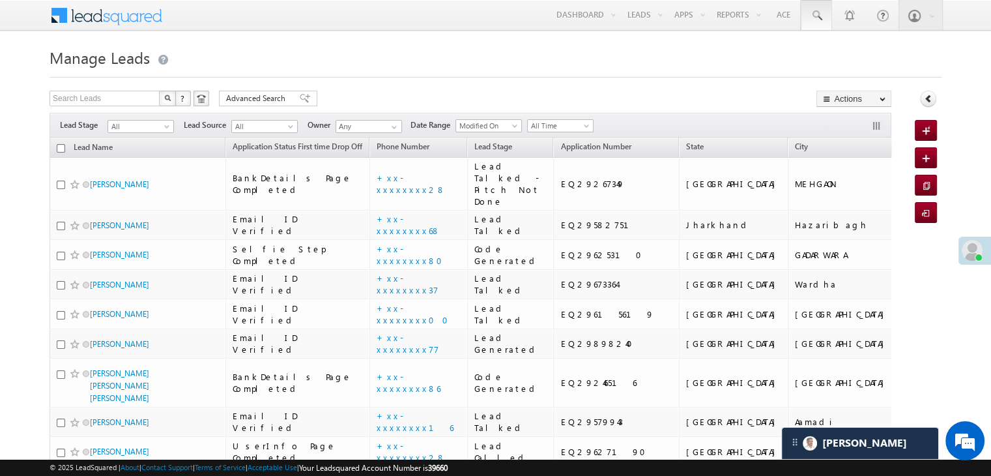
click at [812, 15] on span at bounding box center [816, 15] width 13 height 13
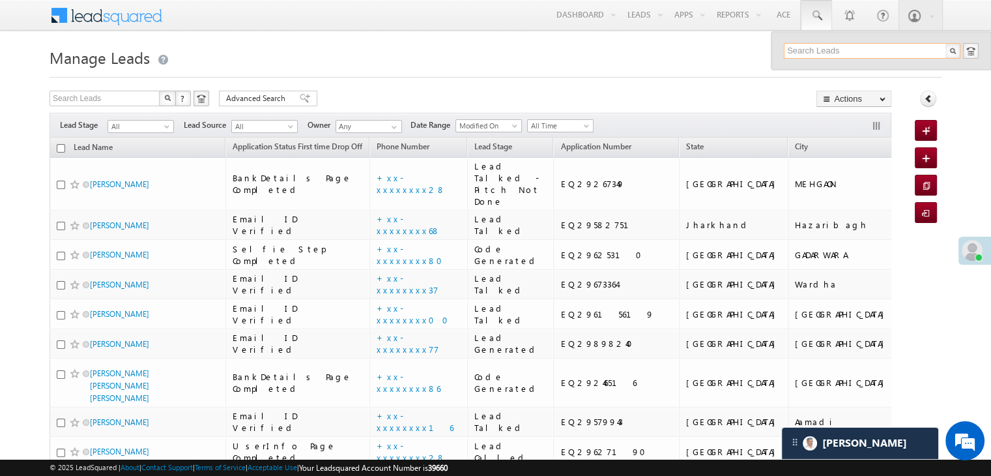
paste input "EQ29267349"
type input "EQ29267349"
click at [825, 73] on div "[PERSON_NAME]" at bounding box center [878, 70] width 175 height 14
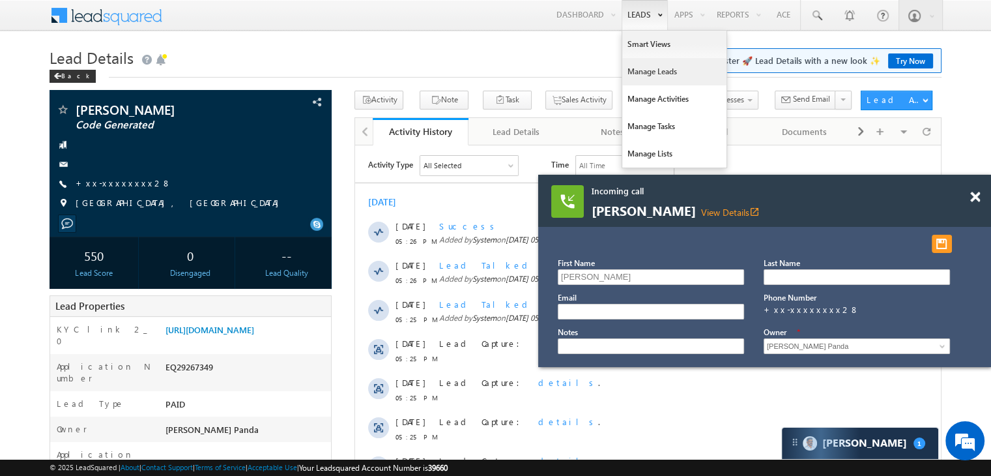
click at [644, 76] on link "Manage Leads" at bounding box center [674, 71] width 104 height 27
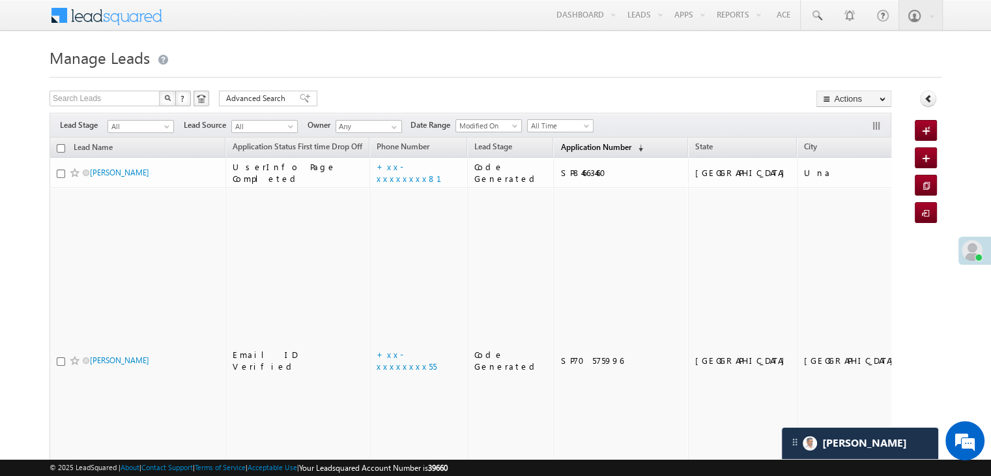
click at [572, 147] on span "Application Number" at bounding box center [596, 147] width 70 height 10
click at [564, 147] on span "Application Number" at bounding box center [596, 147] width 70 height 10
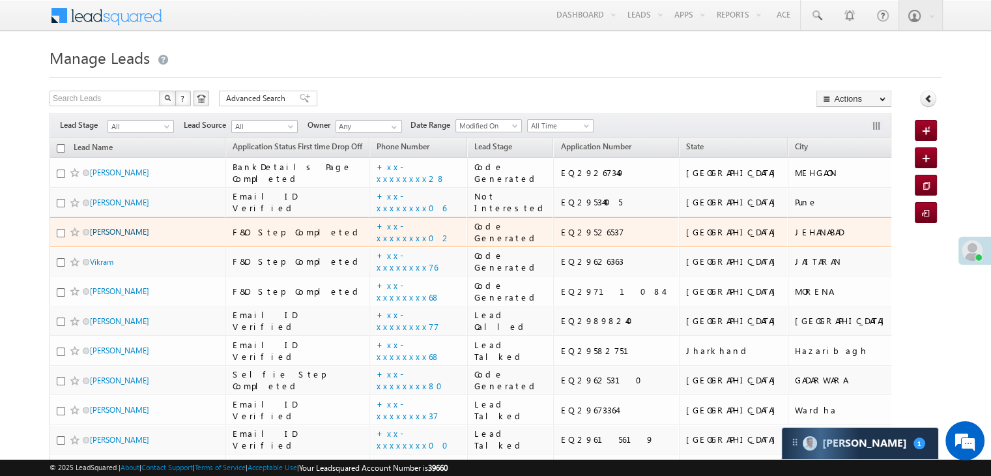
click at [113, 237] on link "[PERSON_NAME]" at bounding box center [119, 232] width 59 height 10
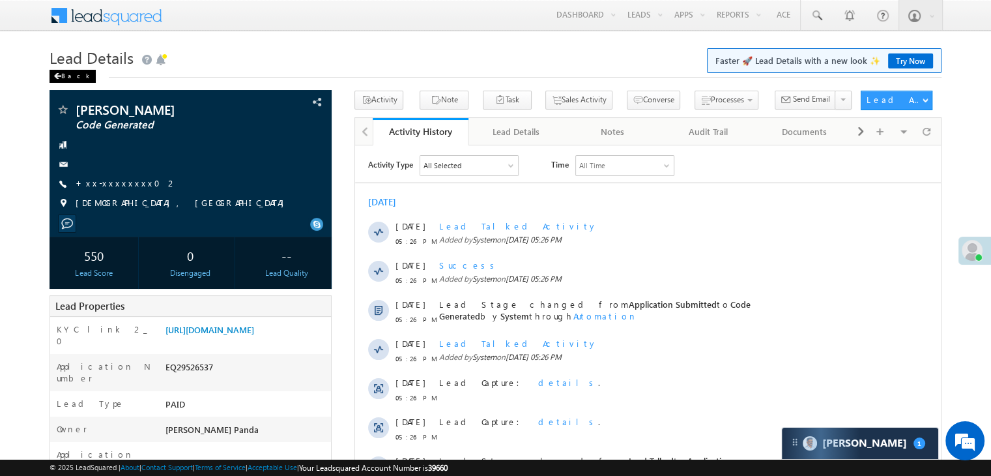
click at [62, 74] on div "Back" at bounding box center [73, 76] width 46 height 13
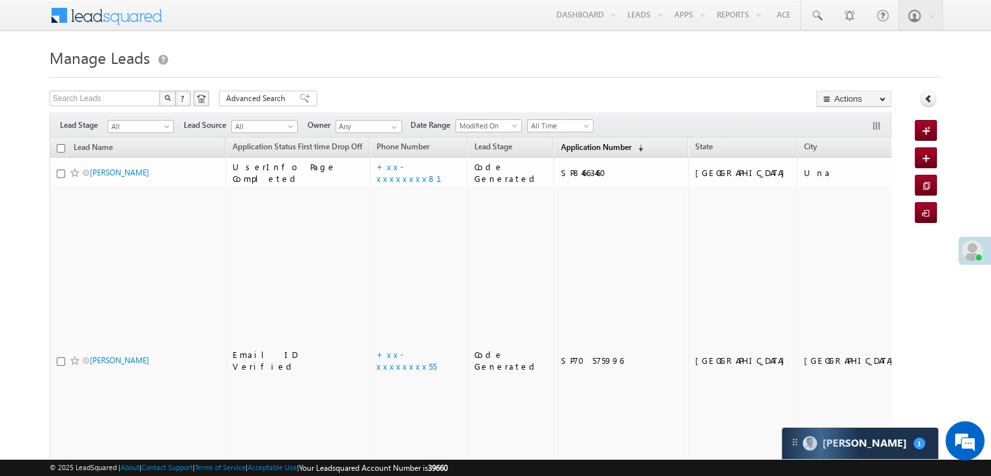
click at [579, 149] on span "Application Number" at bounding box center [596, 147] width 70 height 10
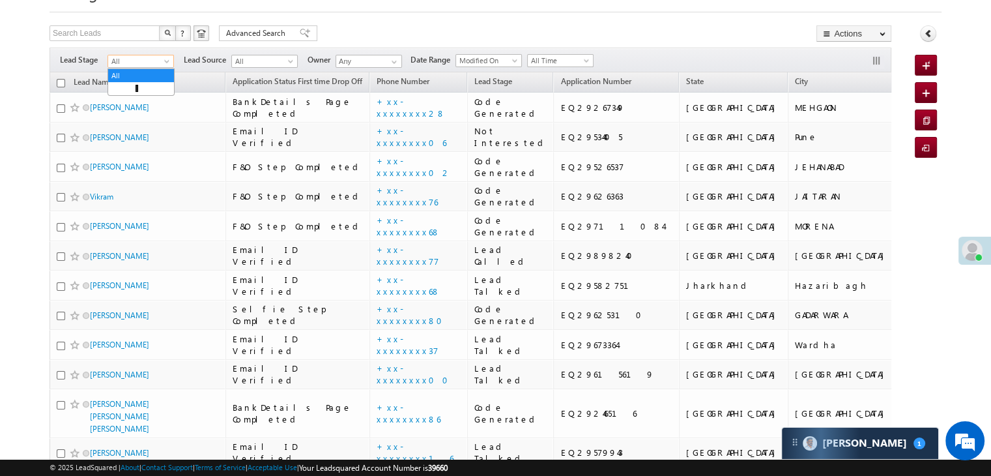
click at [169, 63] on span at bounding box center [168, 64] width 10 height 10
click at [145, 95] on link "Lead Generated" at bounding box center [141, 89] width 66 height 12
